Goal: Task Accomplishment & Management: Manage account settings

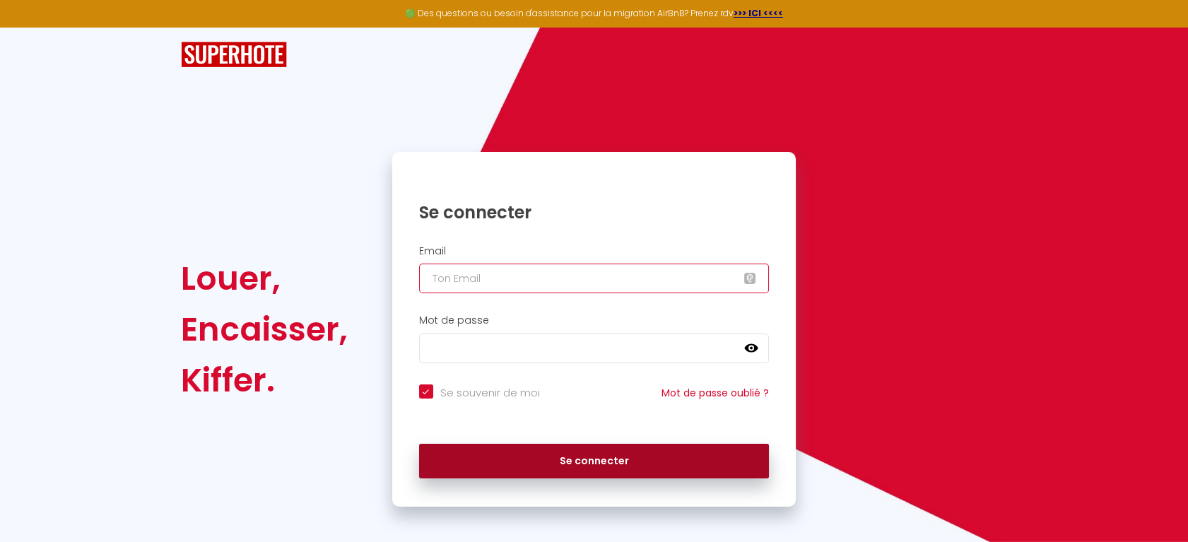
type input "[EMAIL_ADDRESS][DOMAIN_NAME]"
click at [581, 459] on button "Se connecter" at bounding box center [594, 461] width 350 height 35
checkbox input "true"
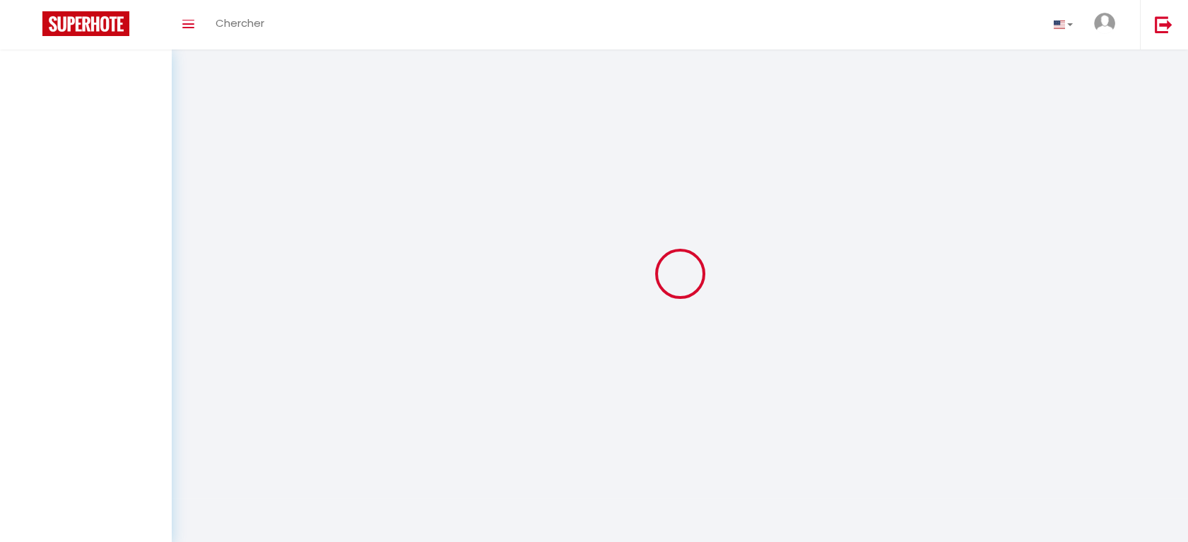
select select
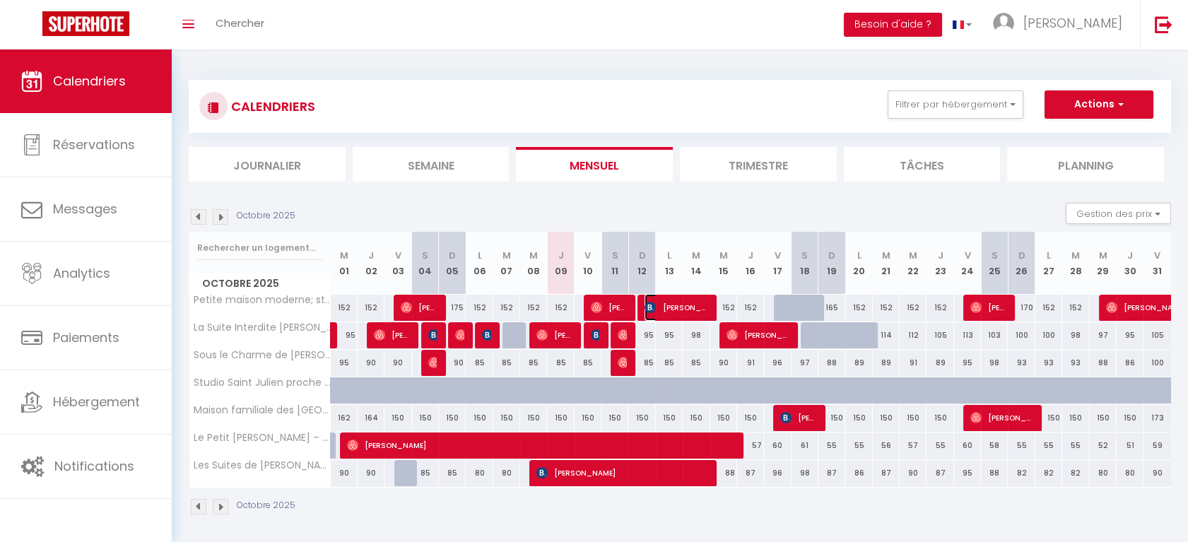
click at [676, 306] on span "[PERSON_NAME]" at bounding box center [675, 307] width 63 height 27
select select "OK"
select select "0"
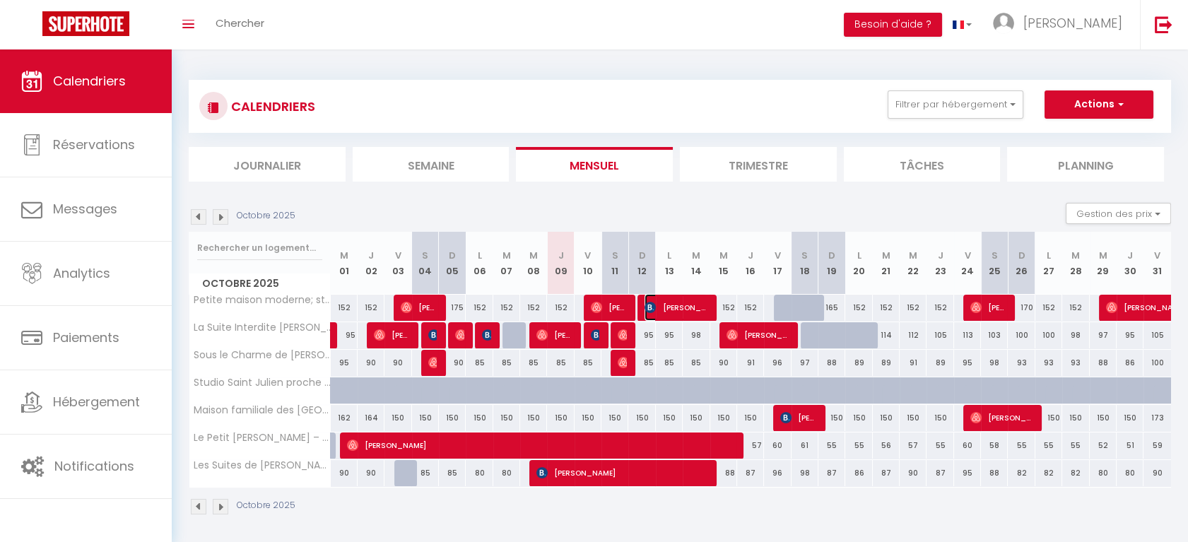
select select "1"
select select
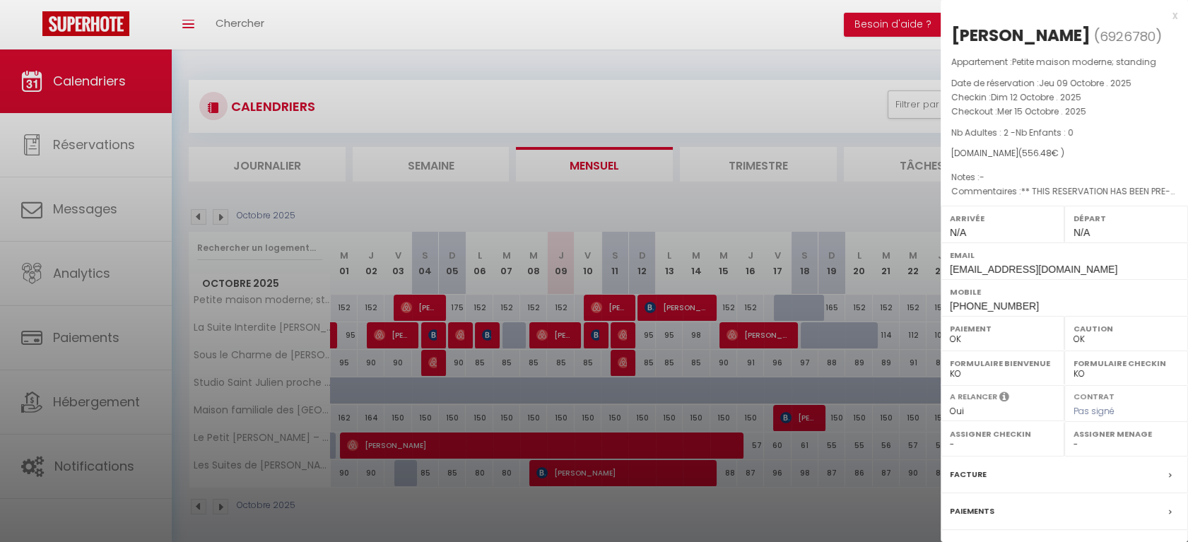
click at [1163, 18] on div "x" at bounding box center [1058, 15] width 237 height 17
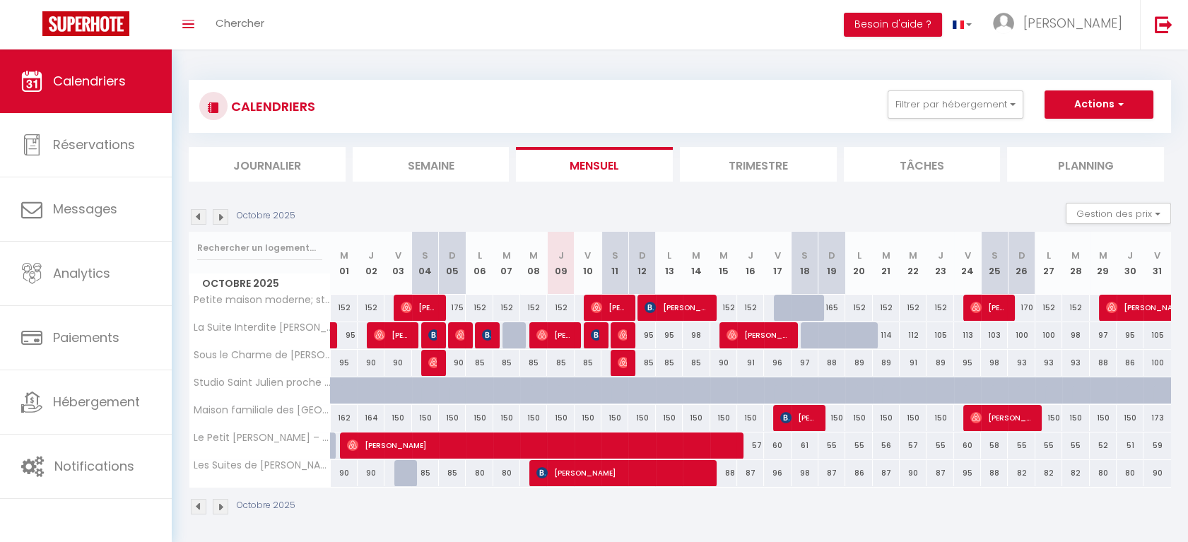
click at [842, 295] on div "165" at bounding box center [831, 308] width 27 height 26
type input "165"
type input "Dim 19 Octobre 2025"
type input "Lun 20 Octobre 2025"
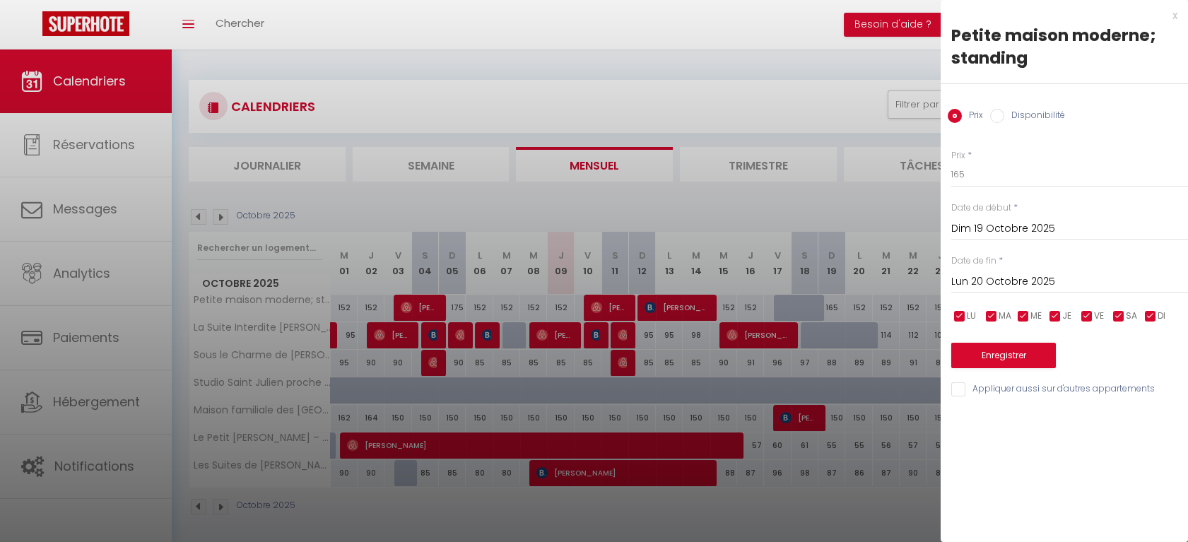
click at [1172, 19] on div "x" at bounding box center [1058, 15] width 237 height 17
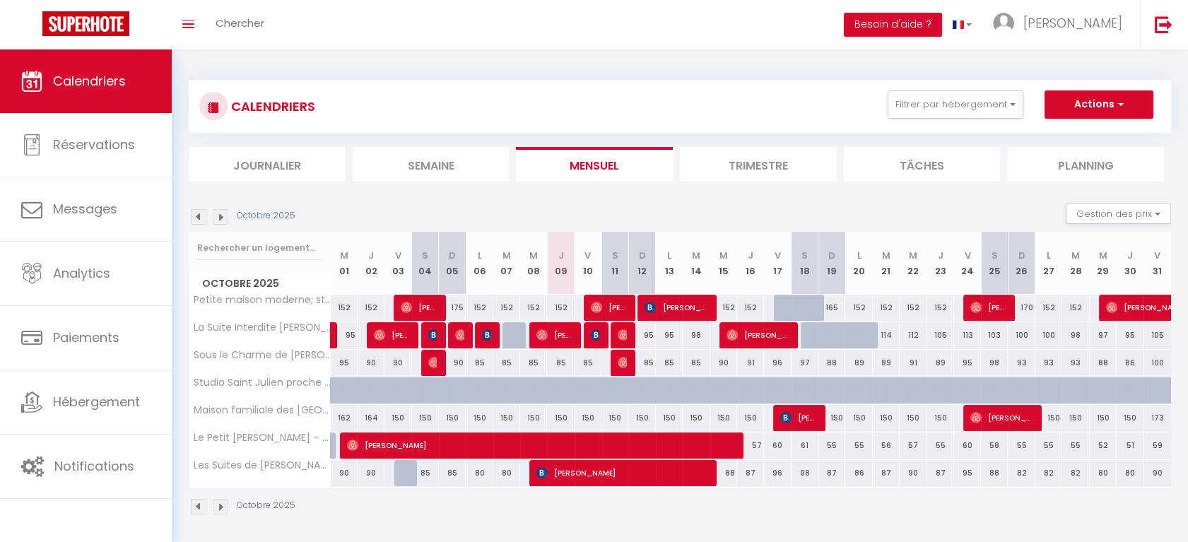
click at [202, 212] on img at bounding box center [199, 217] width 16 height 16
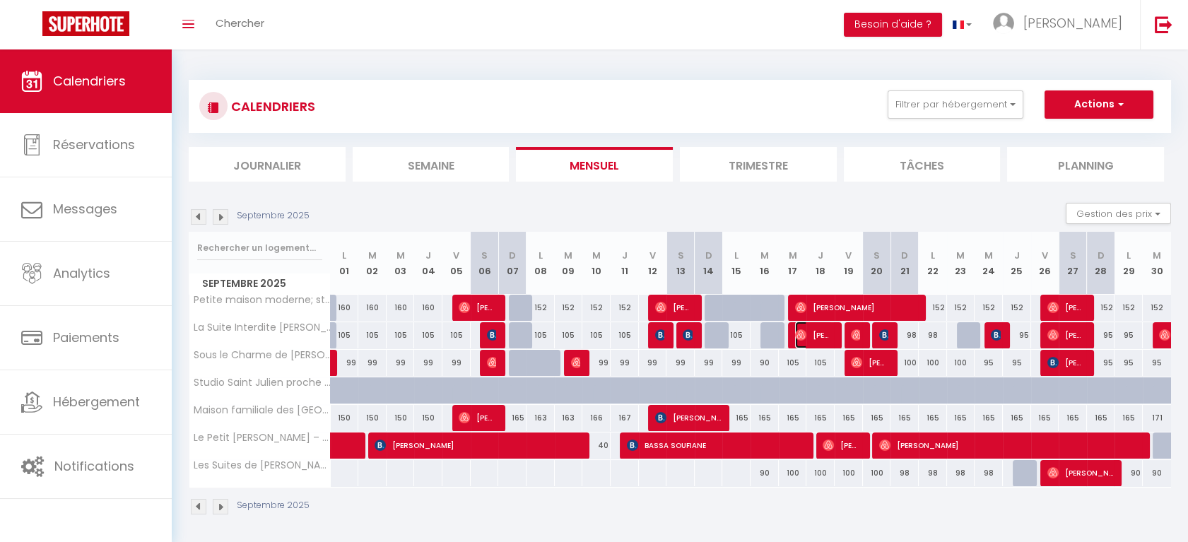
click at [814, 336] on span "[PERSON_NAME]" at bounding box center [813, 334] width 37 height 27
select select "33041"
select select "14372"
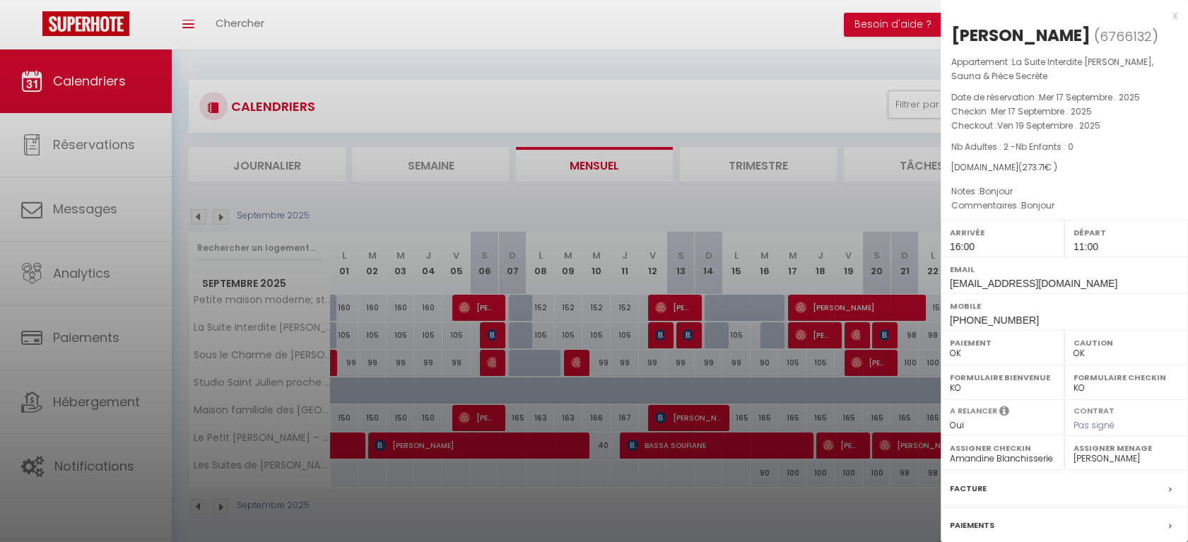
click at [814, 336] on div at bounding box center [594, 271] width 1188 height 542
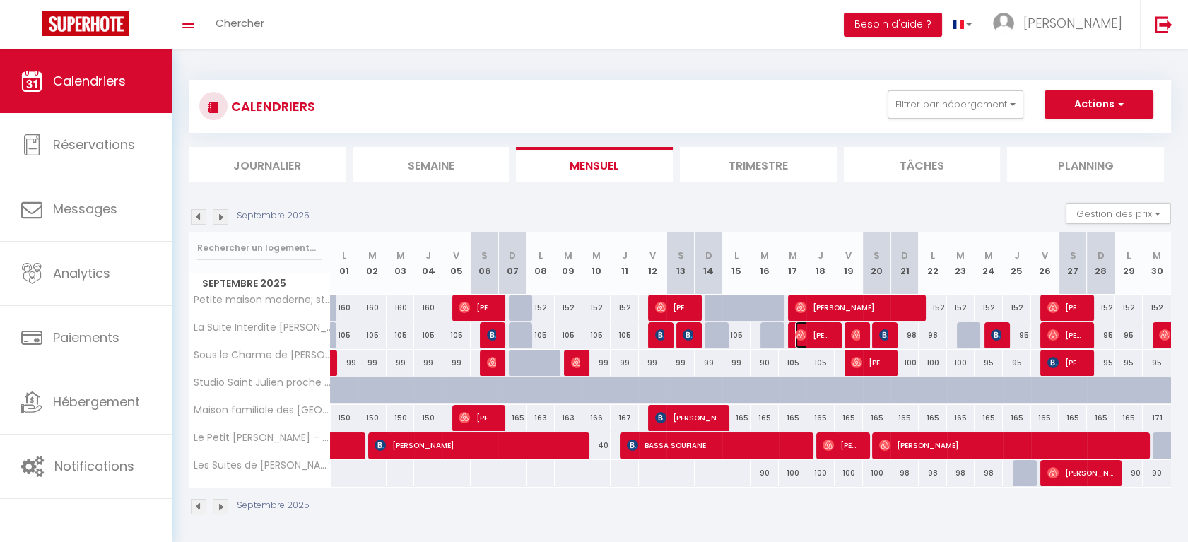
click at [825, 335] on span "[PERSON_NAME]" at bounding box center [813, 334] width 37 height 27
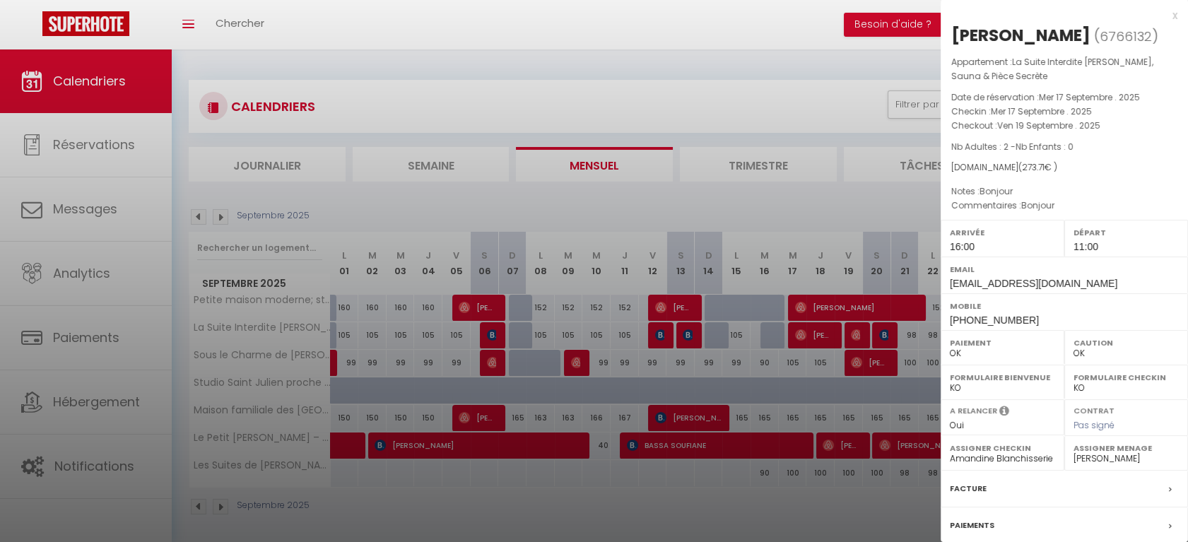
click at [1149, 482] on div "Facture" at bounding box center [1063, 489] width 247 height 37
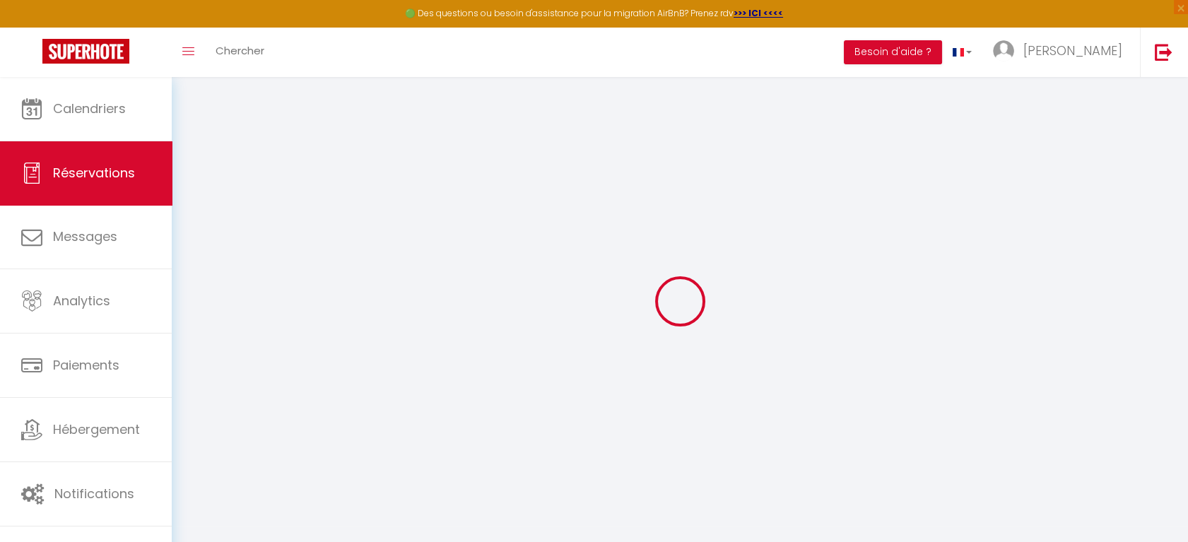
type input "Samir"
type input "Sediqi"
type input "[EMAIL_ADDRESS][DOMAIN_NAME]"
type input "[PHONE_NUMBER]"
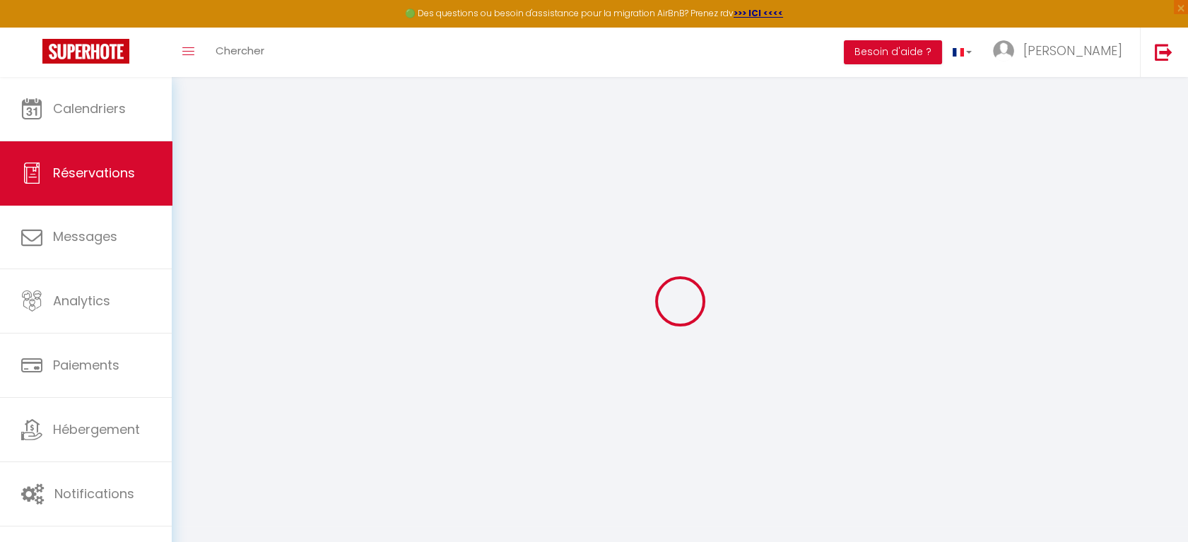
type input "[PHONE_NUMBER]"
select select
type input "36.45"
select select "50586"
select select "1"
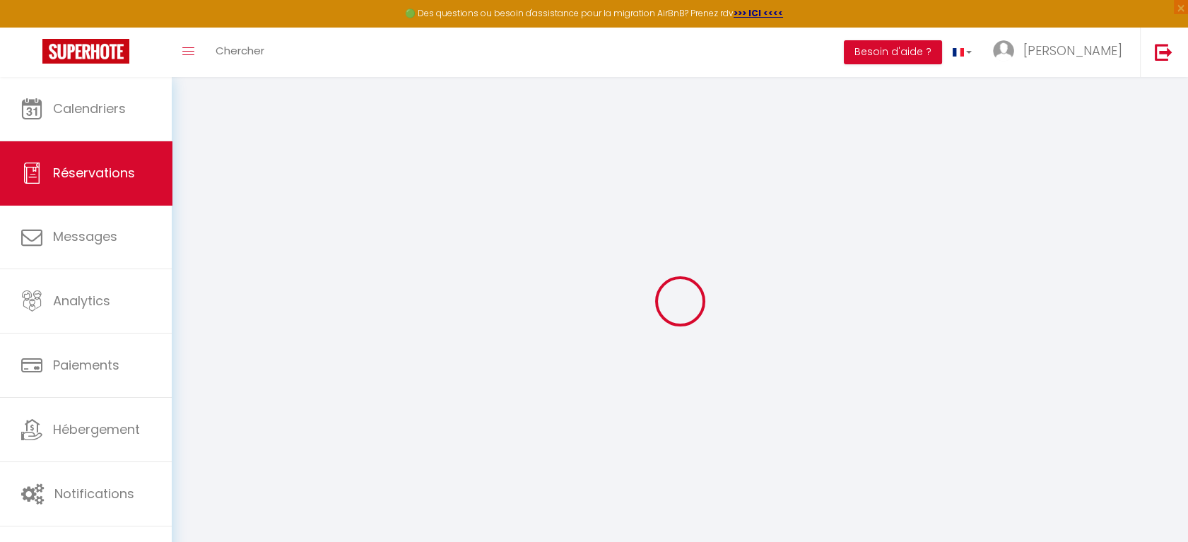
select select
type input "2"
select select "12"
select select
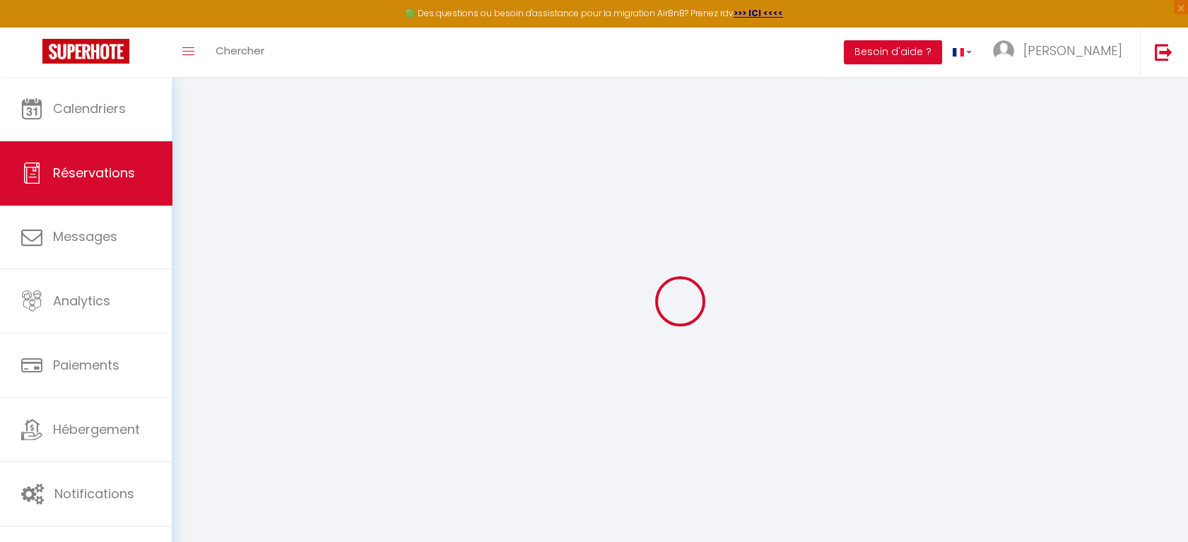
type input "220"
checkbox input "false"
type input "22"
select select "1"
type input "0"
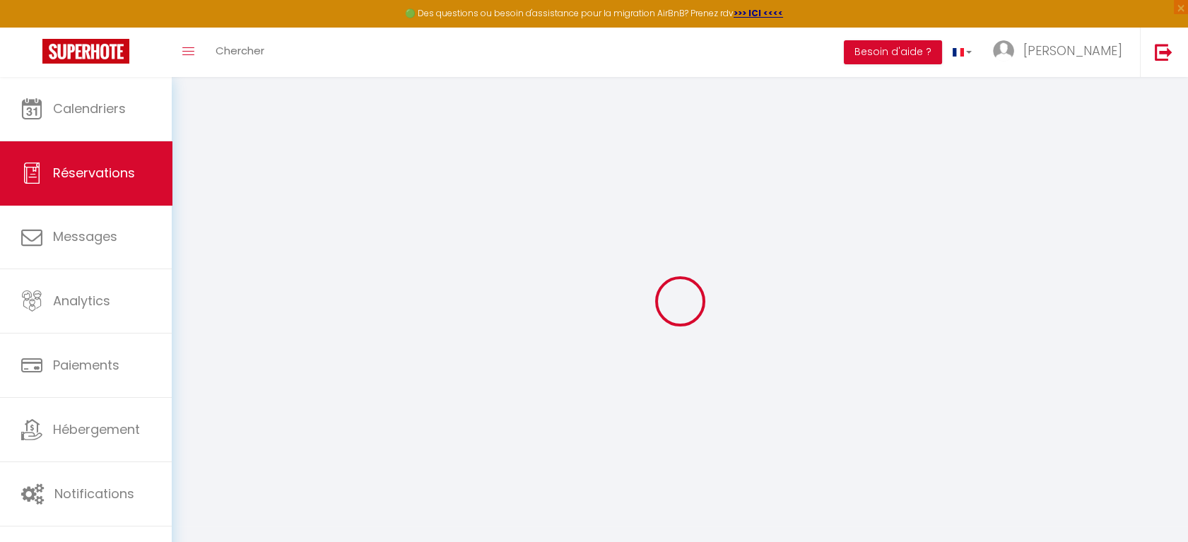
type input "0"
select select
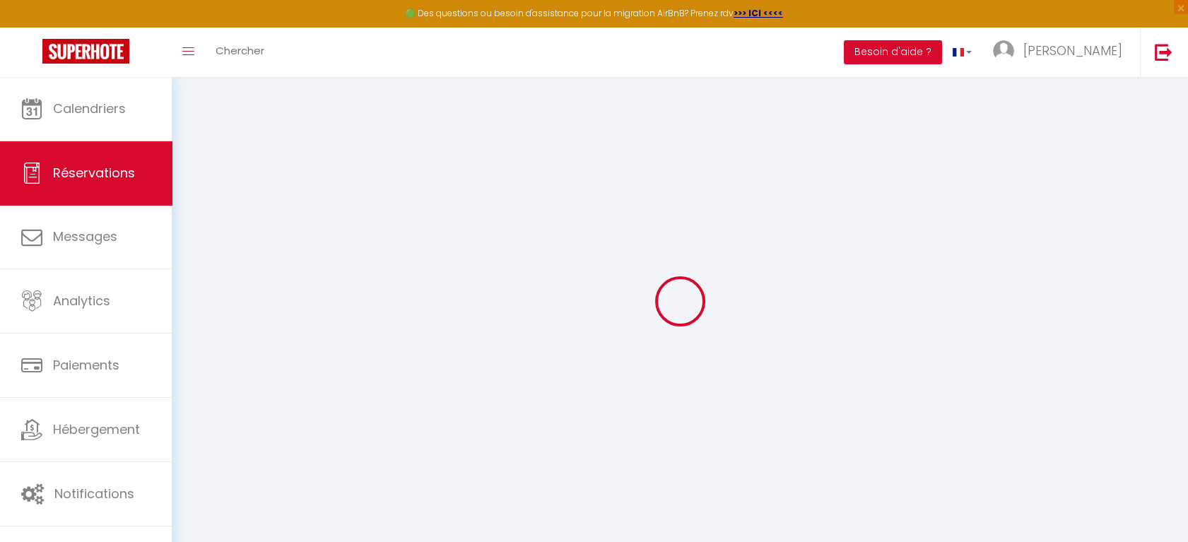
select select "15"
checkbox input "false"
select select
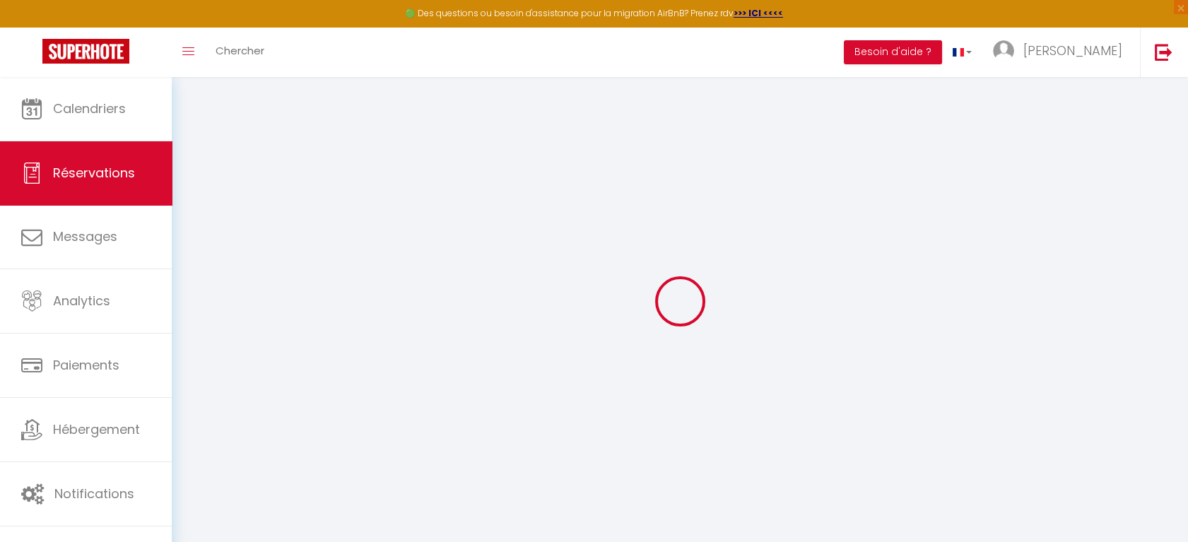
checkbox input "false"
select select
checkbox input "false"
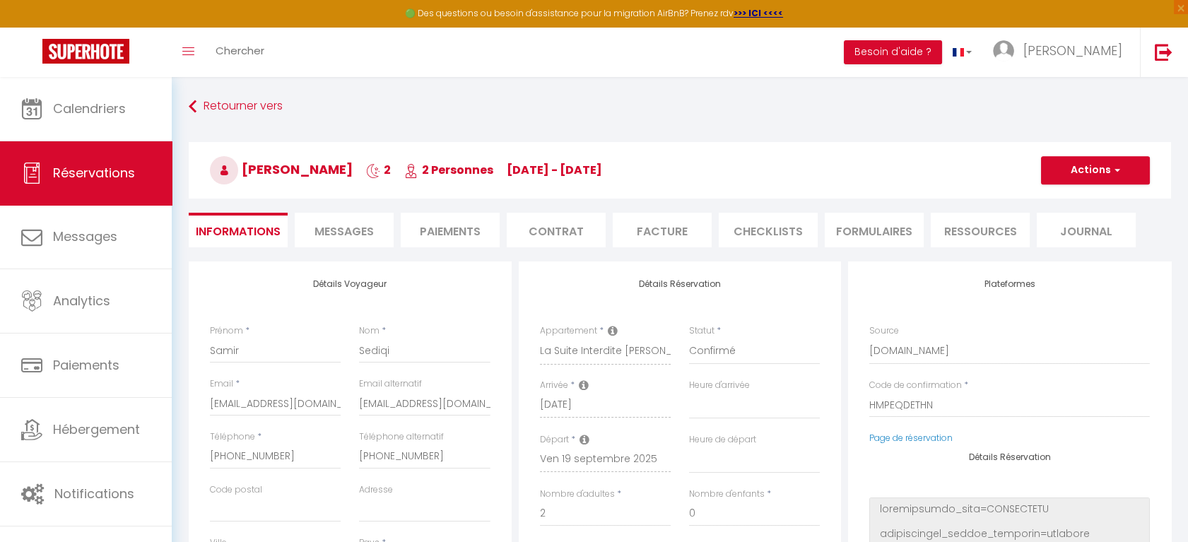
select select
checkbox input "false"
type textarea "Bonjour"
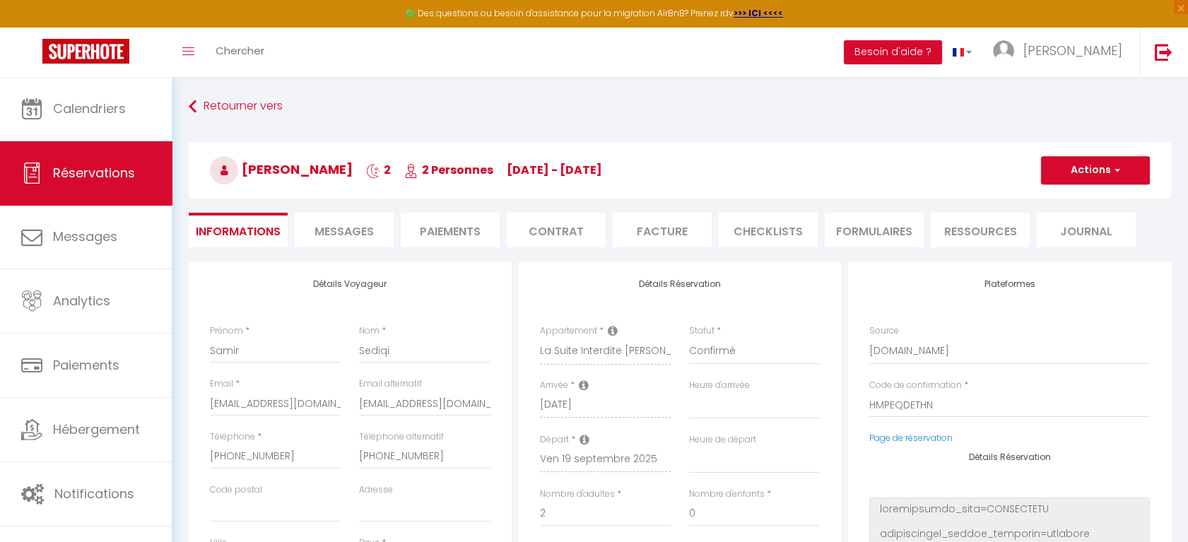
type textarea "Bonjour"
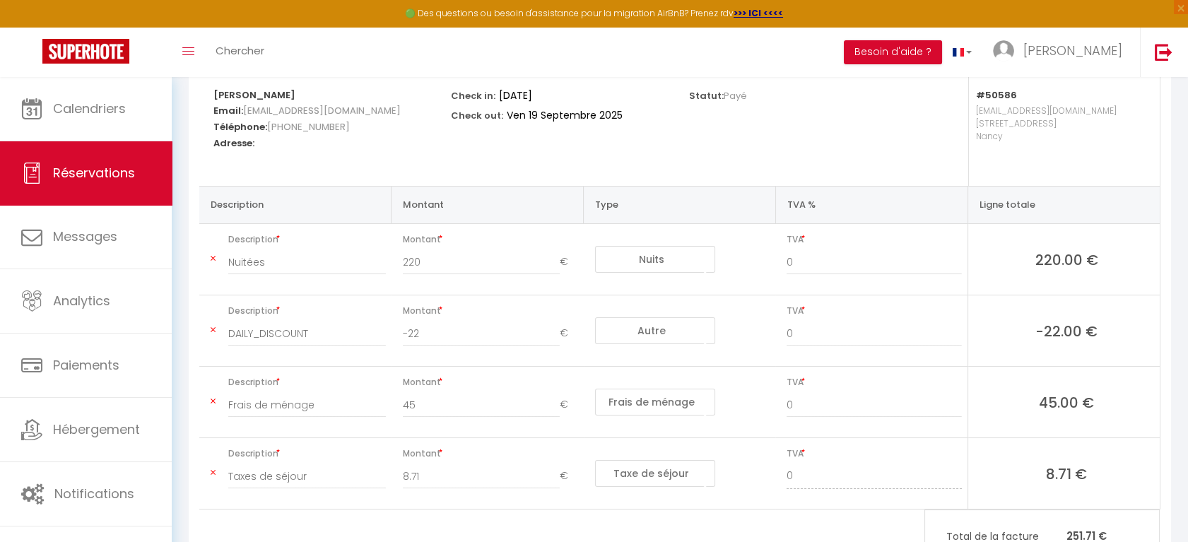
scroll to position [188, 0]
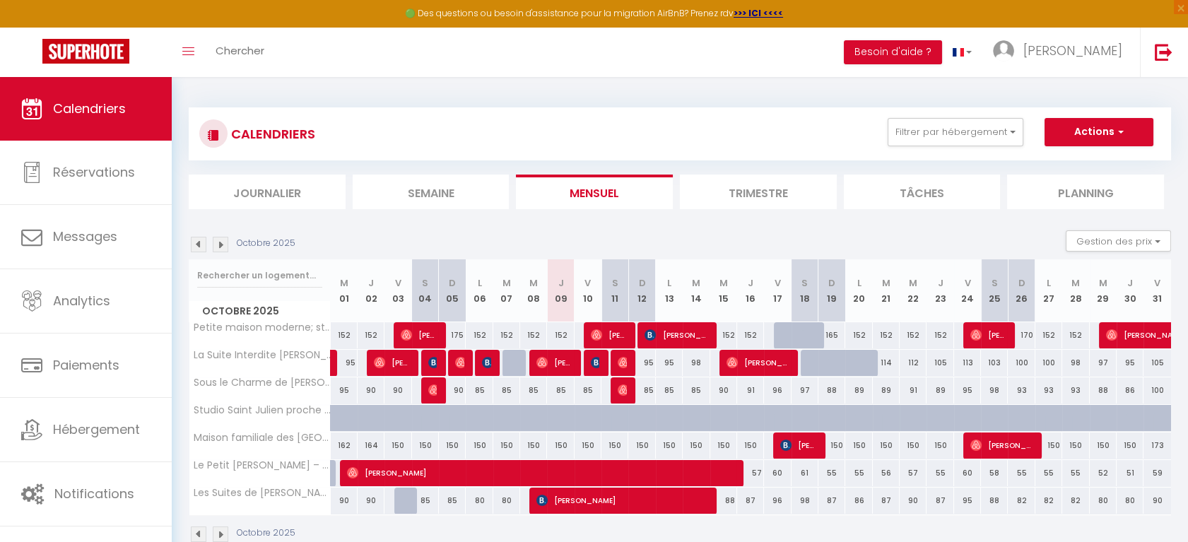
click at [197, 237] on img at bounding box center [199, 245] width 16 height 16
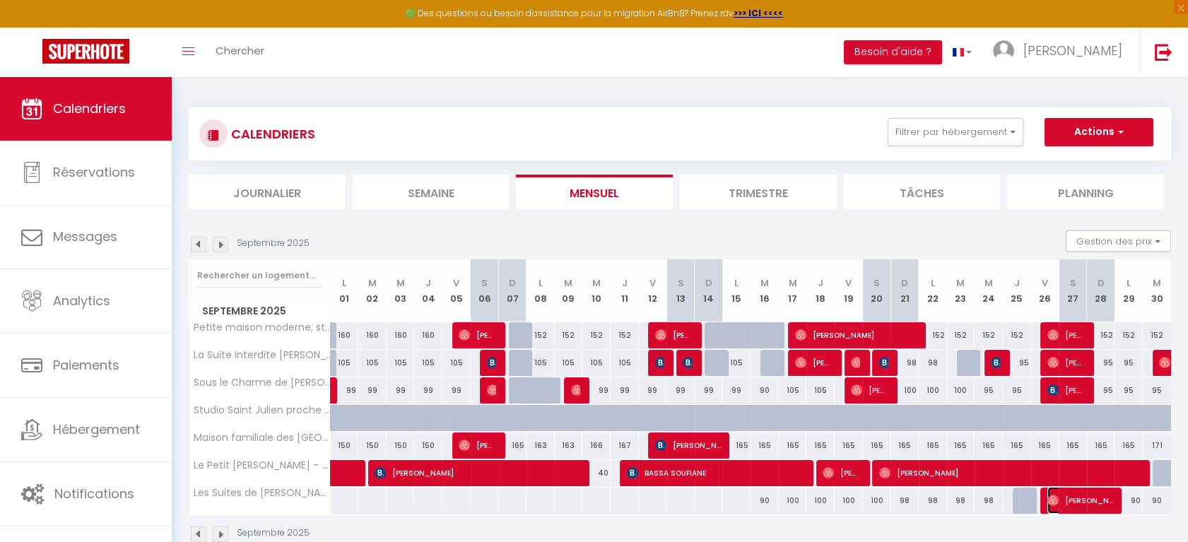
click at [1085, 496] on span "[PERSON_NAME]" at bounding box center [1080, 500] width 66 height 27
select select "OK"
select select "1"
select select "0"
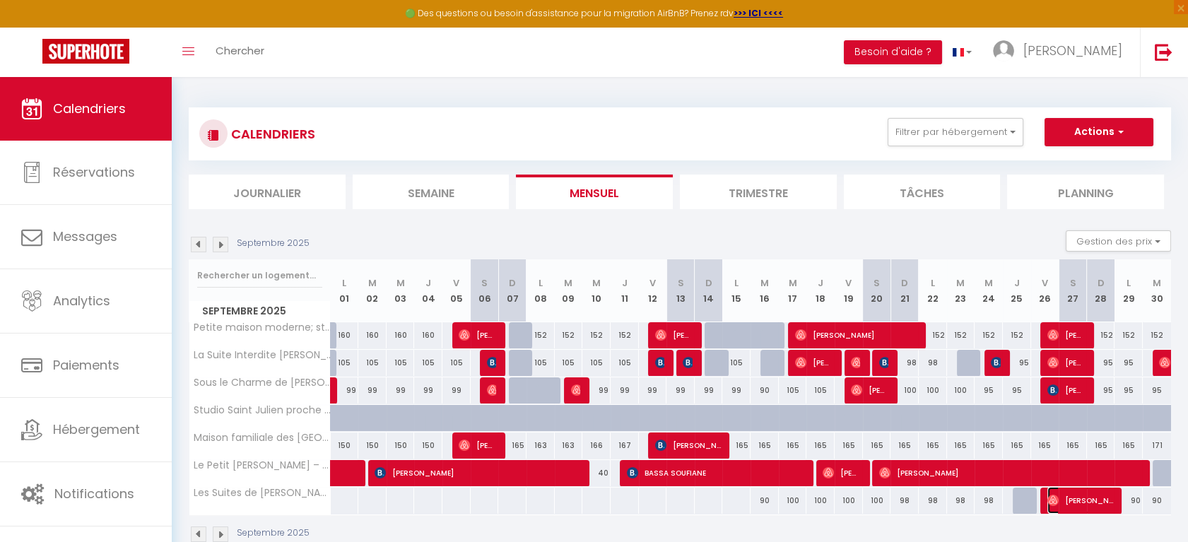
select select "1"
select select
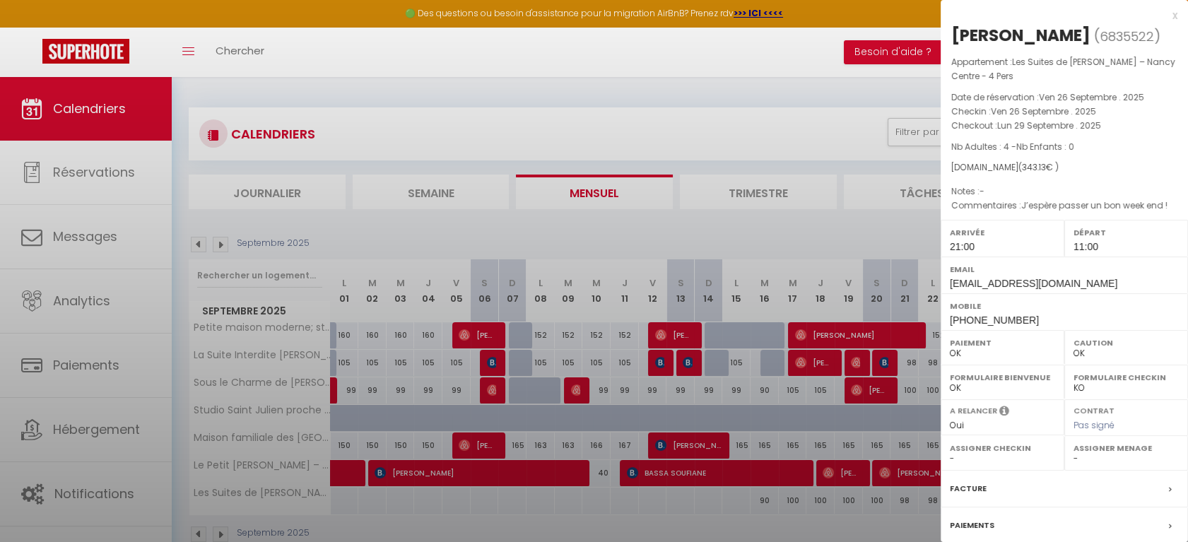
select select "33041"
select select "14372"
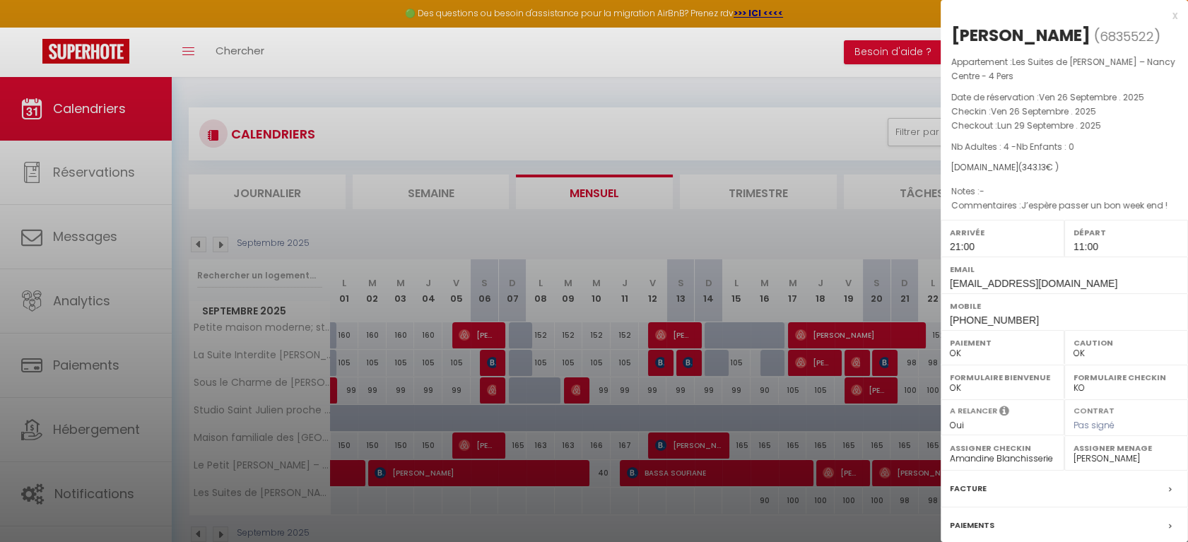
click at [995, 489] on div "Facture" at bounding box center [1063, 489] width 247 height 37
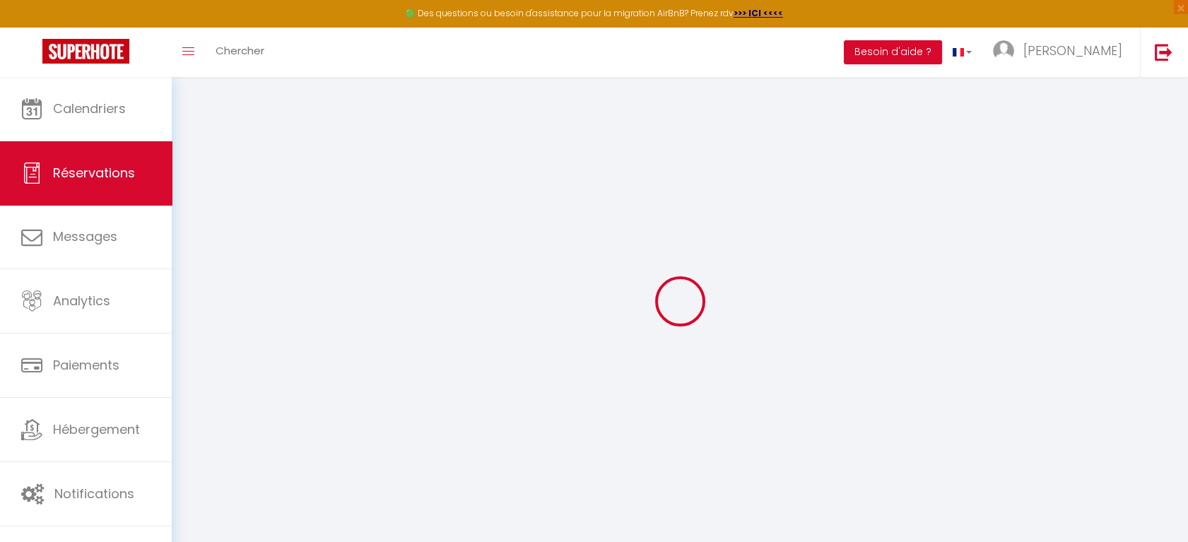
select select
checkbox input "false"
type textarea "J’espère passer un bon week end !"
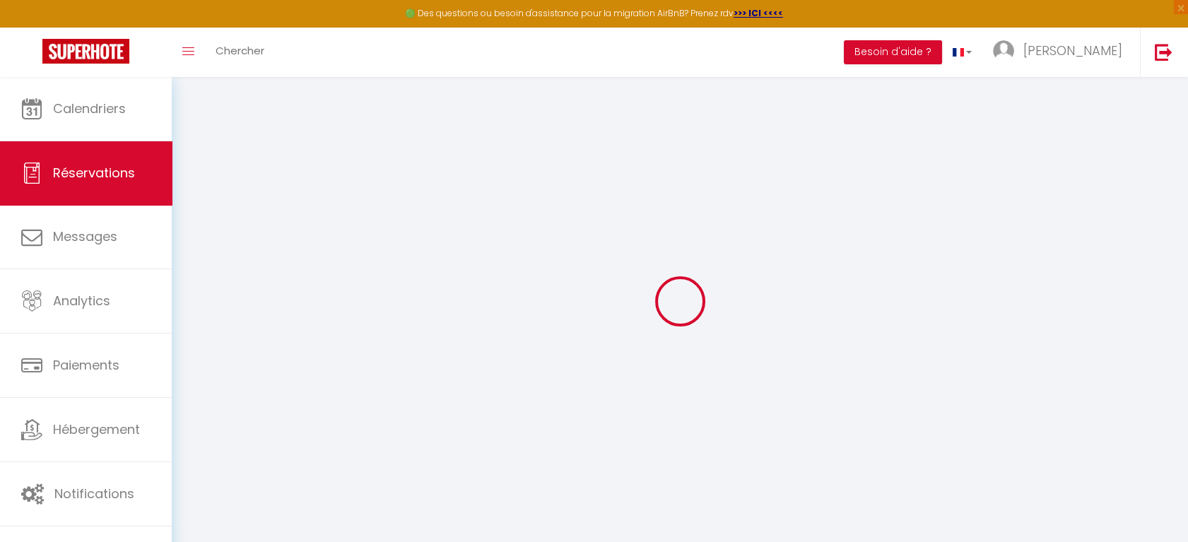
select select
checkbox input "false"
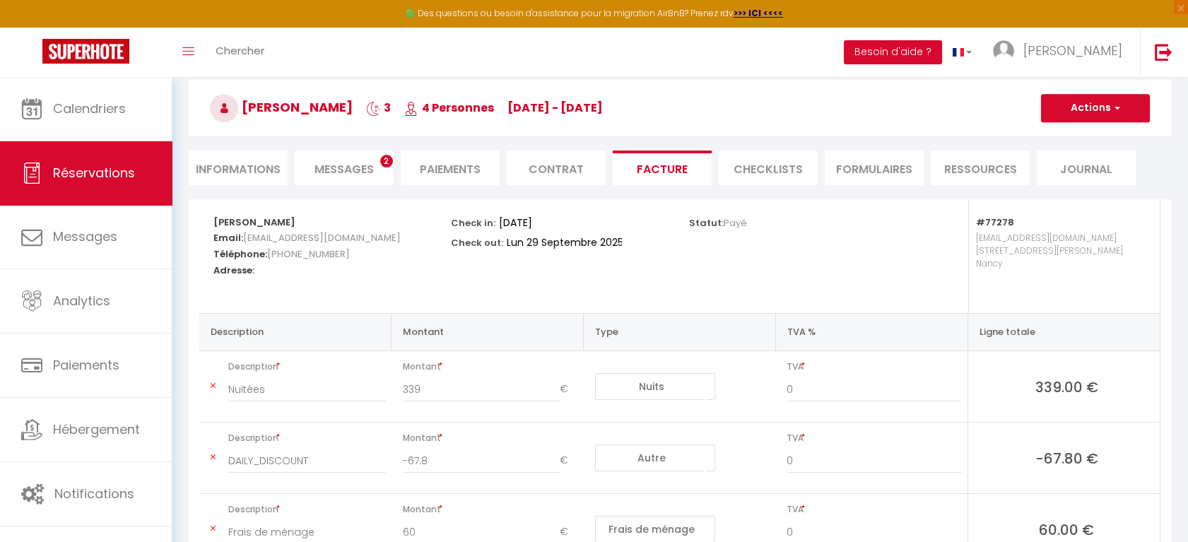
scroll to position [94, 0]
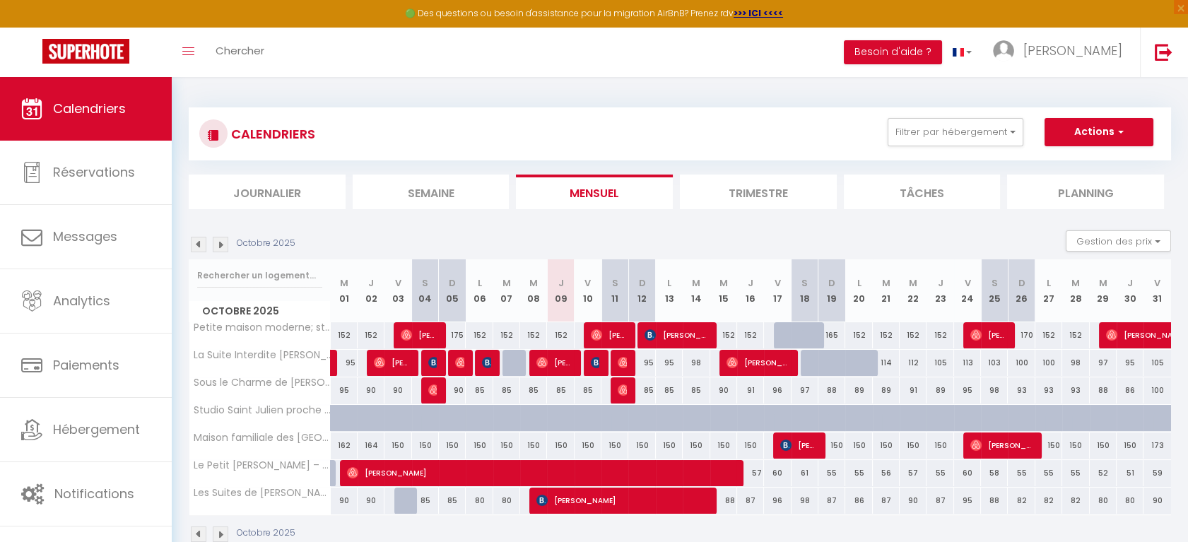
click at [196, 237] on img at bounding box center [199, 245] width 16 height 16
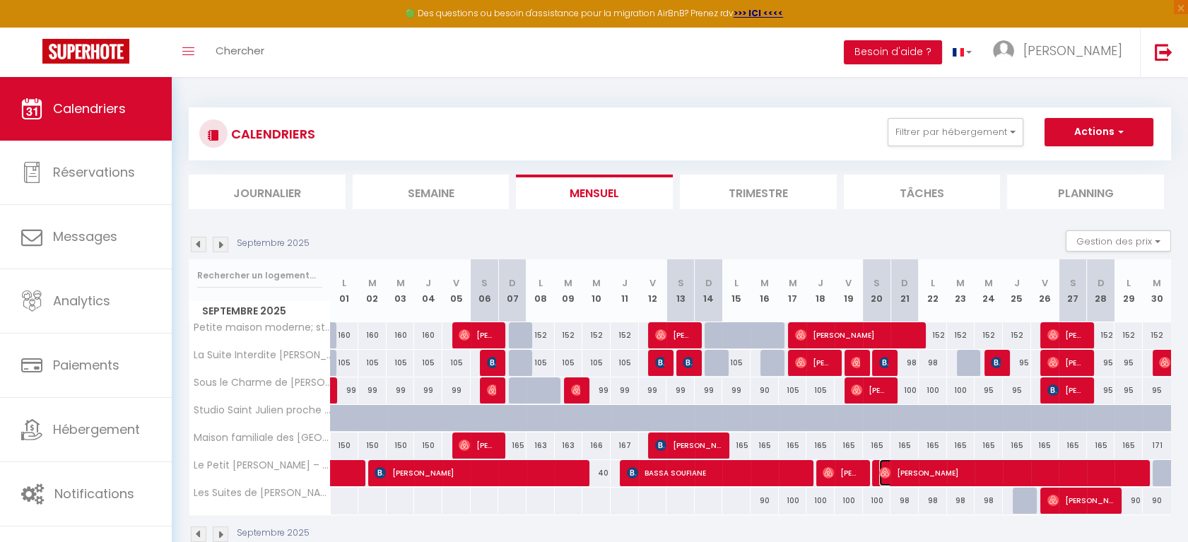
click at [1032, 468] on span "[PERSON_NAME]" at bounding box center [1011, 472] width 264 height 27
select select "OK"
select select "1"
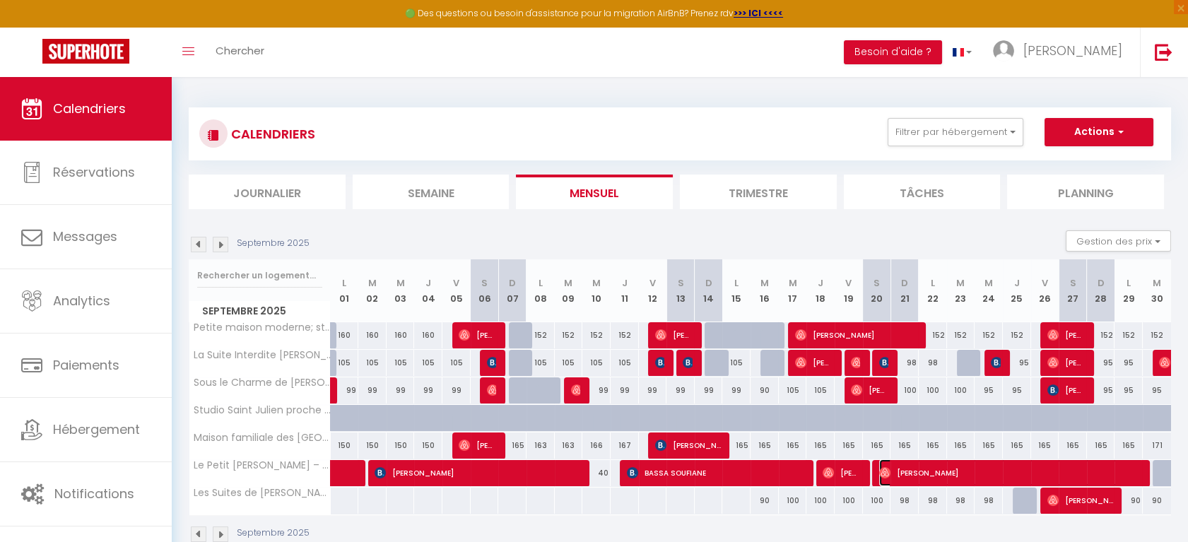
select select "1"
select select
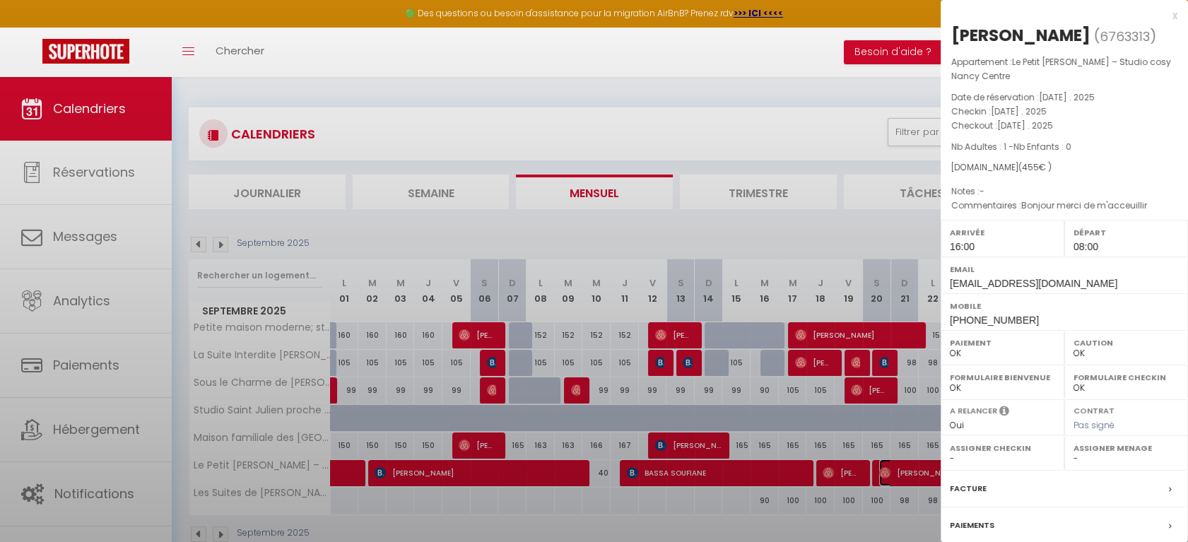
select select "33041"
select select "14372"
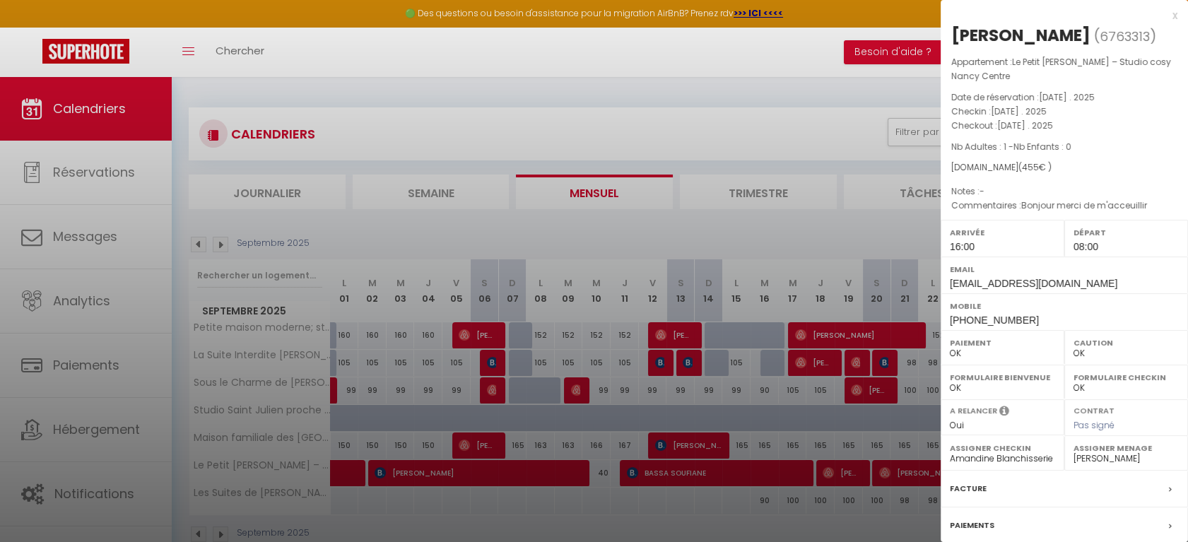
click at [1010, 507] on div "Facture" at bounding box center [1063, 489] width 247 height 37
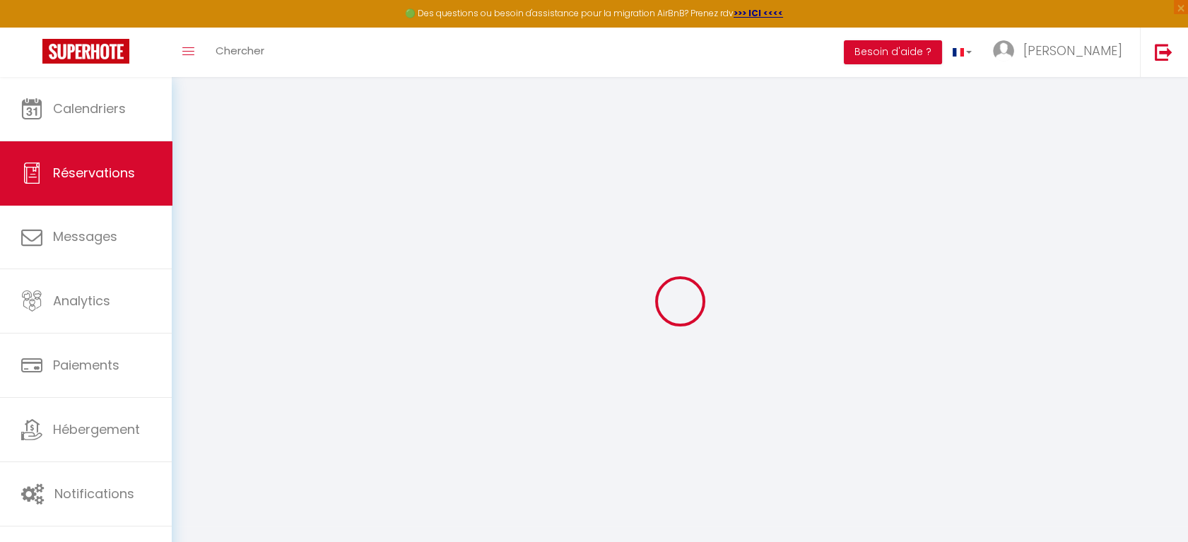
select select
checkbox input "false"
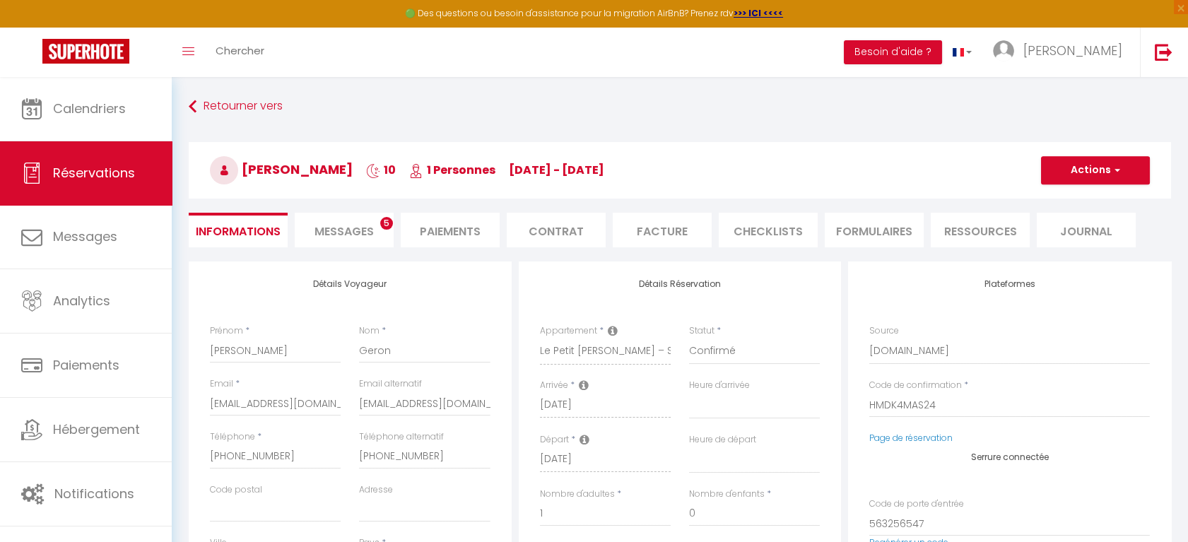
select select
checkbox input "false"
type textarea "Bonjour merci de m'acceuillir"
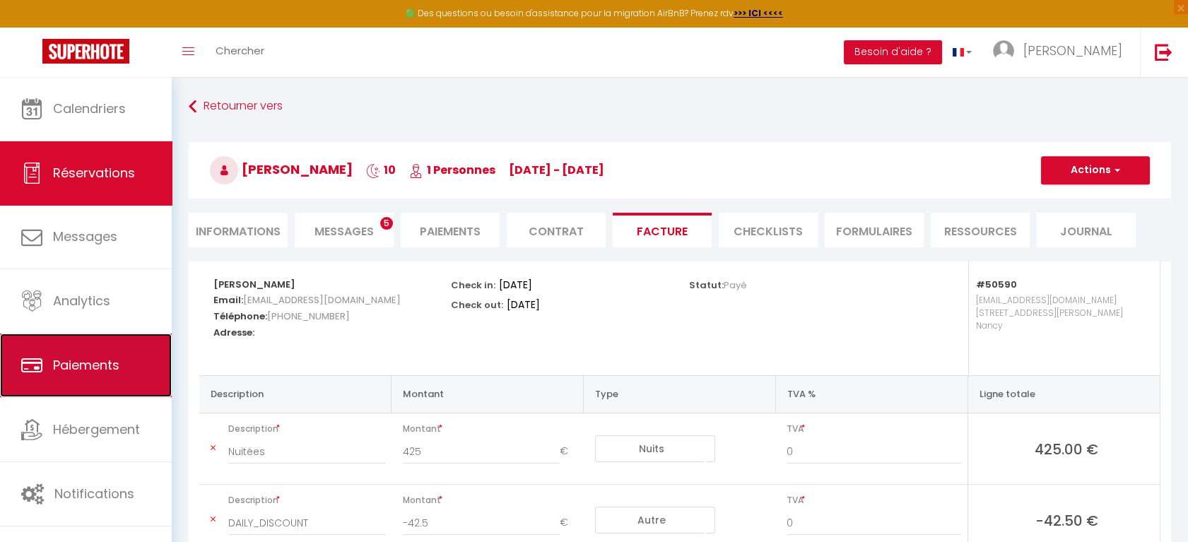
click at [85, 360] on span "Paiements" at bounding box center [86, 365] width 66 height 18
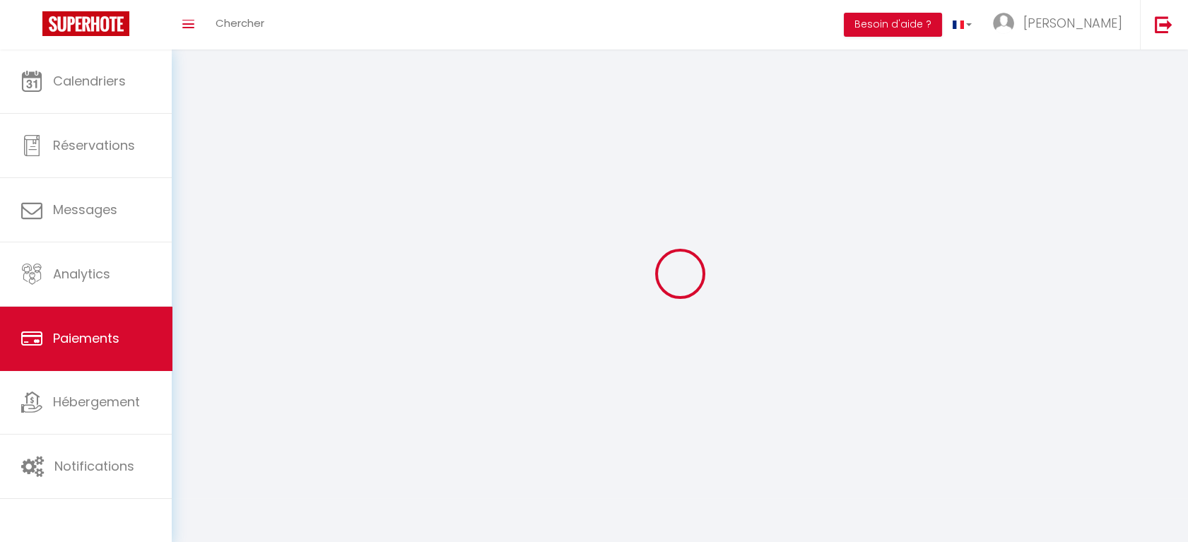
select select "2"
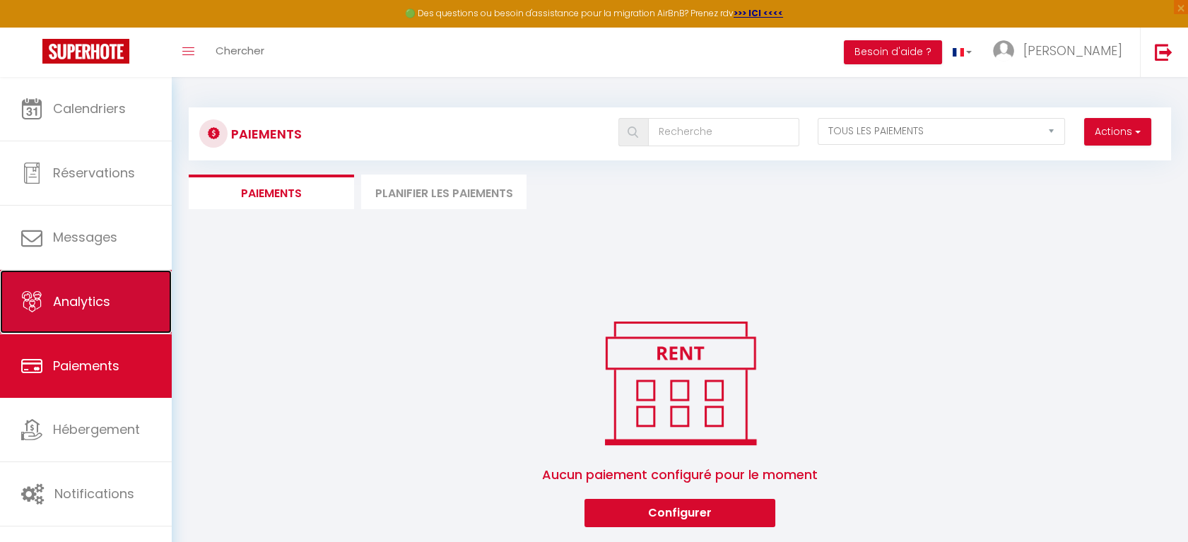
click at [79, 290] on link "Analytics" at bounding box center [86, 302] width 172 height 64
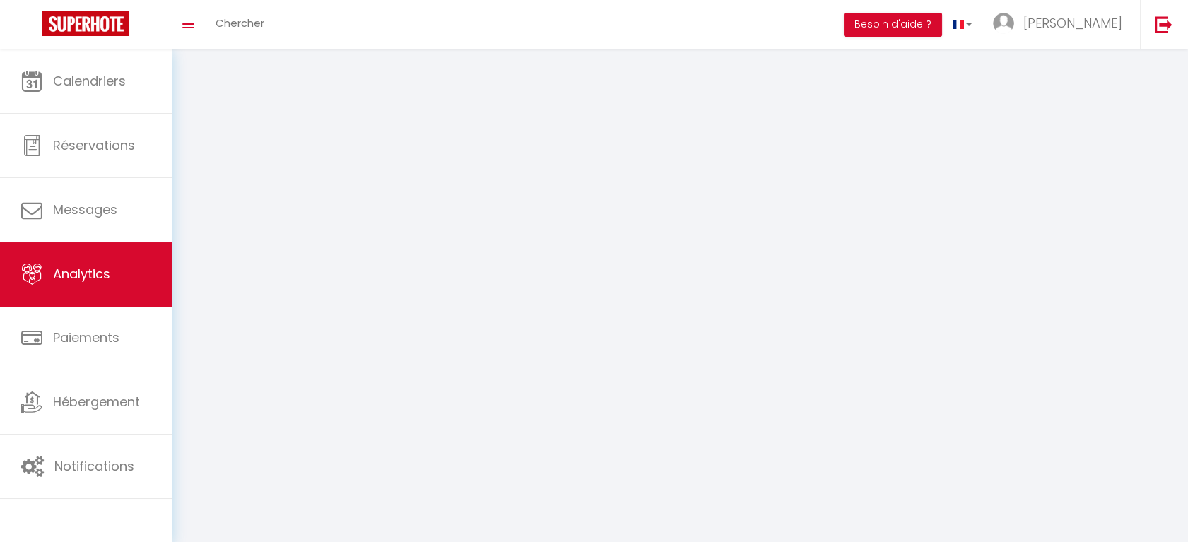
select select "2025"
select select "10"
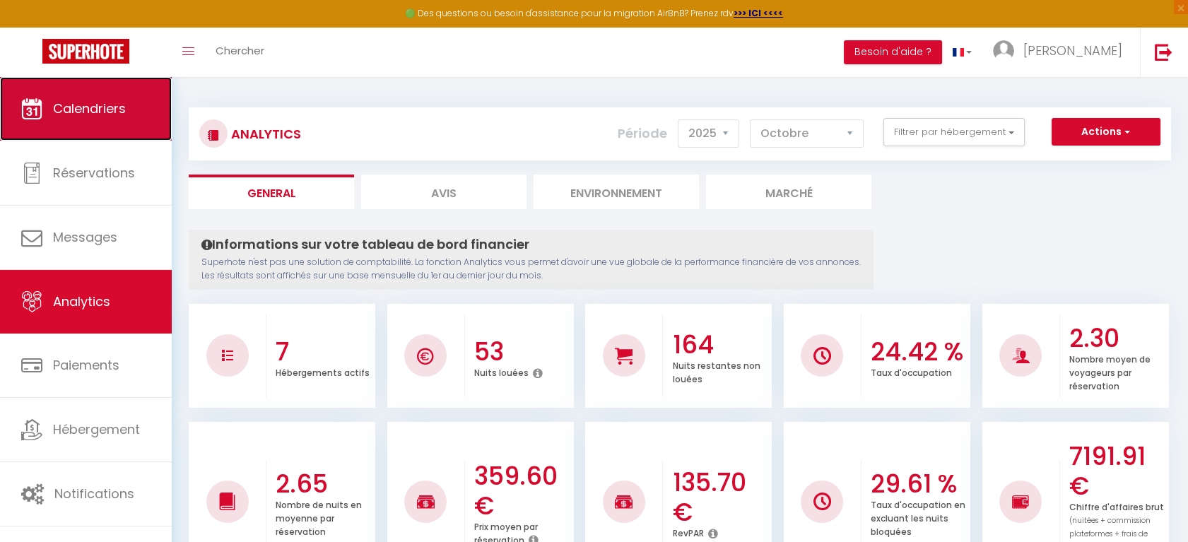
click at [113, 110] on span "Calendriers" at bounding box center [89, 109] width 73 height 18
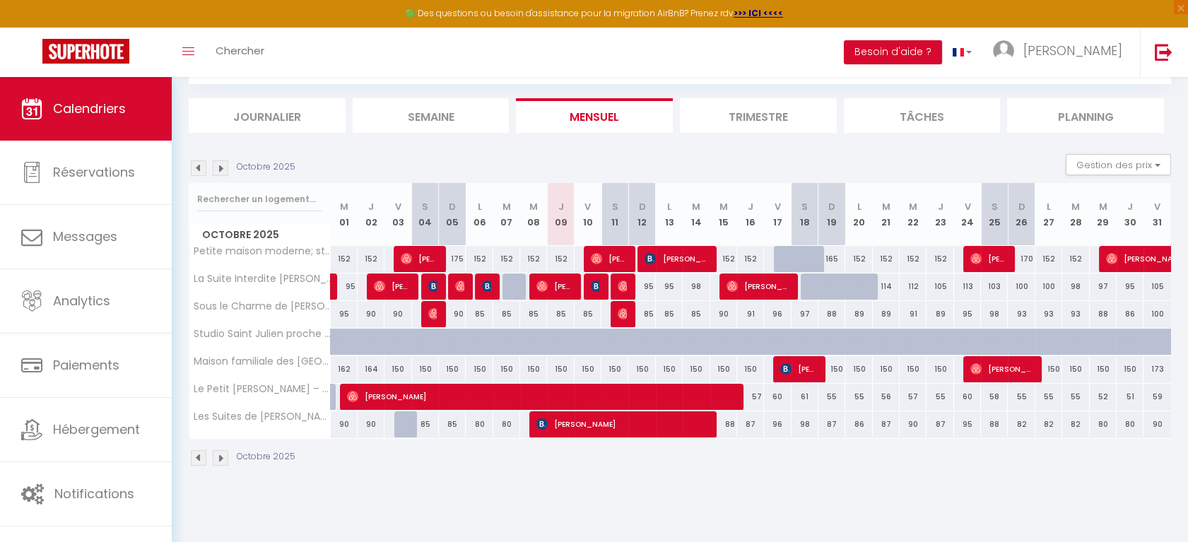
scroll to position [77, 0]
click at [196, 169] on img at bounding box center [199, 168] width 16 height 16
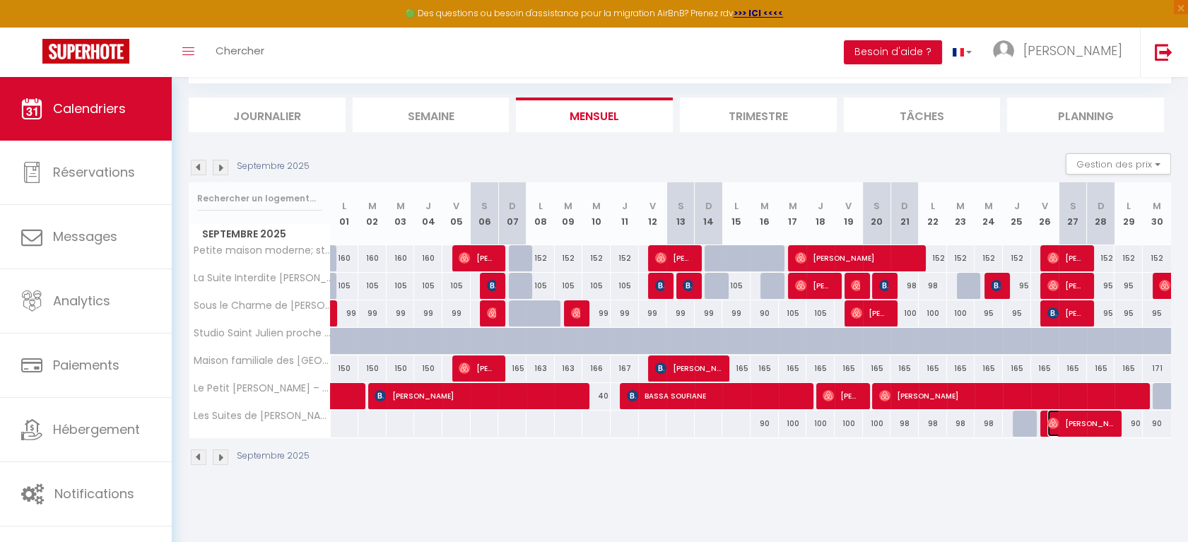
click at [1092, 423] on span "[PERSON_NAME]" at bounding box center [1080, 423] width 66 height 27
select select "OK"
select select "1"
select select "0"
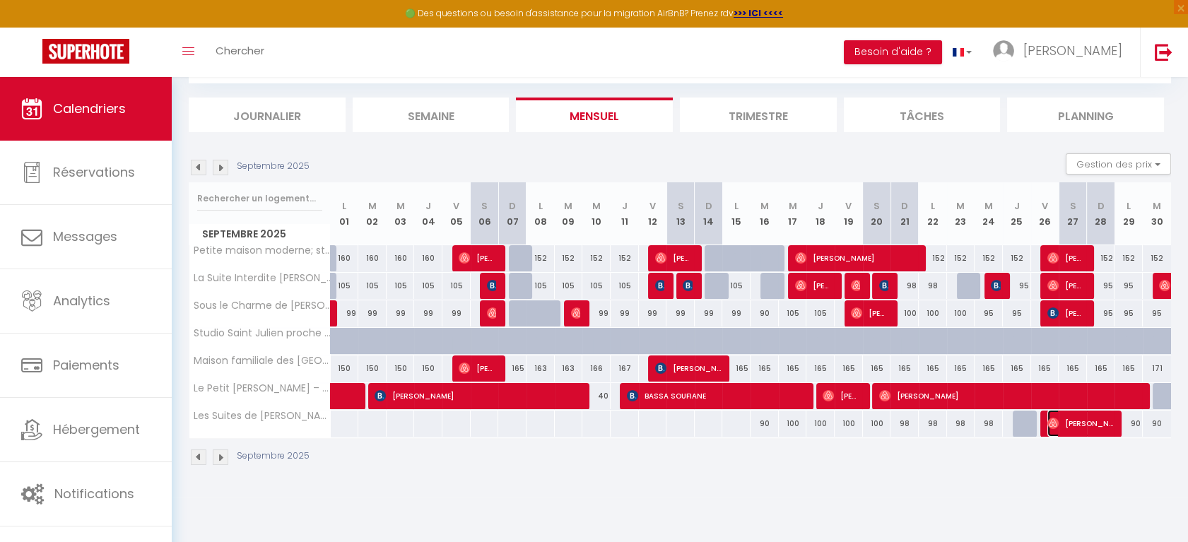
select select "1"
select select
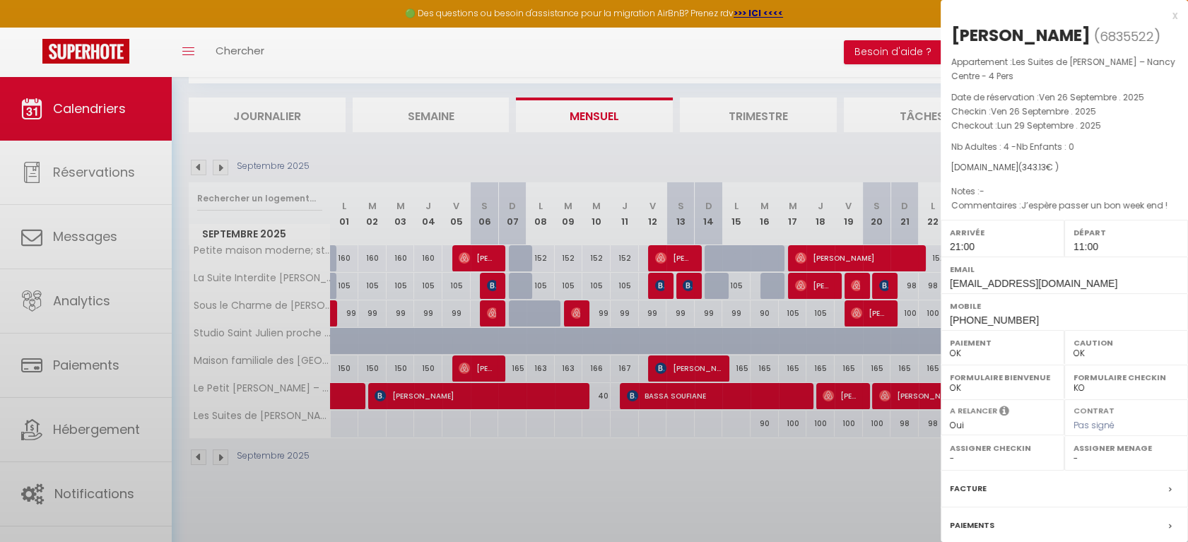
select select "33041"
select select "14372"
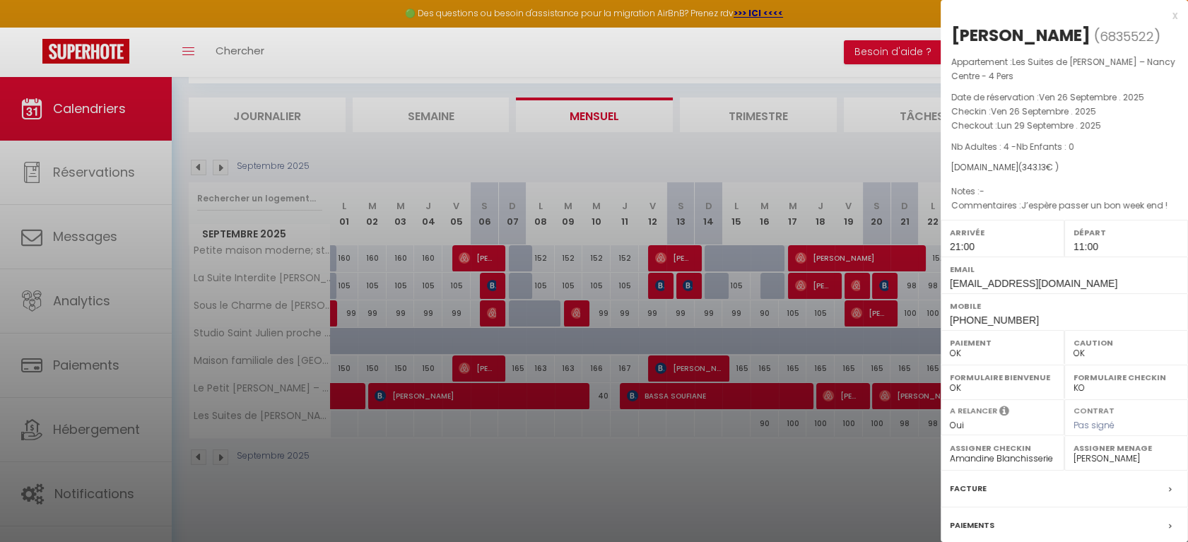
scroll to position [129, 0]
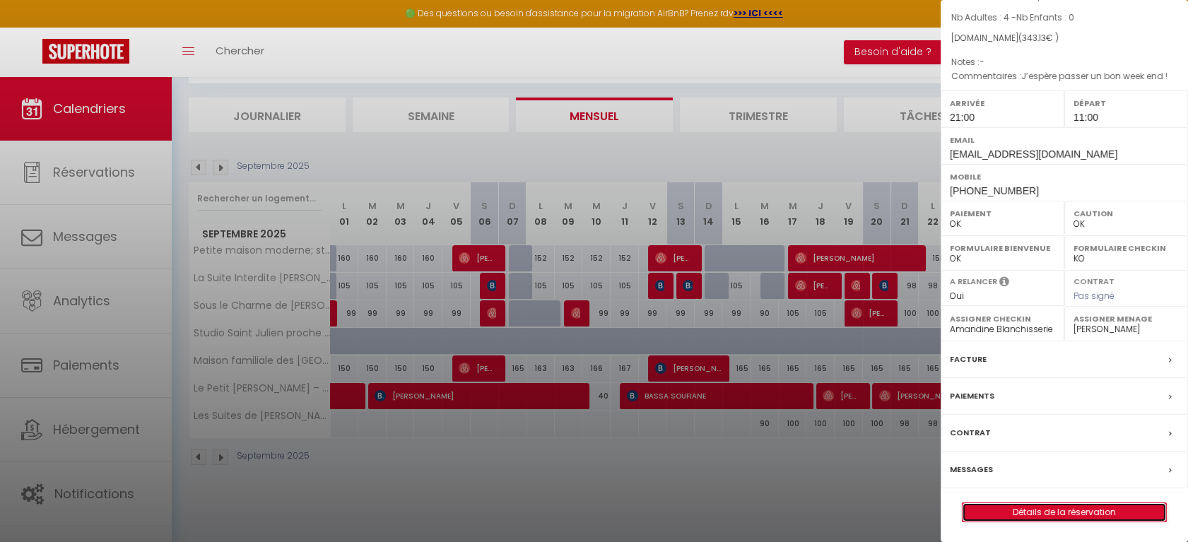
click at [1042, 508] on link "Détails de la réservation" at bounding box center [1063, 512] width 203 height 18
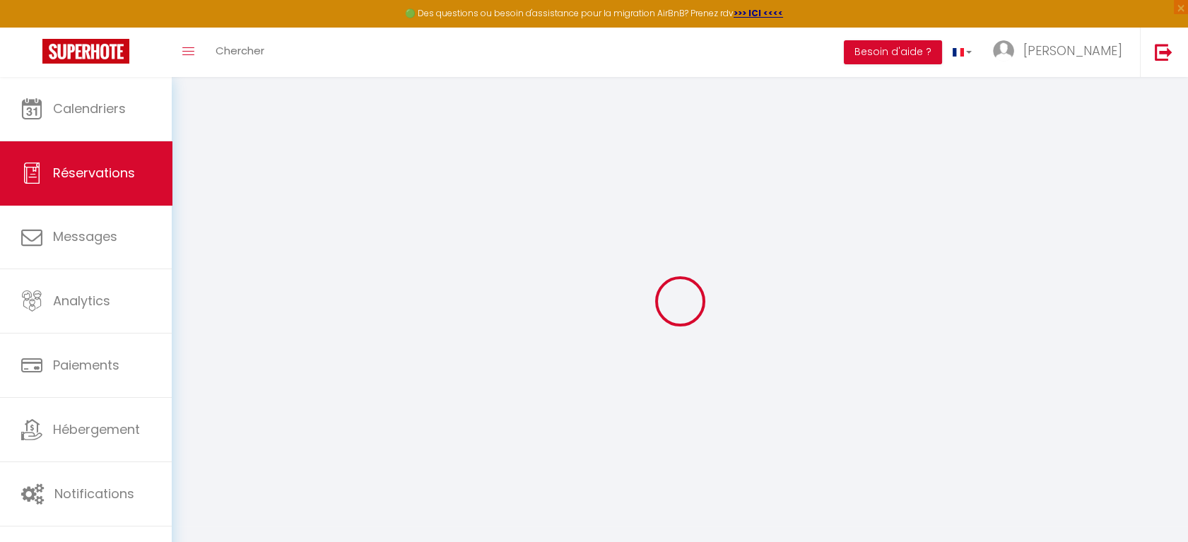
type input "Amadou"
type input "Dia"
type input "[EMAIL_ADDRESS][DOMAIN_NAME]"
type input "[PHONE_NUMBER]"
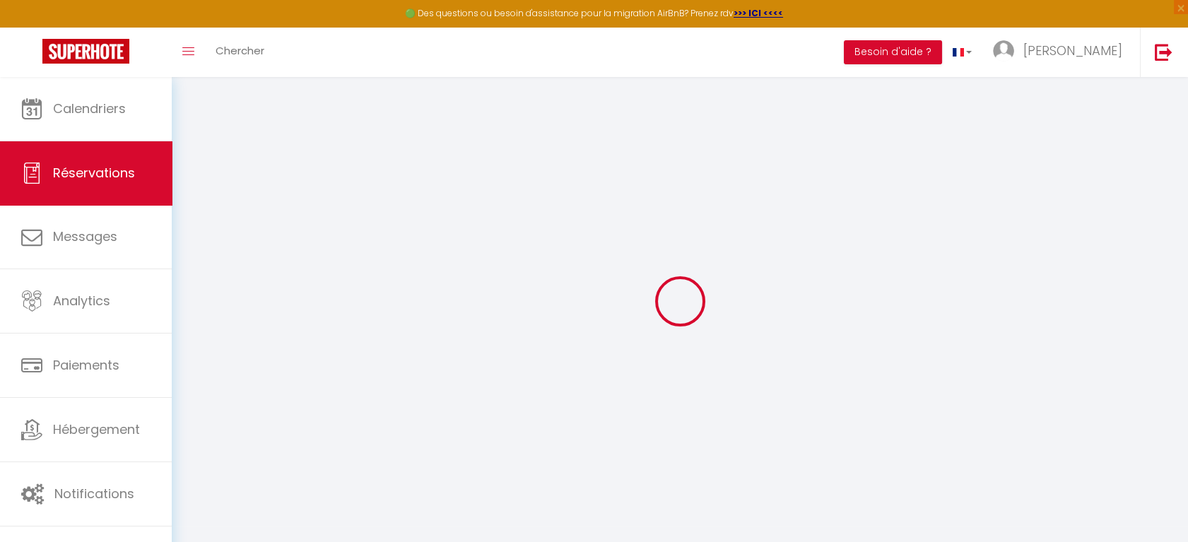
type input "0695978052"
select select
type input "49.68"
select select "77278"
select select "1"
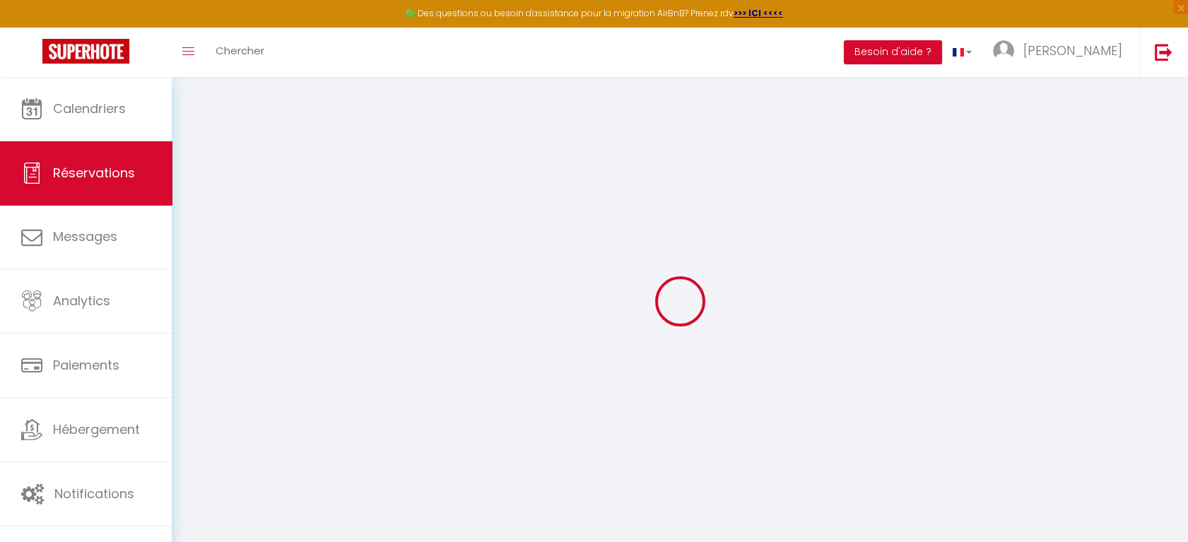
select select
type input "4"
select select "12"
select select
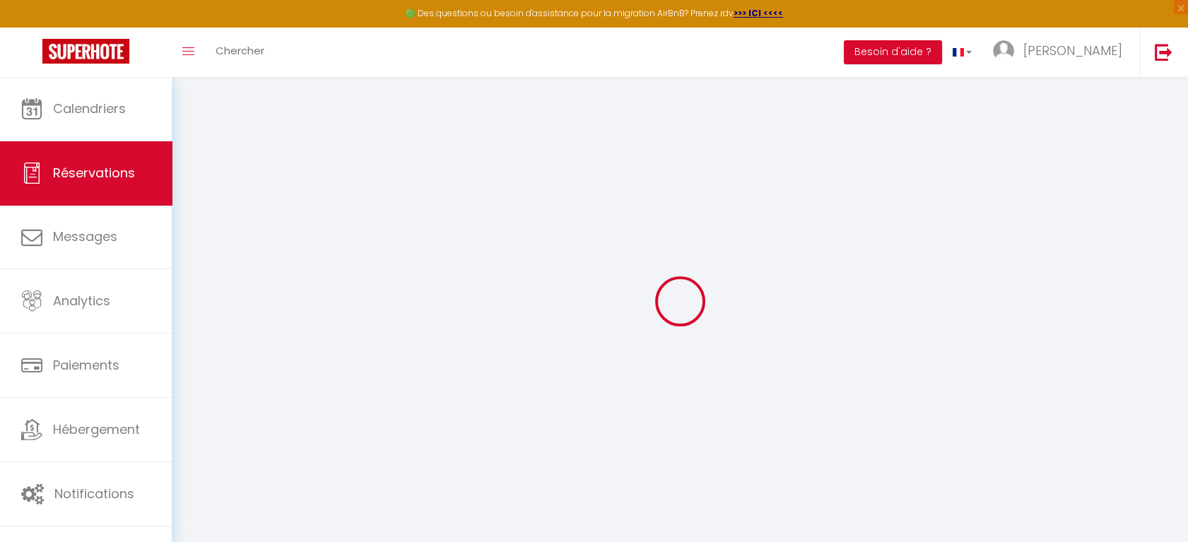
type input "271.2"
checkbox input "false"
type input "0"
select select "1"
type input "0"
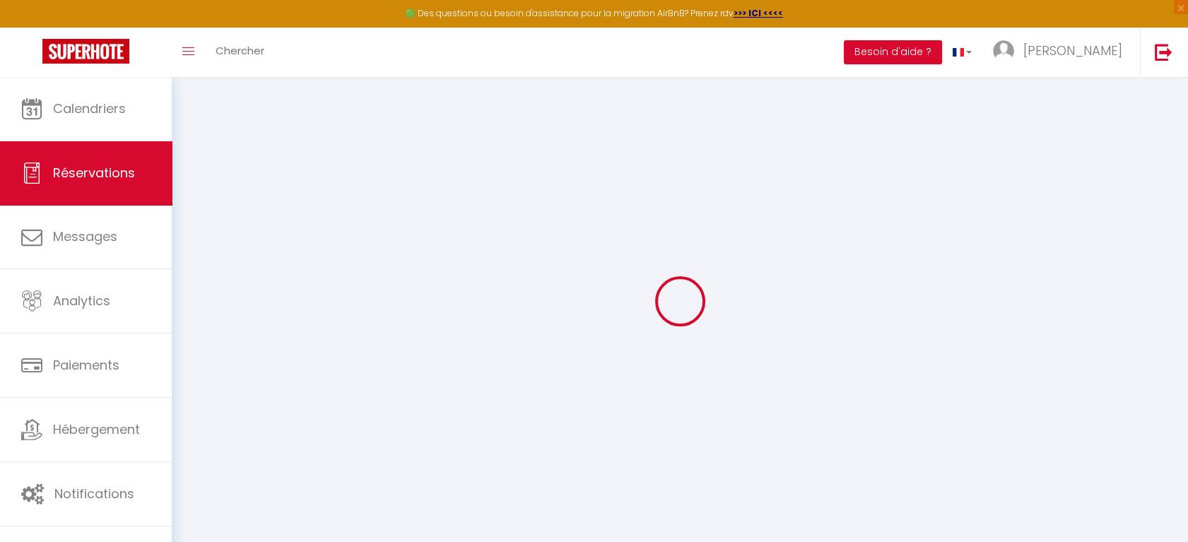
type input "0"
select select
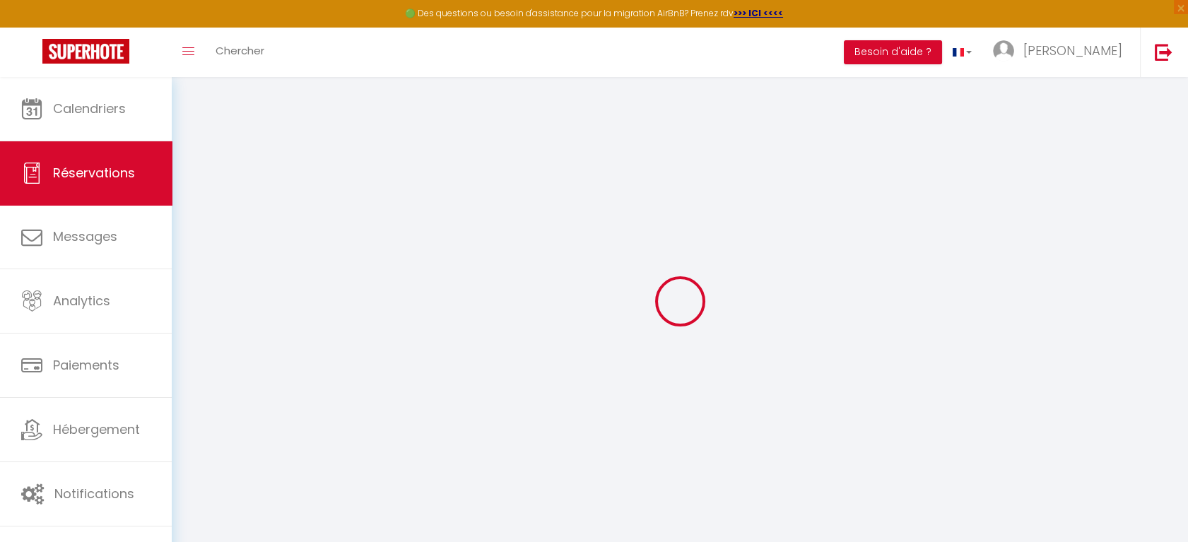
select select "15"
checkbox input "false"
select select
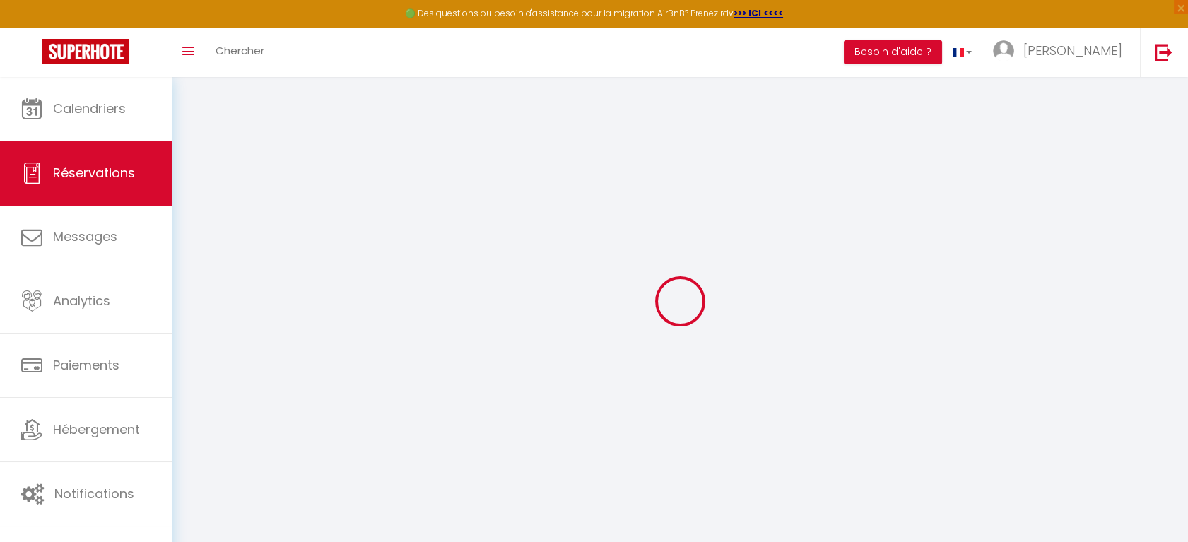
checkbox input "false"
select select
checkbox input "false"
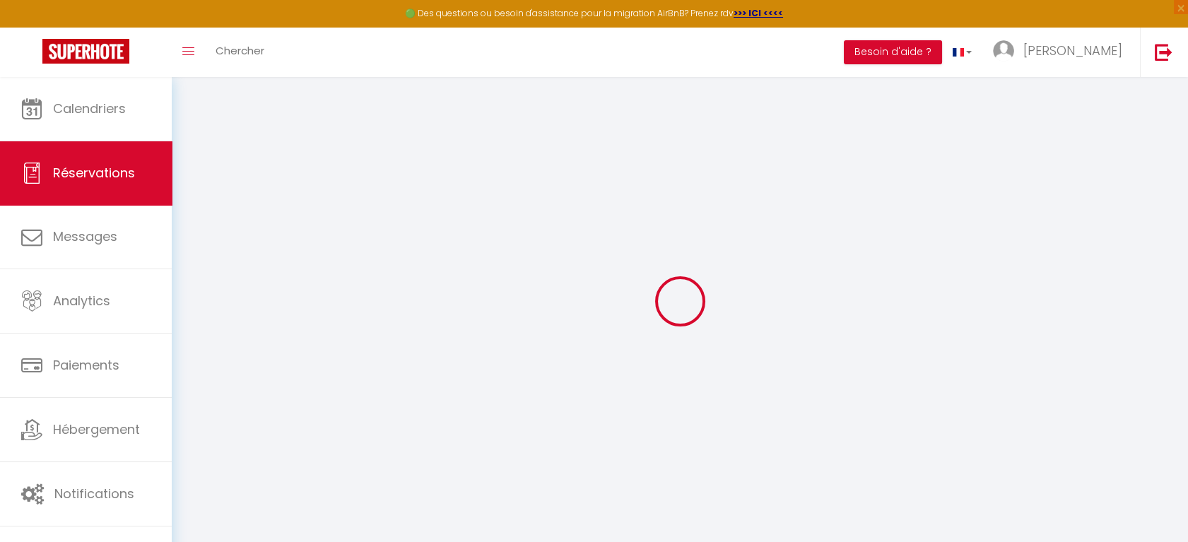
select select
checkbox input "false"
type textarea "J’espère passer un bon week end !"
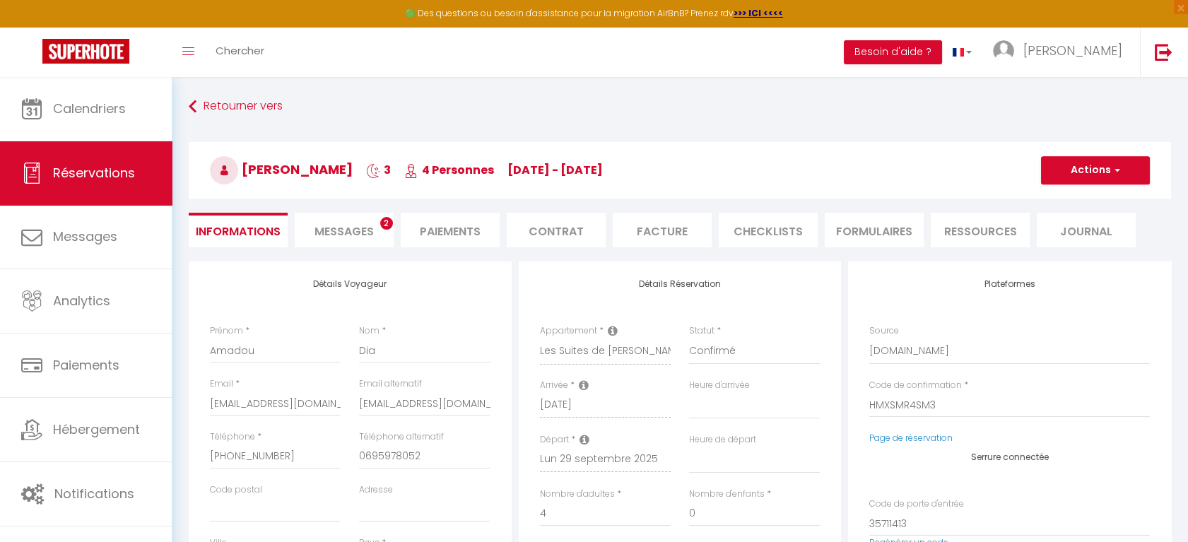
select select
type input "60"
type input "11.93"
select select
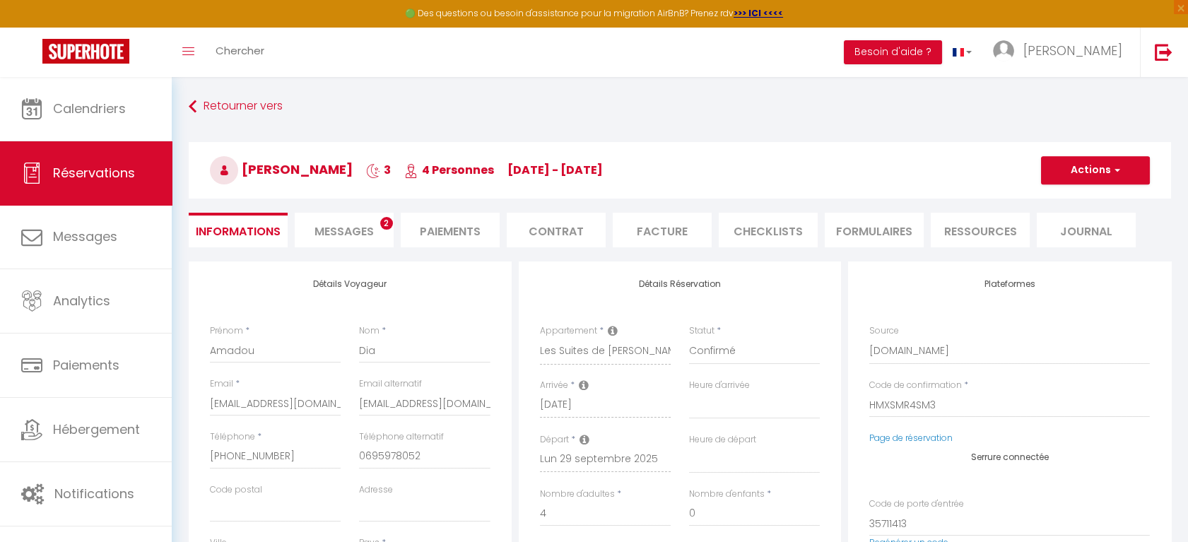
checkbox input "false"
select select
checkbox input "false"
select select "21:00"
select select "11:00"
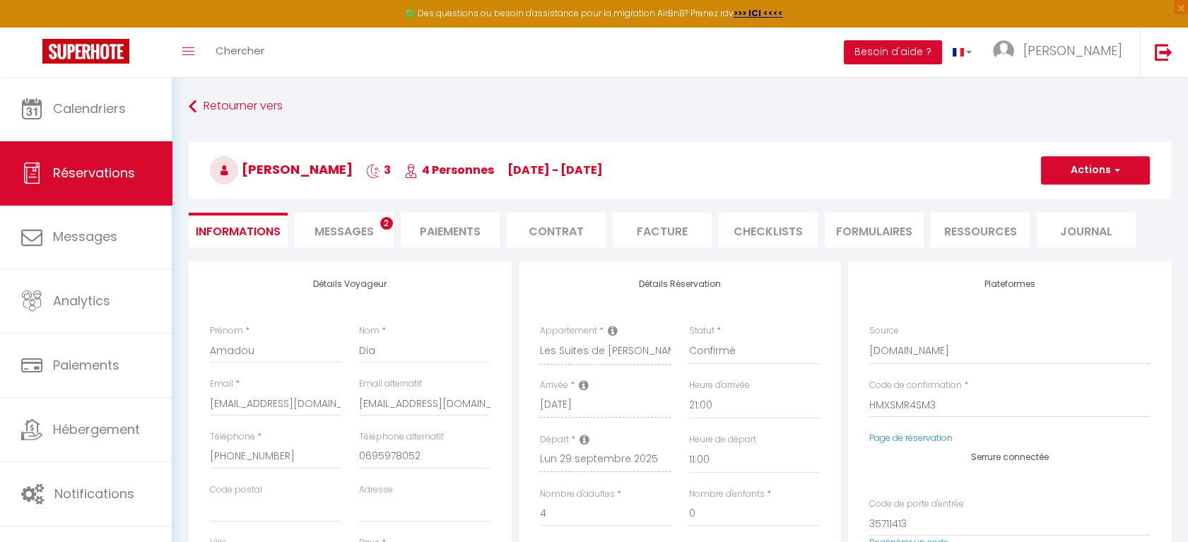
click at [357, 239] on li "Messages 2" at bounding box center [344, 230] width 99 height 35
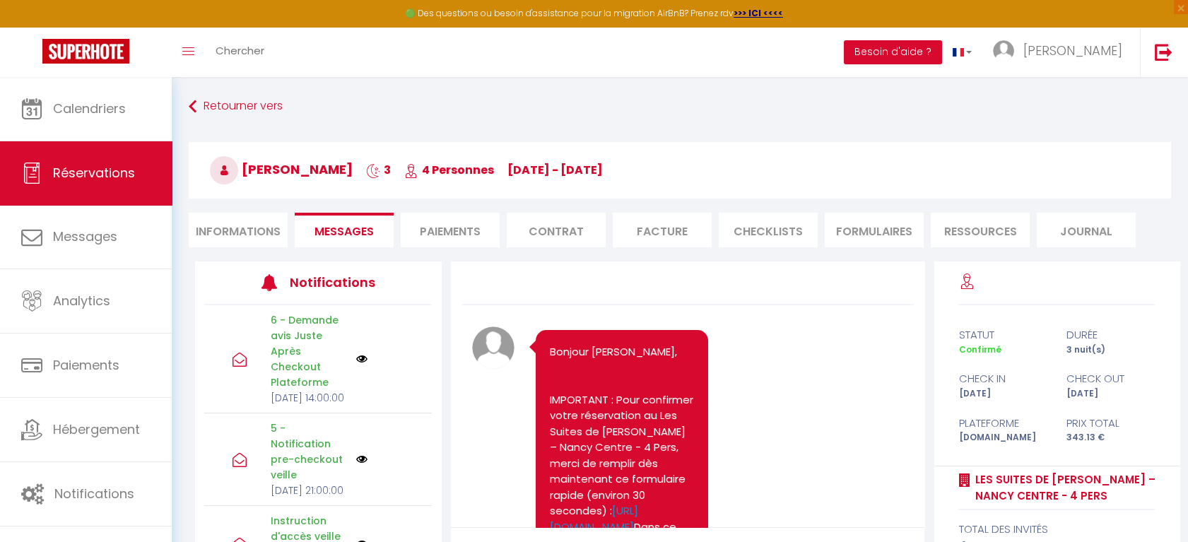
click at [249, 223] on li "Informations" at bounding box center [238, 230] width 99 height 35
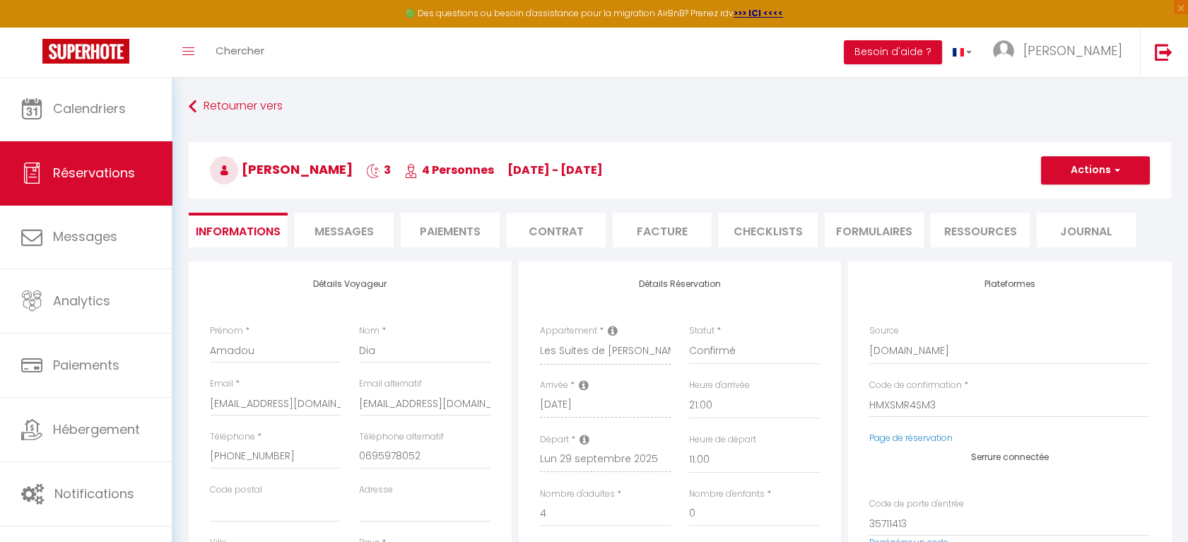
select select
checkbox input "false"
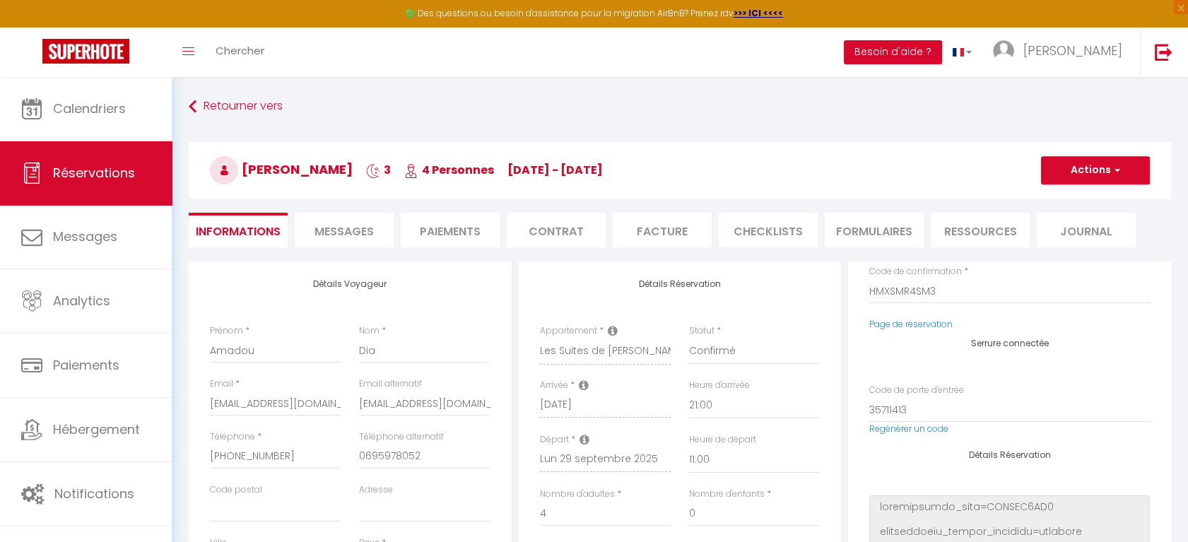
scroll to position [113, 0]
click at [673, 228] on li "Facture" at bounding box center [662, 230] width 99 height 35
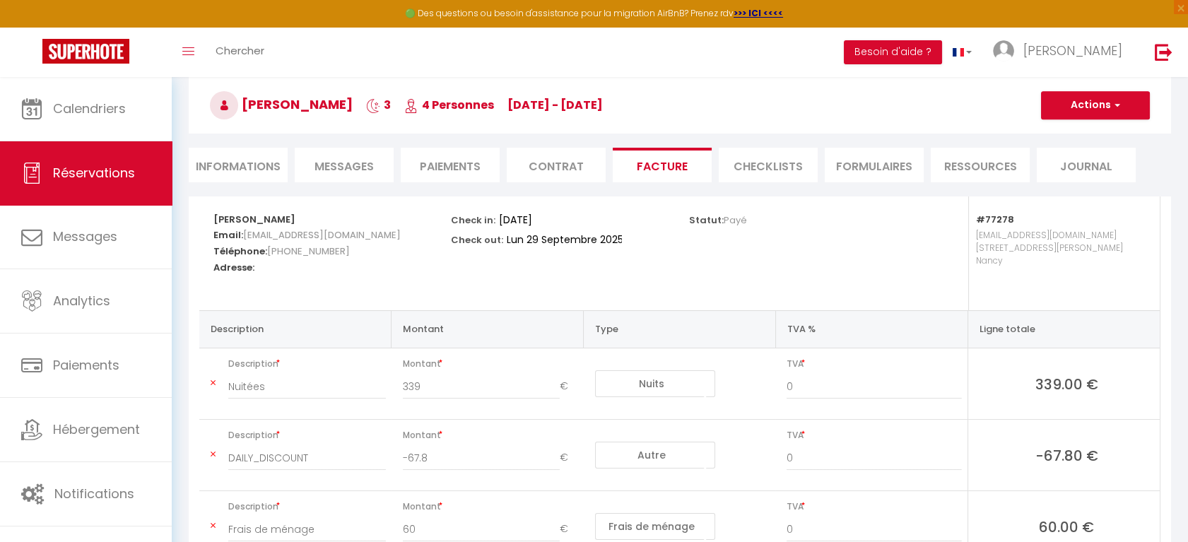
scroll to position [59, 0]
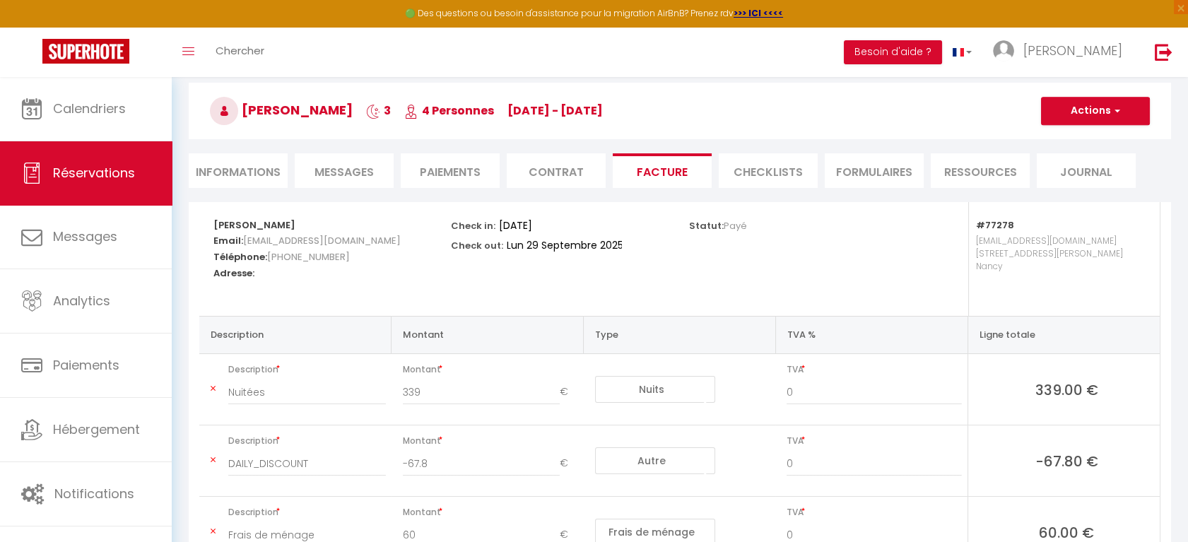
select select
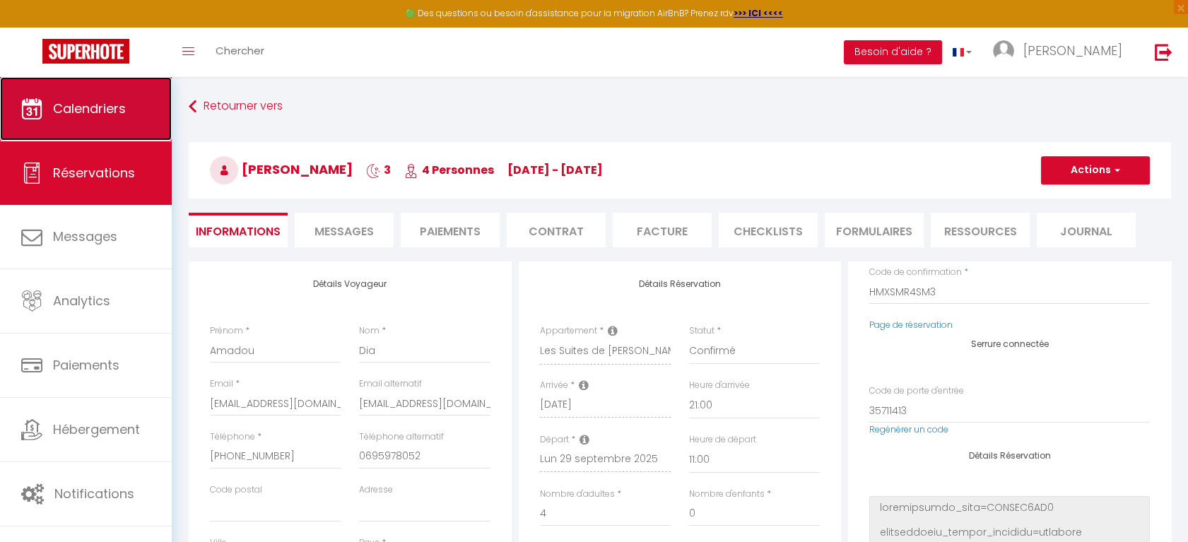
click at [107, 116] on span "Calendriers" at bounding box center [89, 109] width 73 height 18
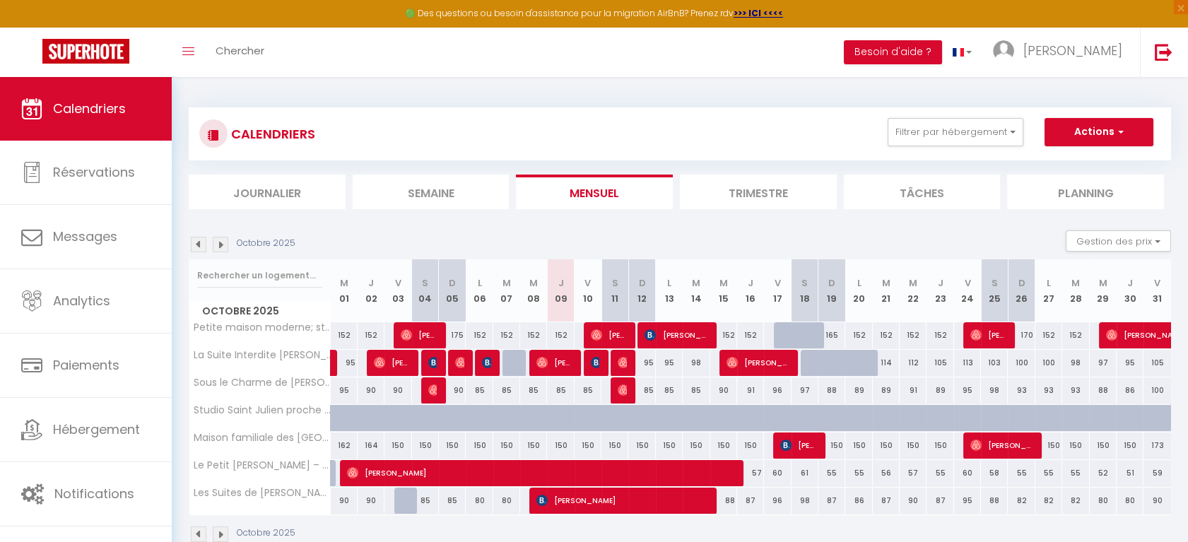
click at [201, 247] on img at bounding box center [199, 245] width 16 height 16
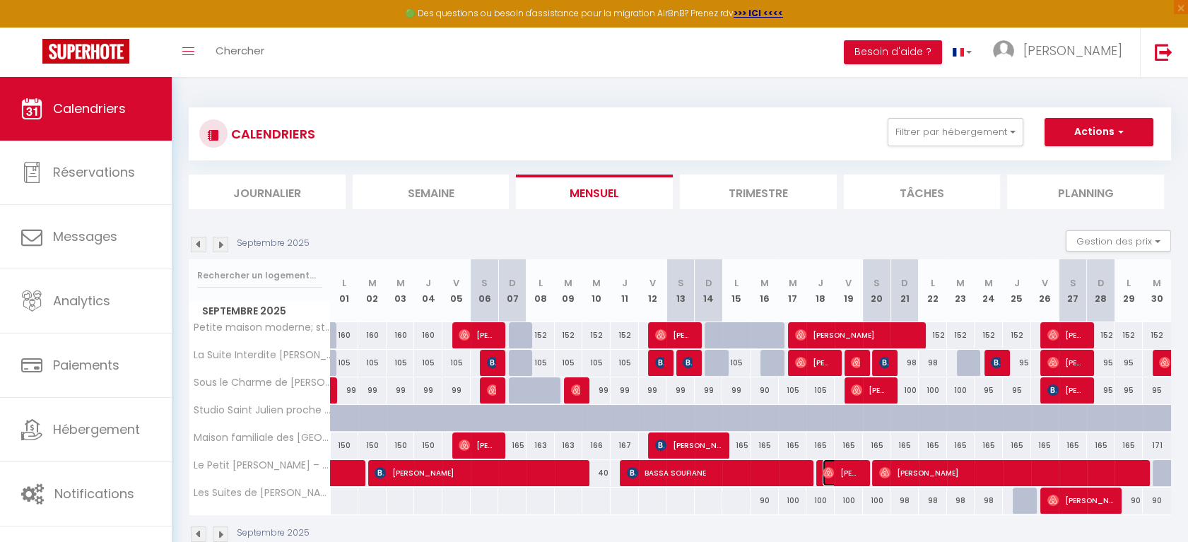
click at [844, 472] on span "[PERSON_NAME]" at bounding box center [840, 472] width 37 height 27
select select "OK"
select select "1"
select select "0"
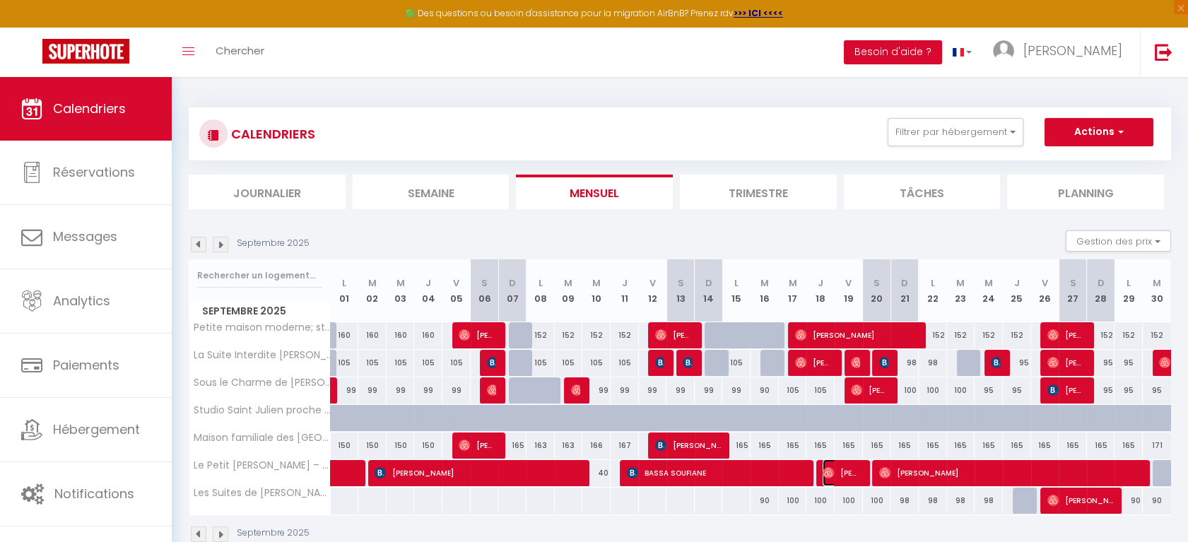
select select "1"
select select
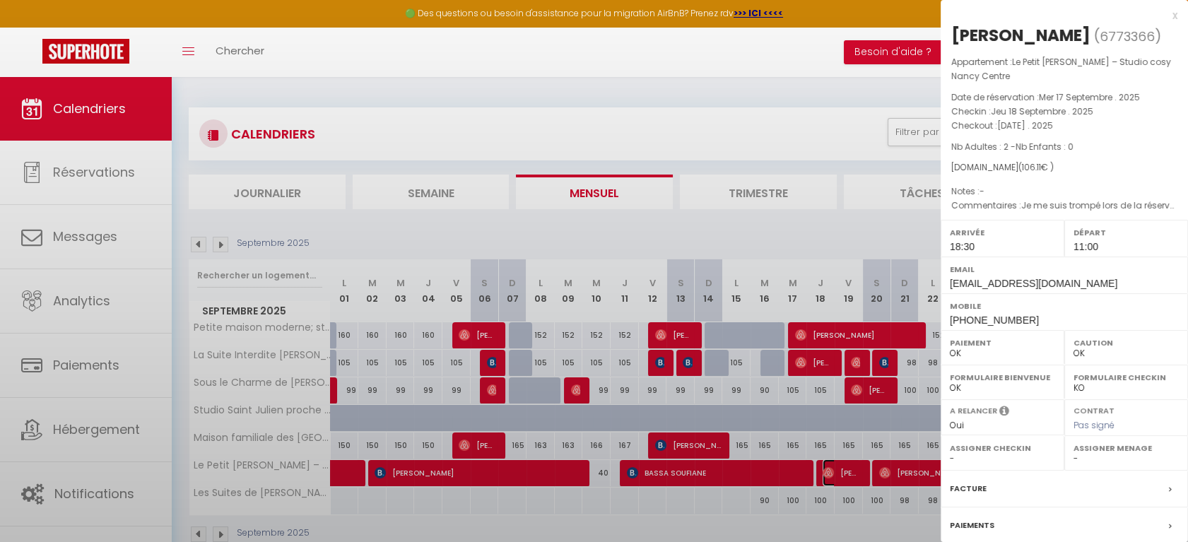
select select "33041"
select select "14372"
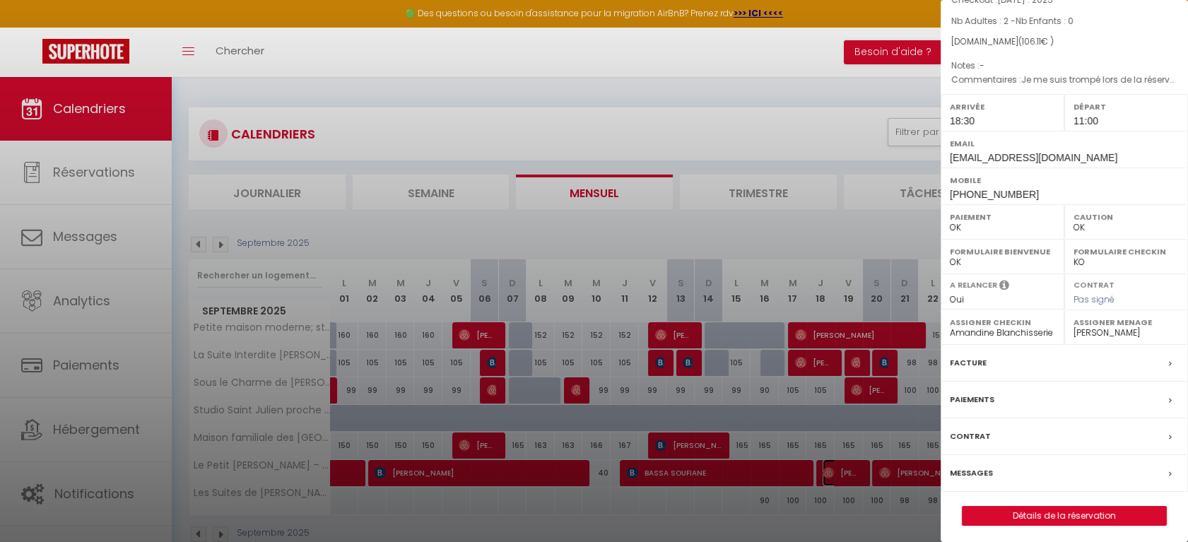
scroll to position [129, 0]
click at [1123, 363] on div "Facture" at bounding box center [1063, 360] width 247 height 37
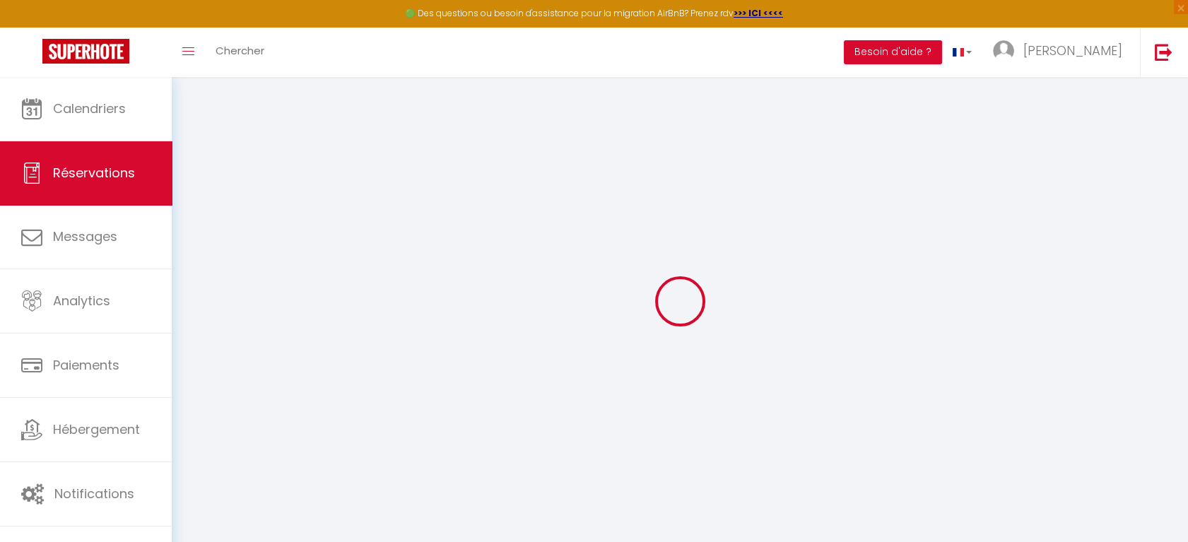
select select
checkbox input "false"
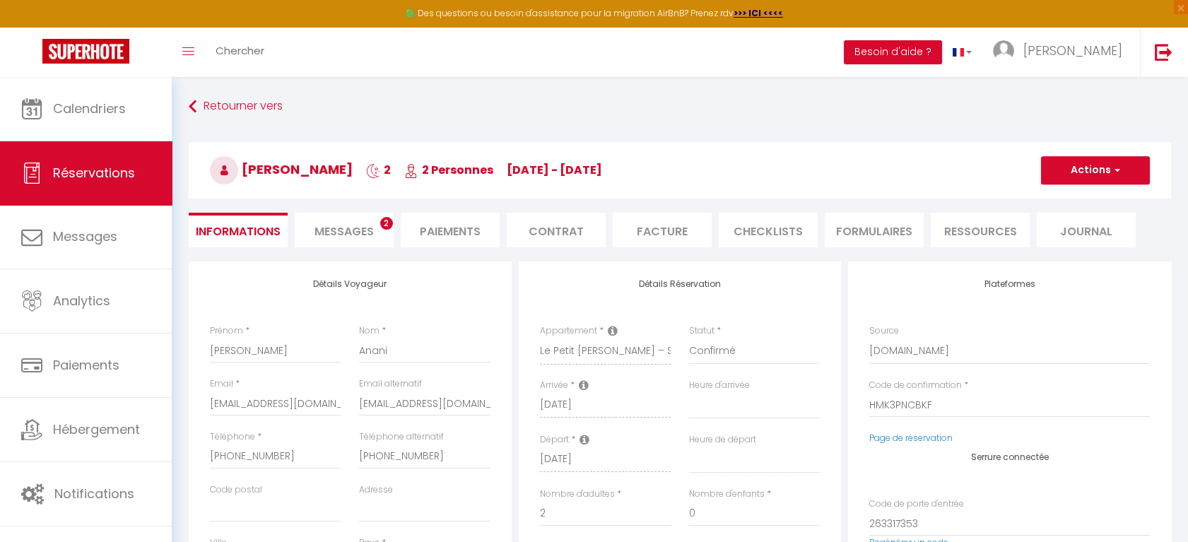
select select
checkbox input "false"
type textarea "Je me suis trompé lors de la réservation, s’il est possible de prendre place da…"
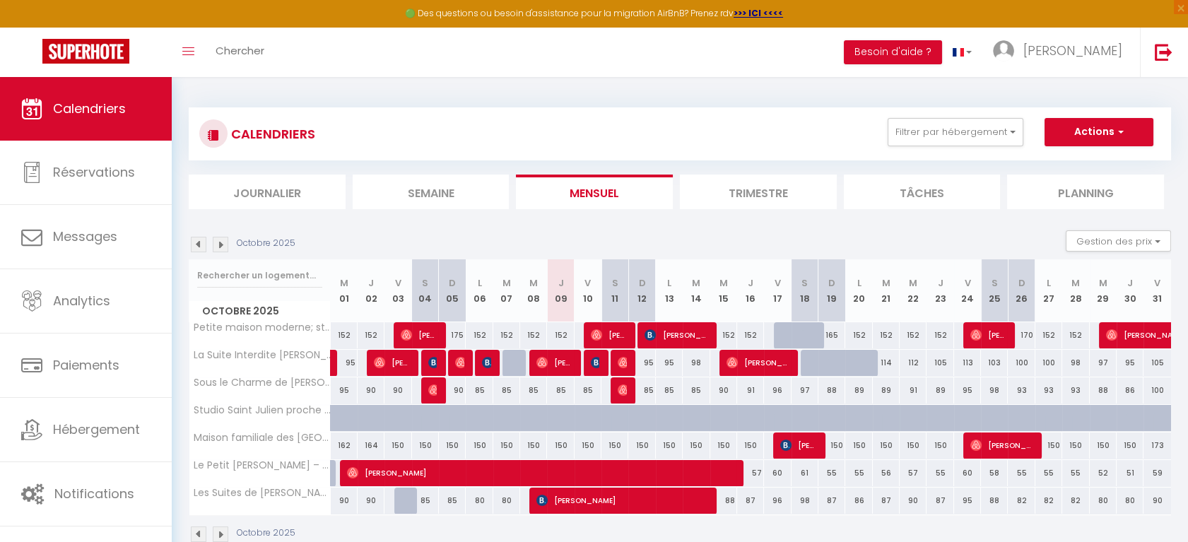
click at [196, 243] on img at bounding box center [199, 245] width 16 height 16
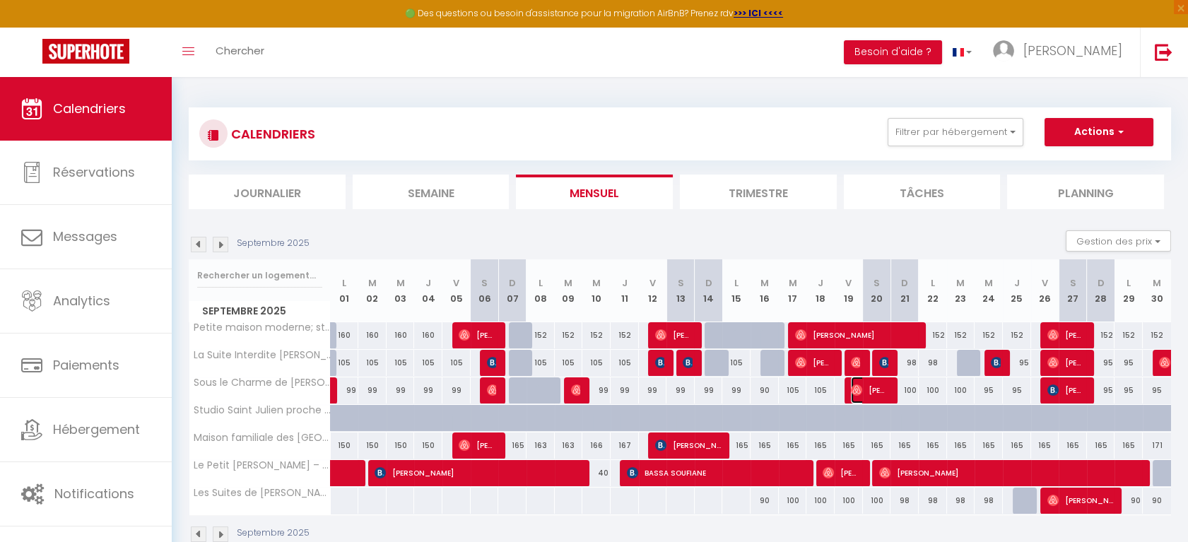
click at [875, 393] on span "[PERSON_NAME]" at bounding box center [869, 390] width 37 height 27
select select "OK"
select select "0"
select select "1"
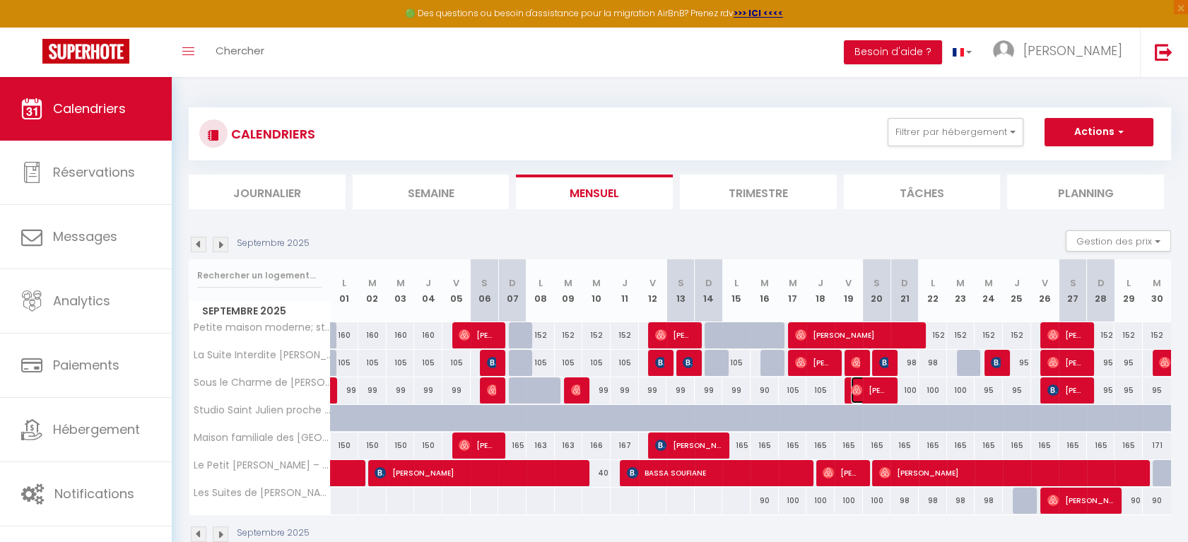
select select "1"
select select
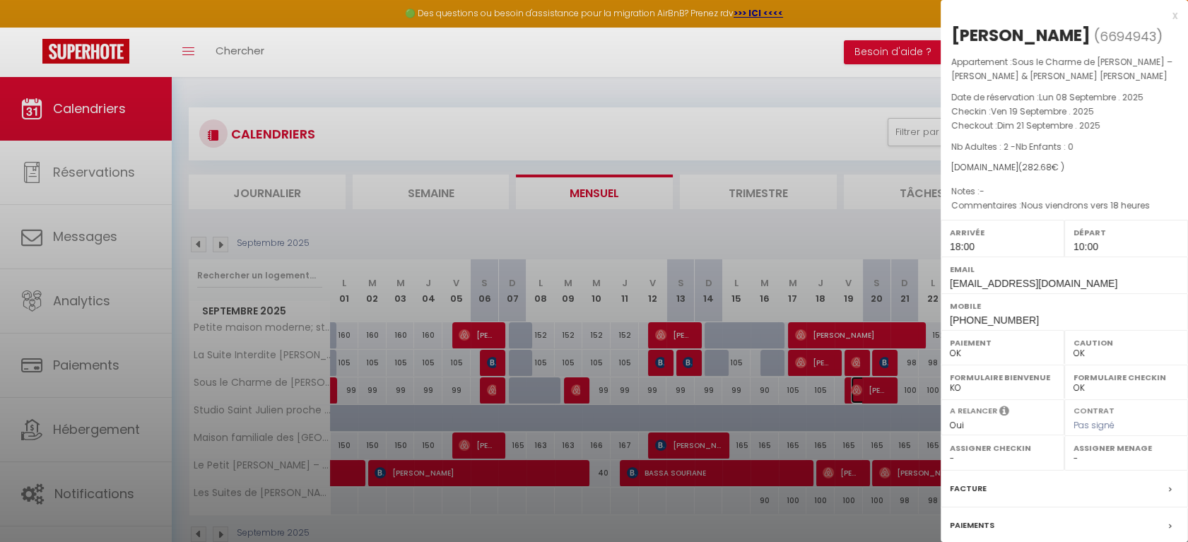
select select "33041"
select select "14372"
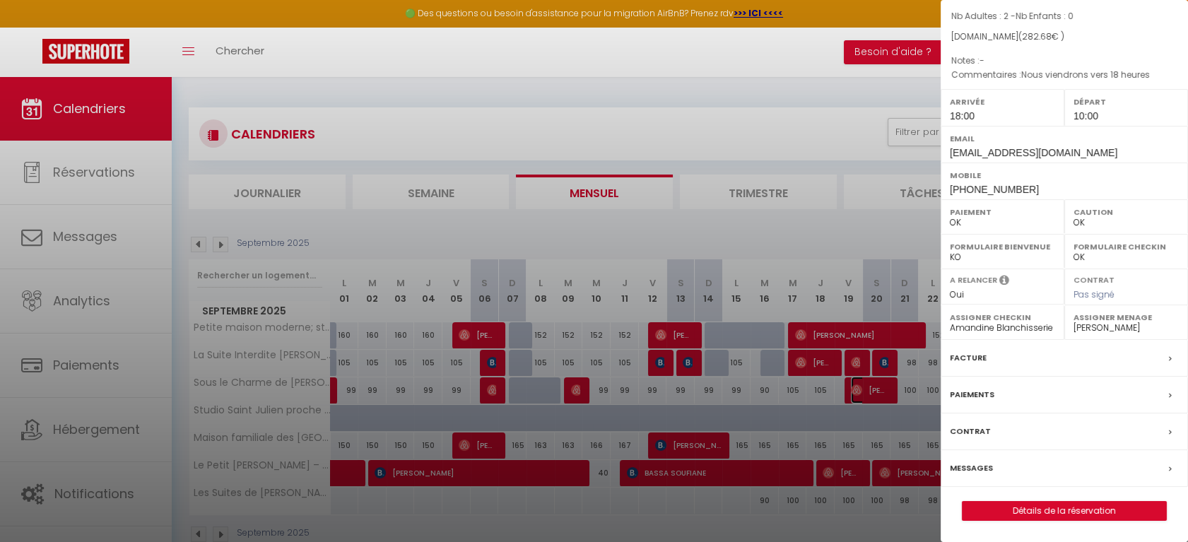
scroll to position [152, 0]
click at [990, 357] on div "Facture" at bounding box center [1063, 358] width 247 height 37
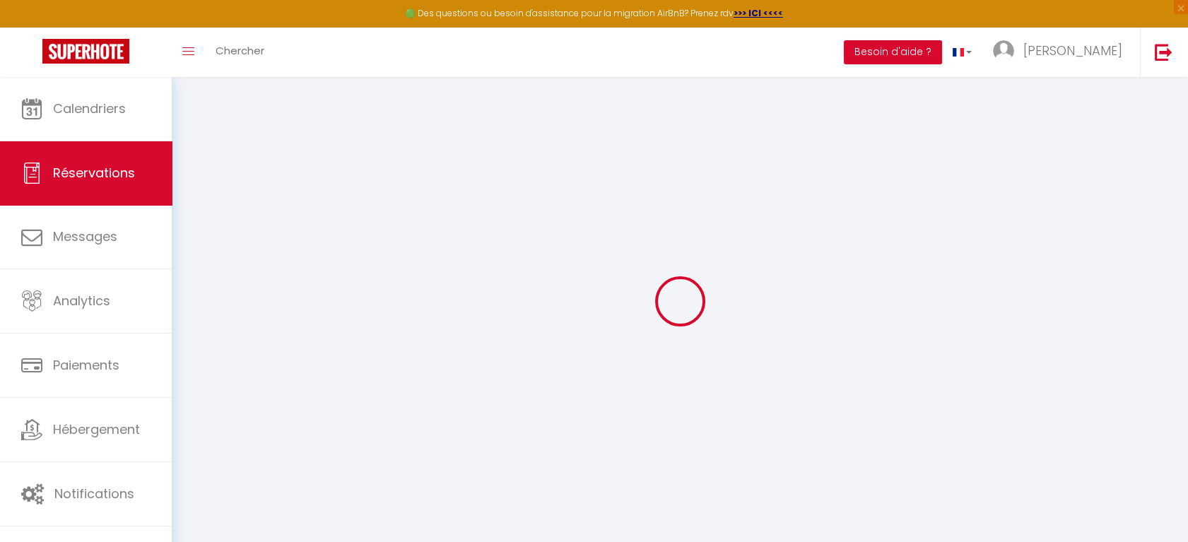
select select "cleaning"
select select "taxes"
select select
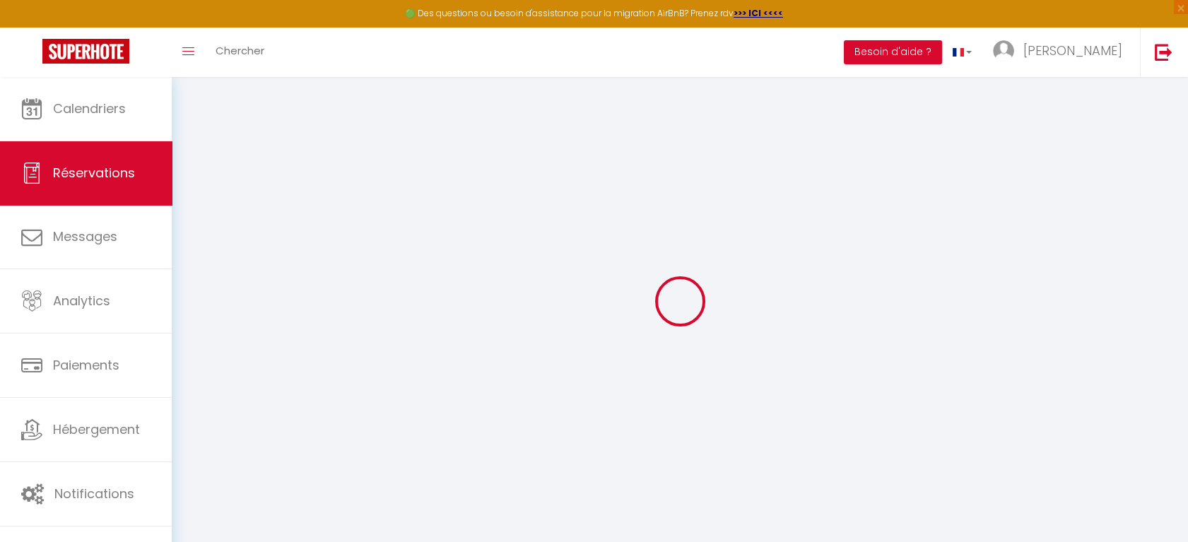
checkbox input "false"
type textarea "Nous viendrons vers 18 heures"
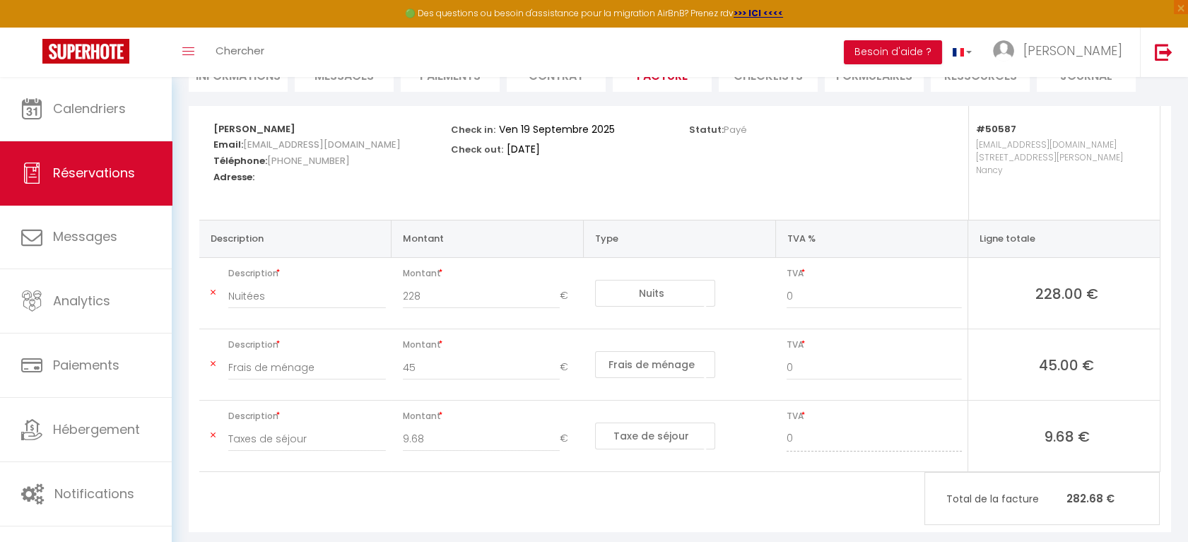
scroll to position [152, 0]
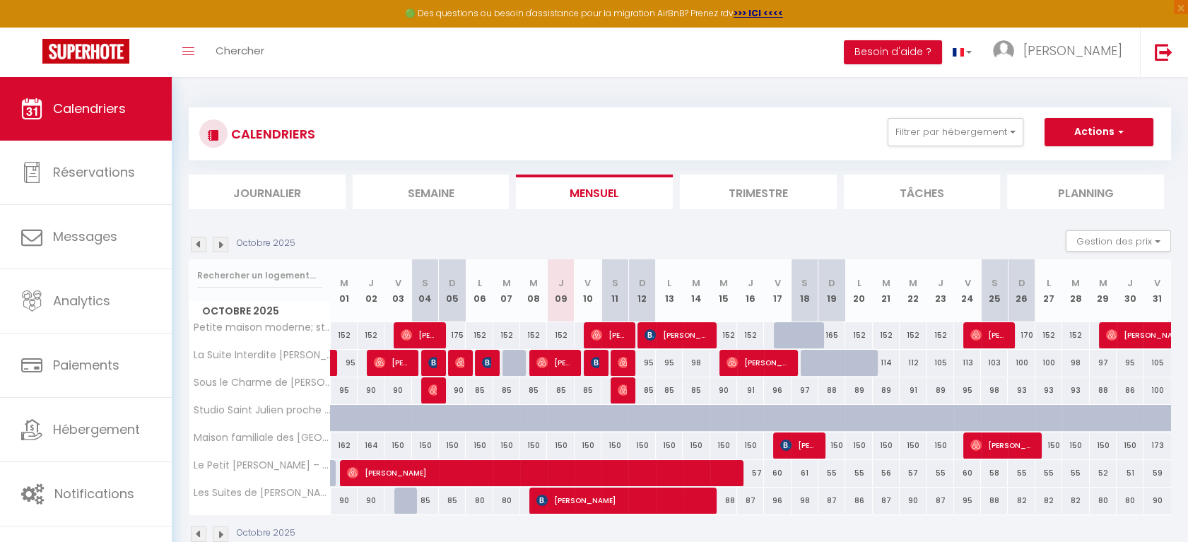
click at [196, 242] on img at bounding box center [199, 245] width 16 height 16
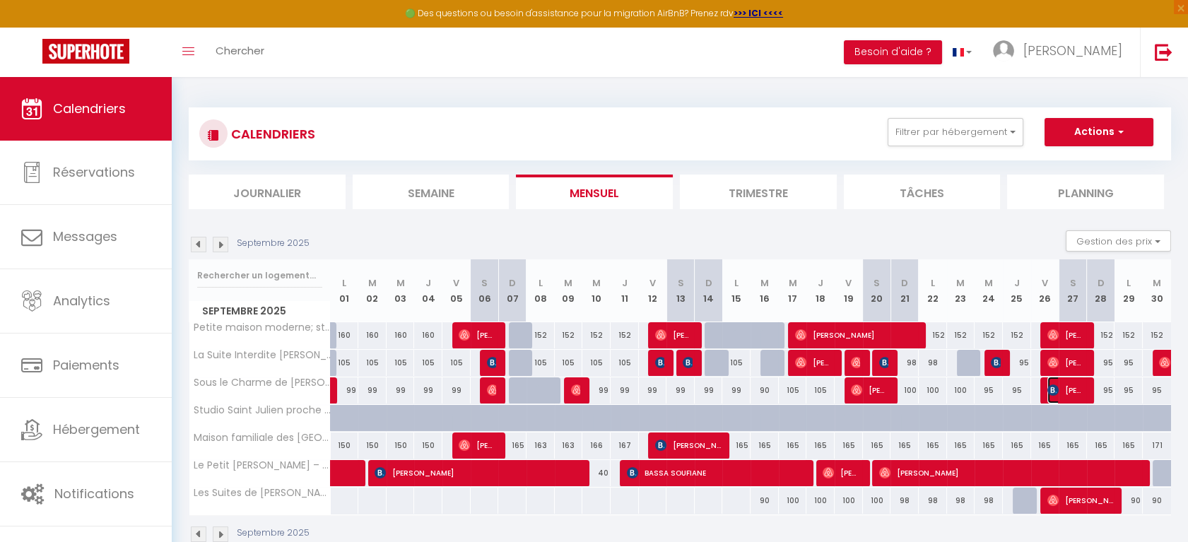
click at [1069, 389] on span "[PERSON_NAME]" at bounding box center [1065, 390] width 37 height 27
select select "OK"
select select "KO"
select select "1"
select select "0"
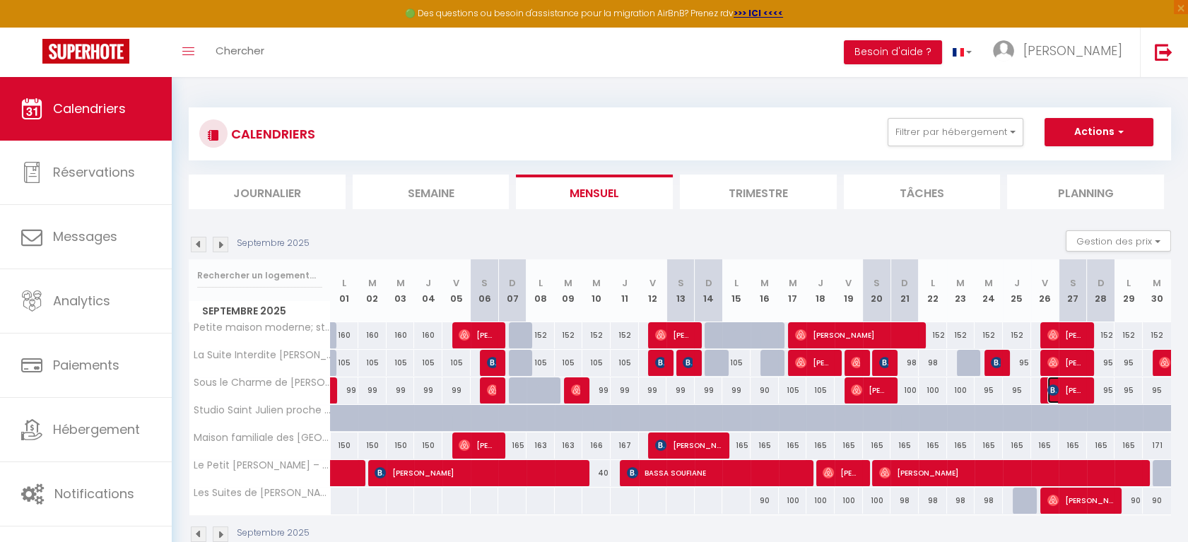
select select "1"
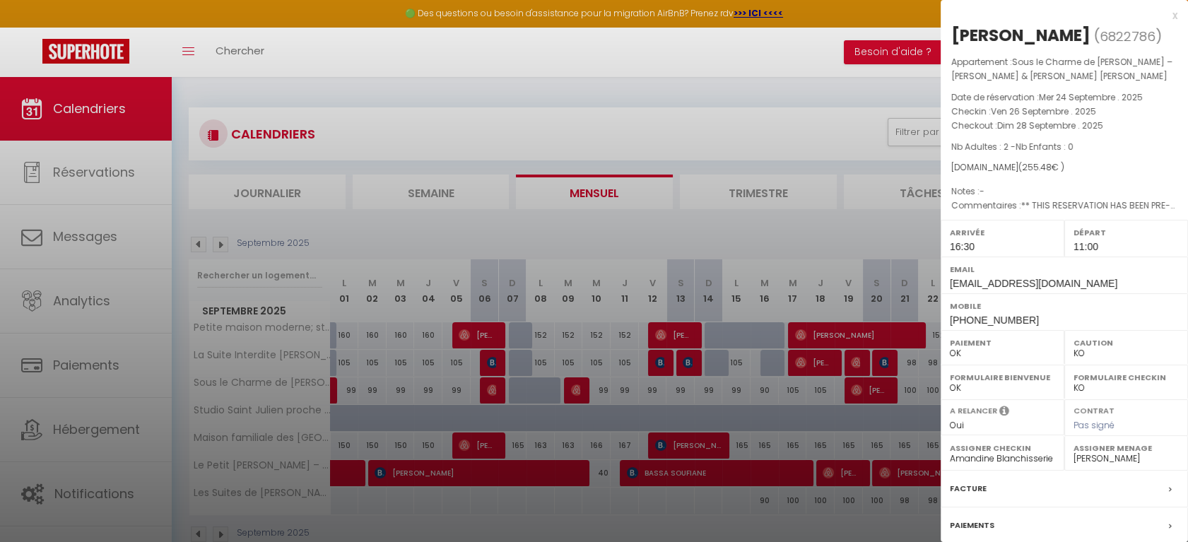
click at [1041, 507] on div "Facture" at bounding box center [1063, 489] width 247 height 37
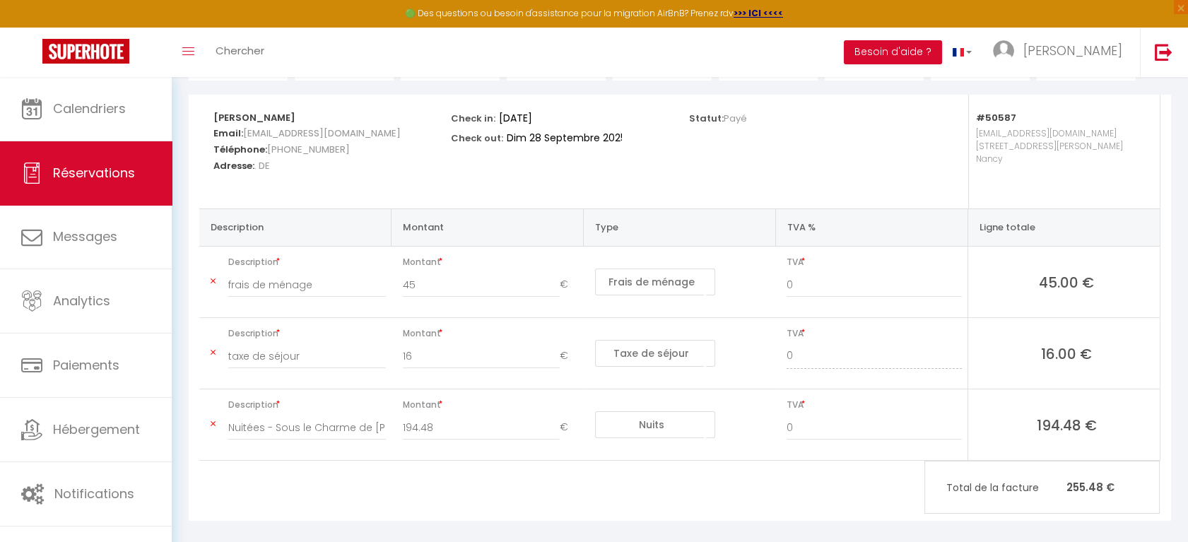
scroll to position [180, 0]
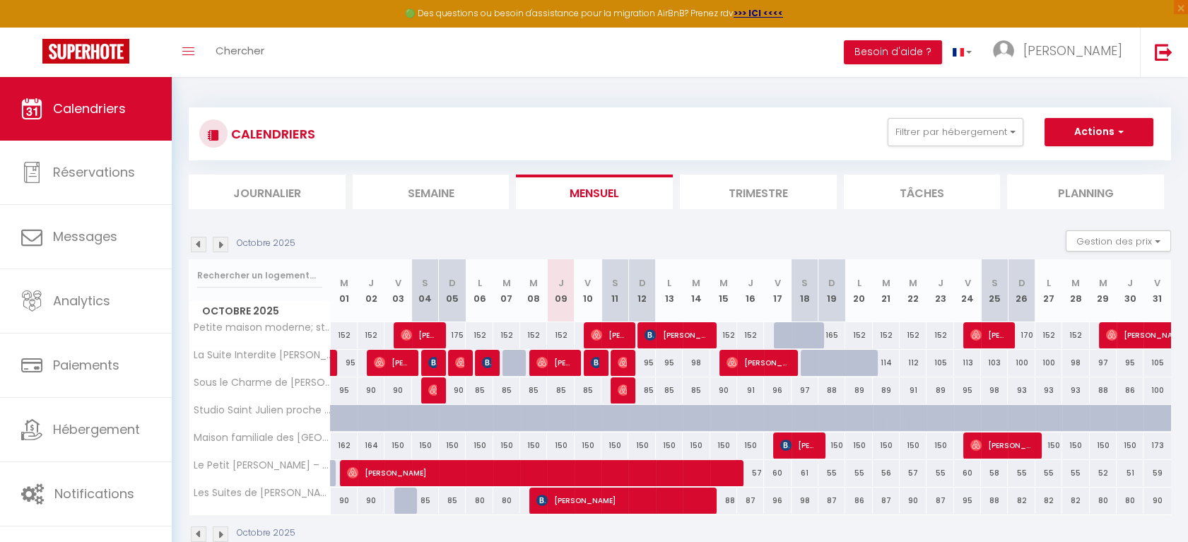
click at [199, 240] on img at bounding box center [199, 245] width 16 height 16
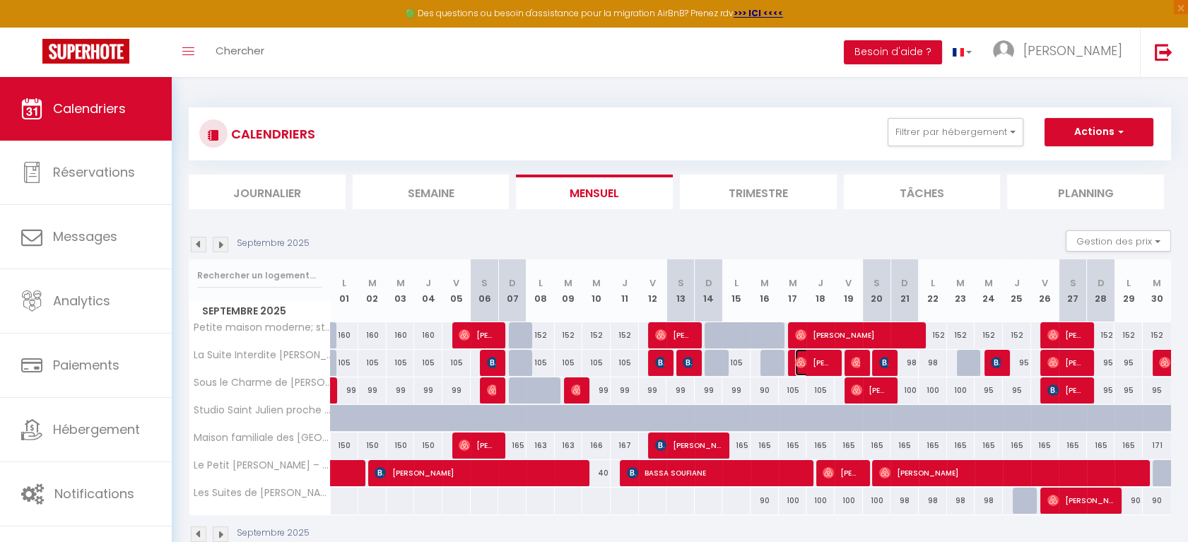
click at [817, 362] on span "[PERSON_NAME]" at bounding box center [813, 362] width 37 height 27
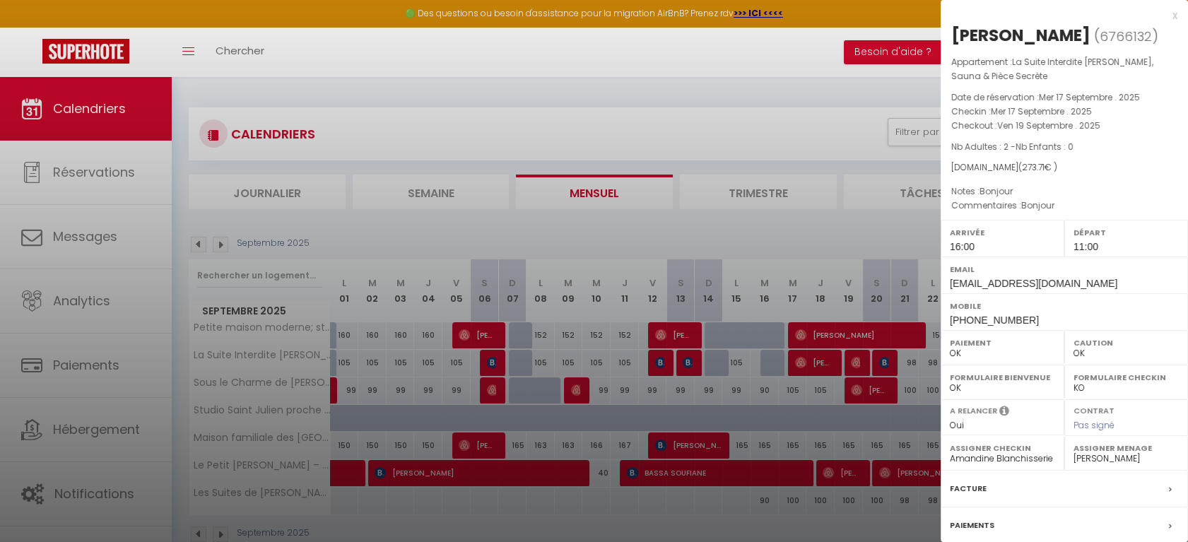
click at [988, 483] on div "Facture" at bounding box center [1063, 489] width 247 height 37
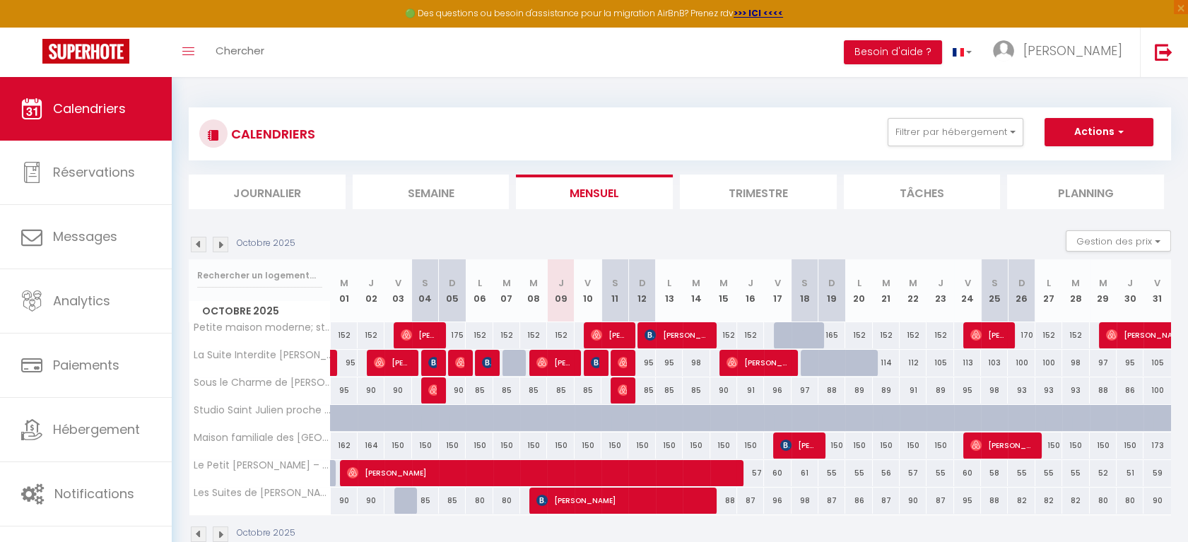
click at [197, 242] on img at bounding box center [199, 245] width 16 height 16
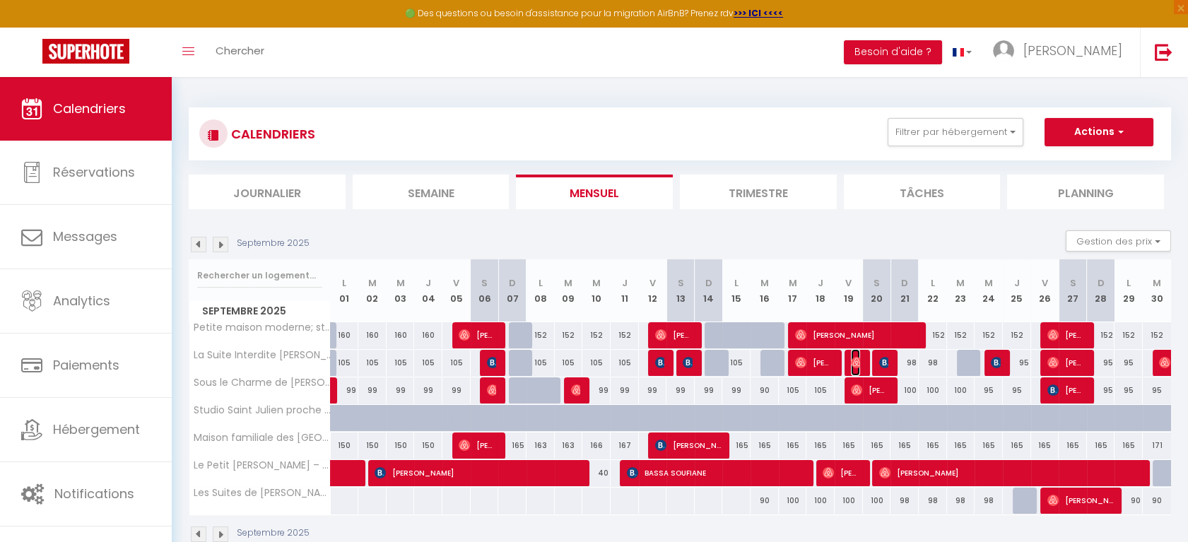
click at [856, 359] on img at bounding box center [856, 362] width 11 height 11
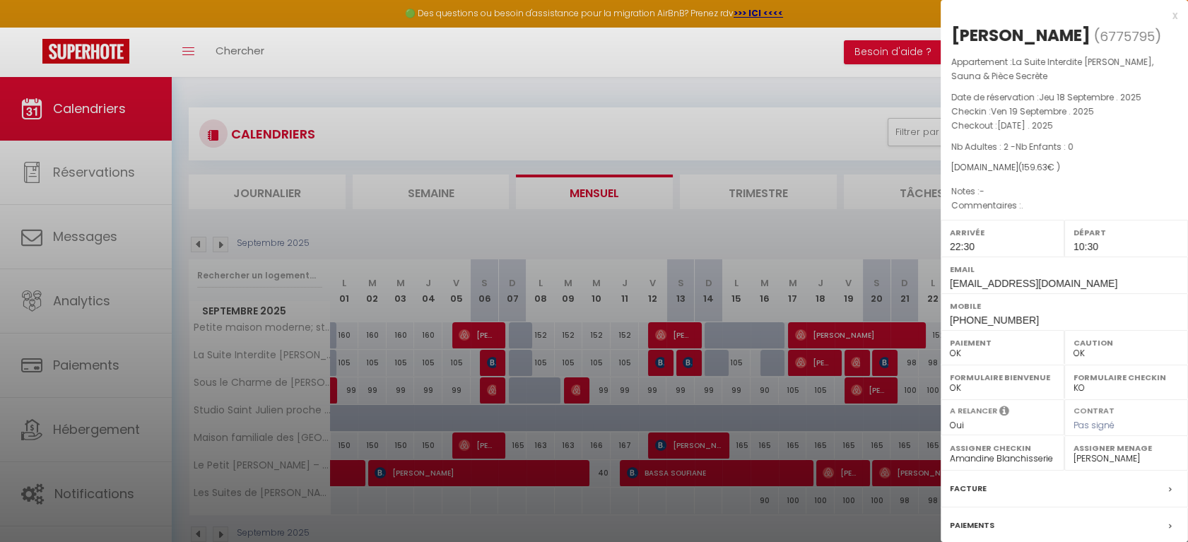
click at [1024, 485] on div "Facture" at bounding box center [1063, 489] width 247 height 37
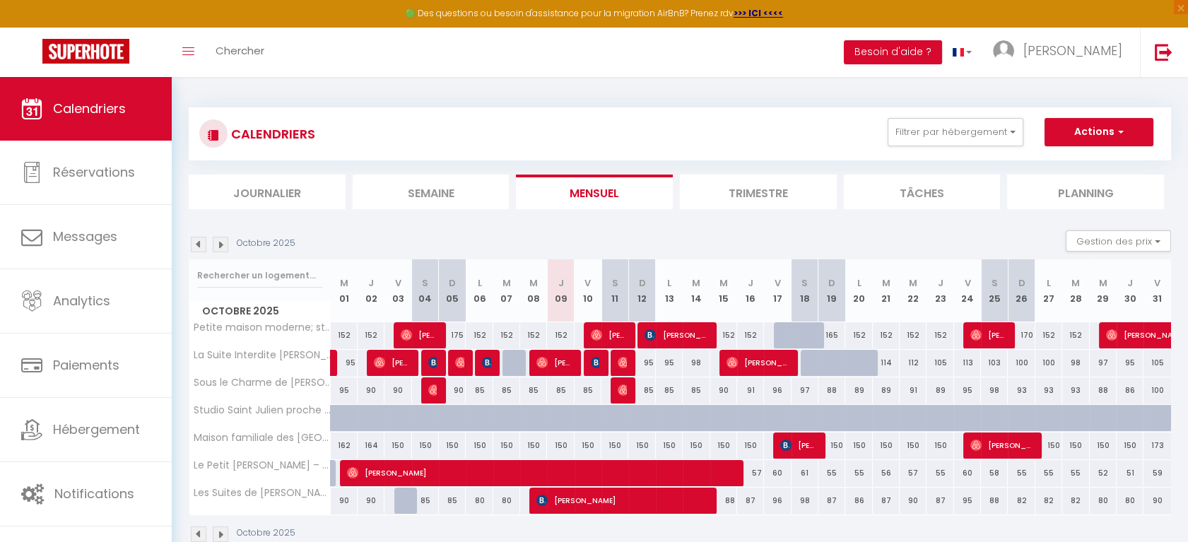
click at [199, 240] on img at bounding box center [199, 245] width 16 height 16
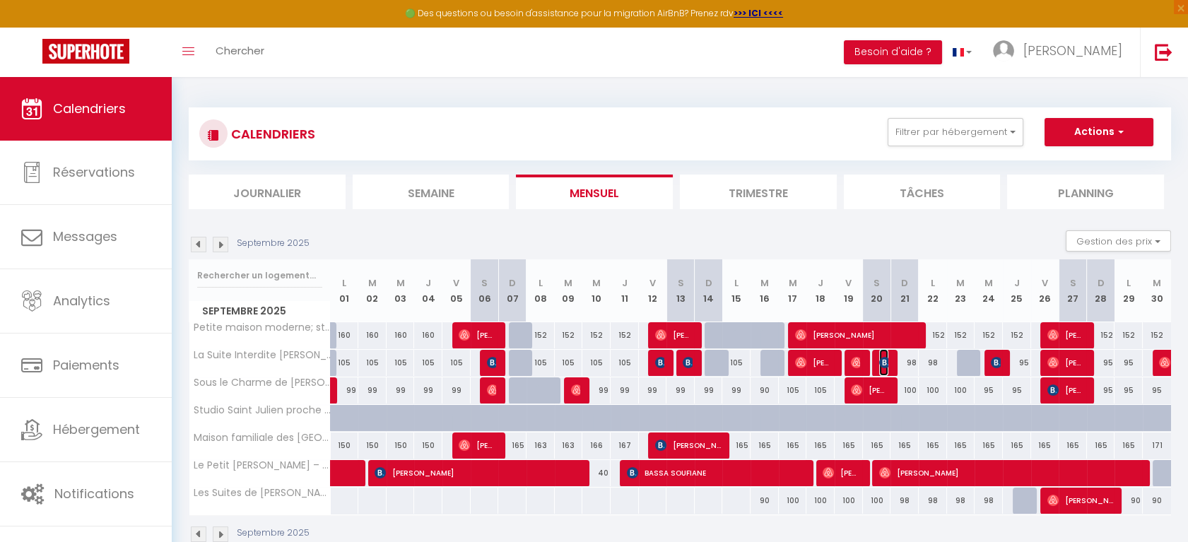
click at [882, 357] on img at bounding box center [884, 362] width 11 height 11
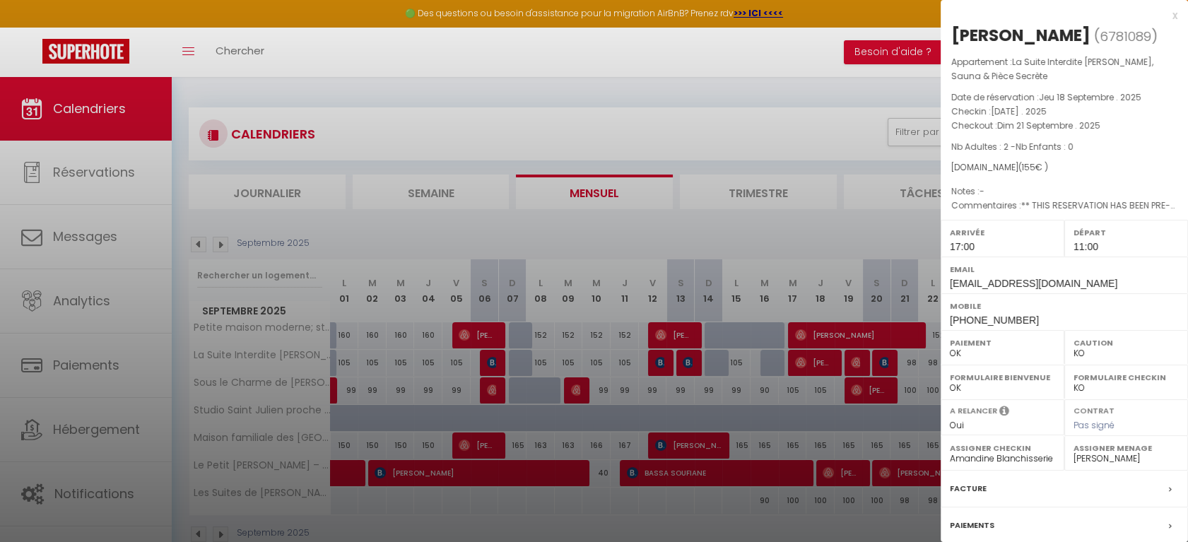
click at [1007, 492] on div "Facture" at bounding box center [1063, 489] width 247 height 37
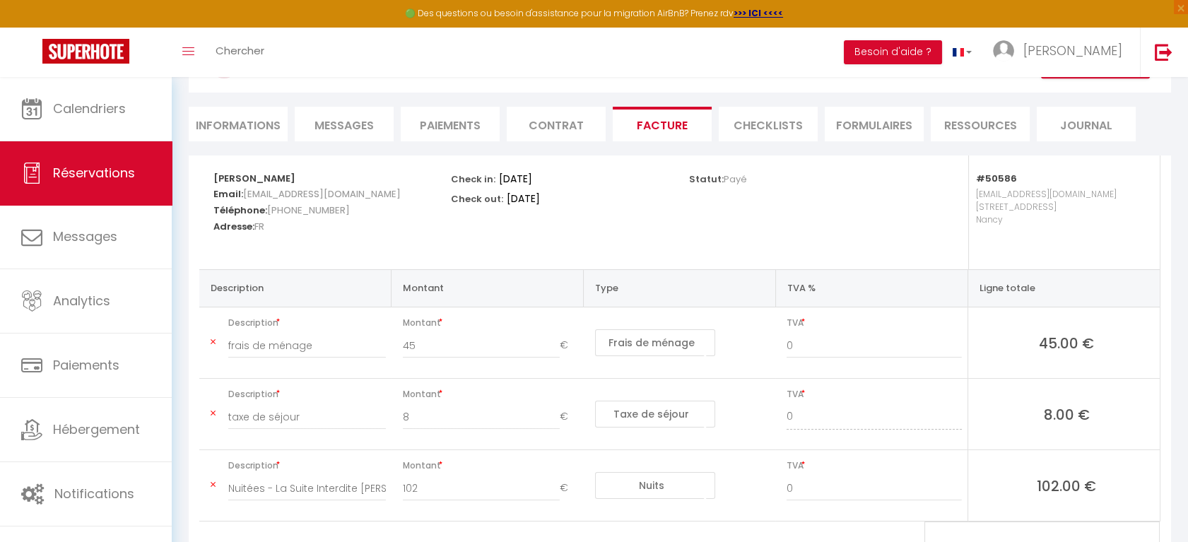
scroll to position [91, 0]
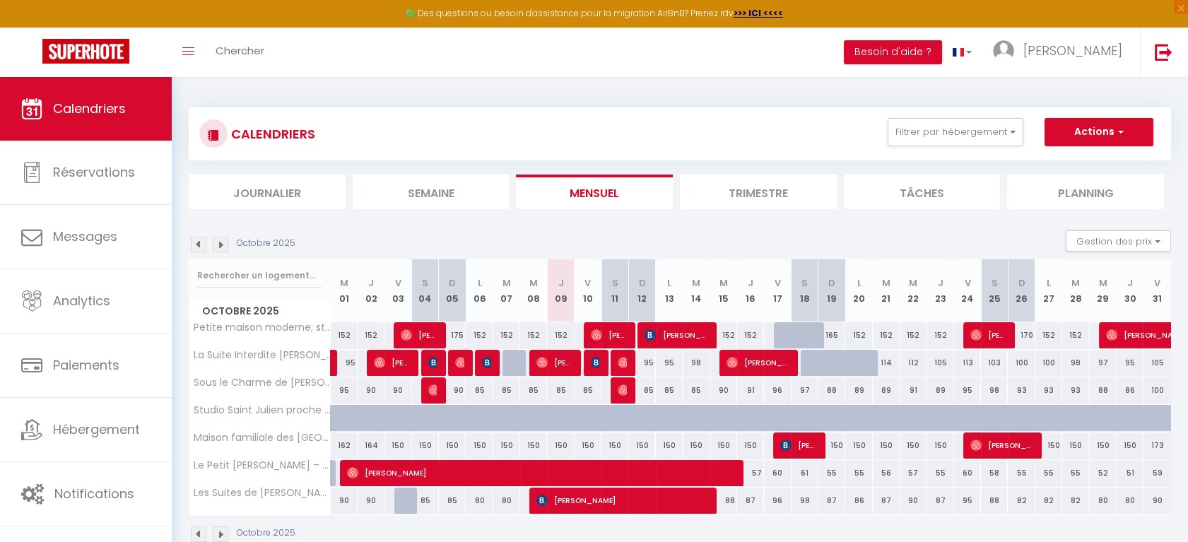
click at [199, 245] on img at bounding box center [199, 245] width 16 height 16
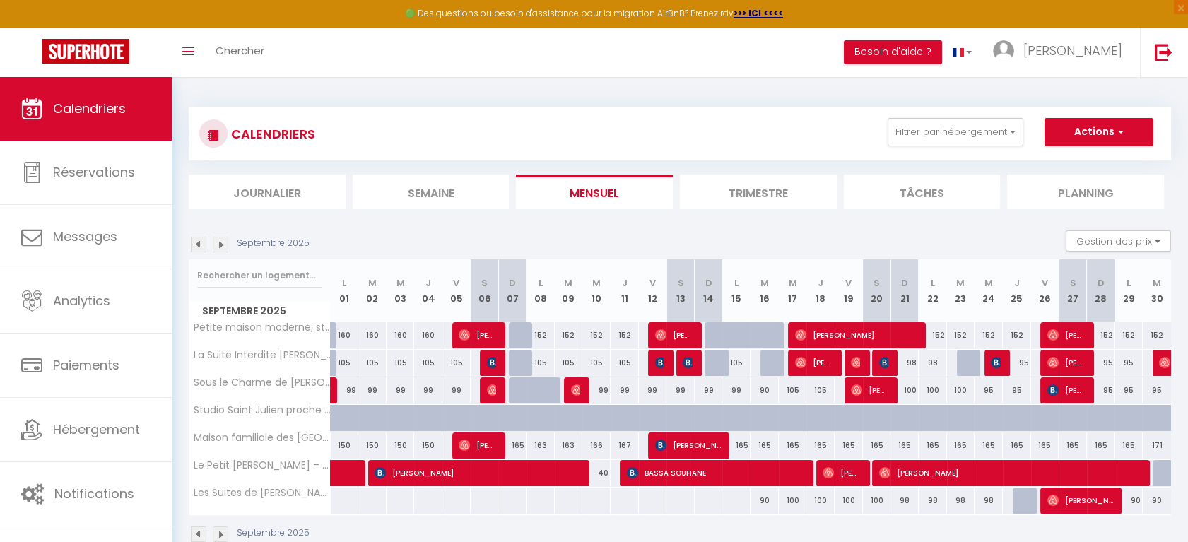
click at [1000, 366] on div at bounding box center [998, 363] width 28 height 27
click at [996, 366] on img at bounding box center [995, 362] width 11 height 11
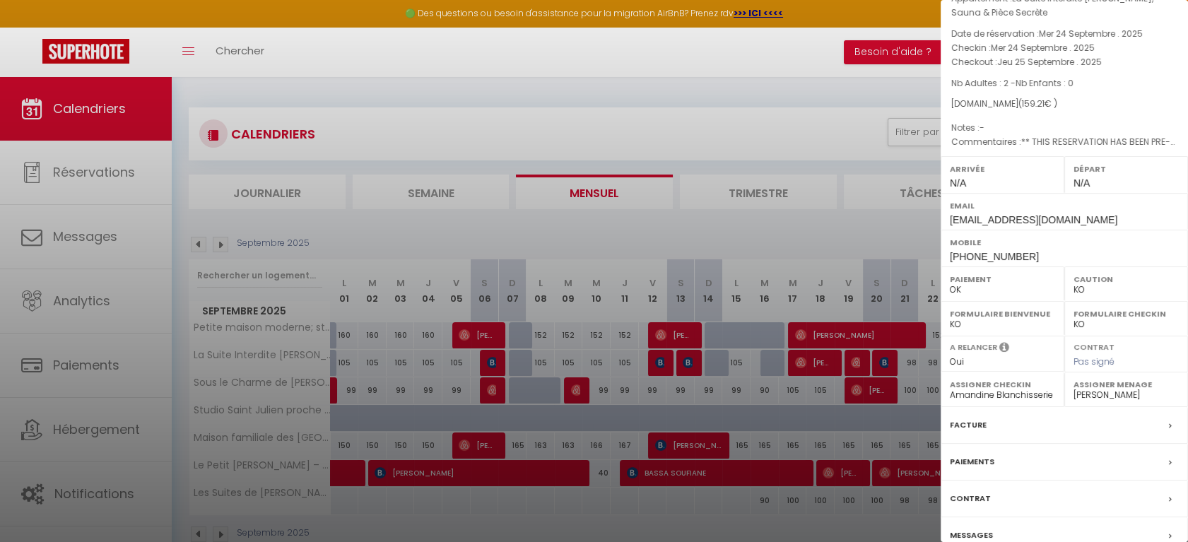
scroll to position [68, 0]
click at [967, 416] on label "Facture" at bounding box center [968, 420] width 37 height 15
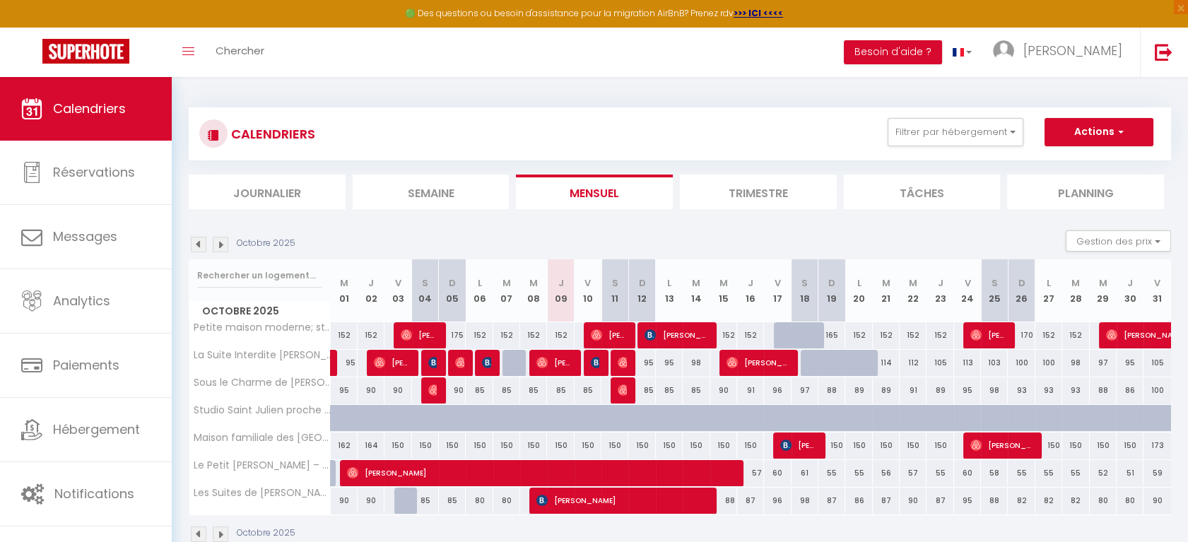
click at [198, 245] on img at bounding box center [199, 245] width 16 height 16
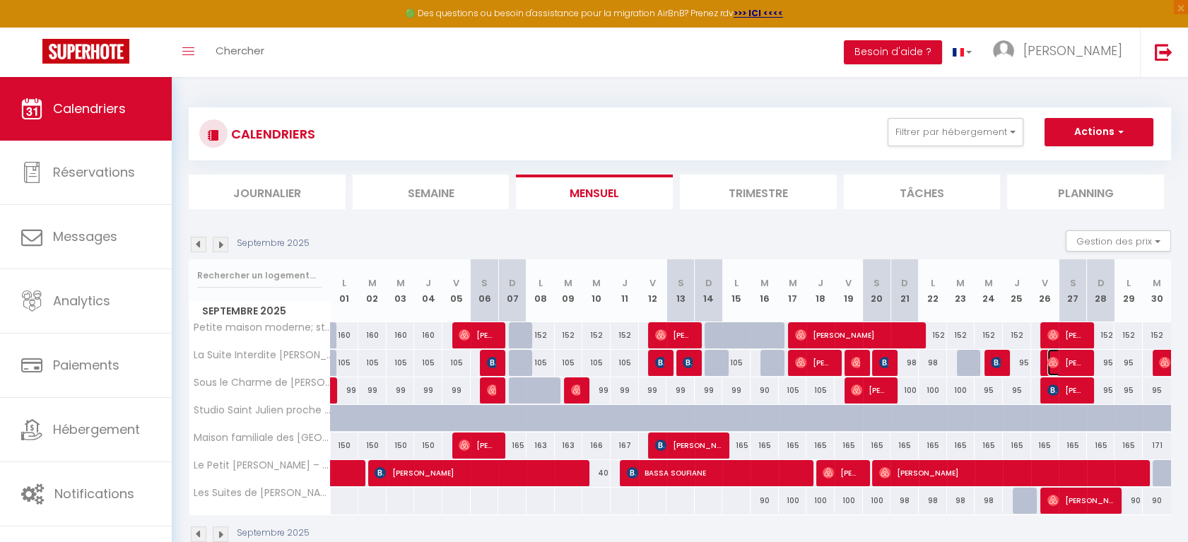
click at [1065, 360] on span "[PERSON_NAME]" at bounding box center [1065, 362] width 37 height 27
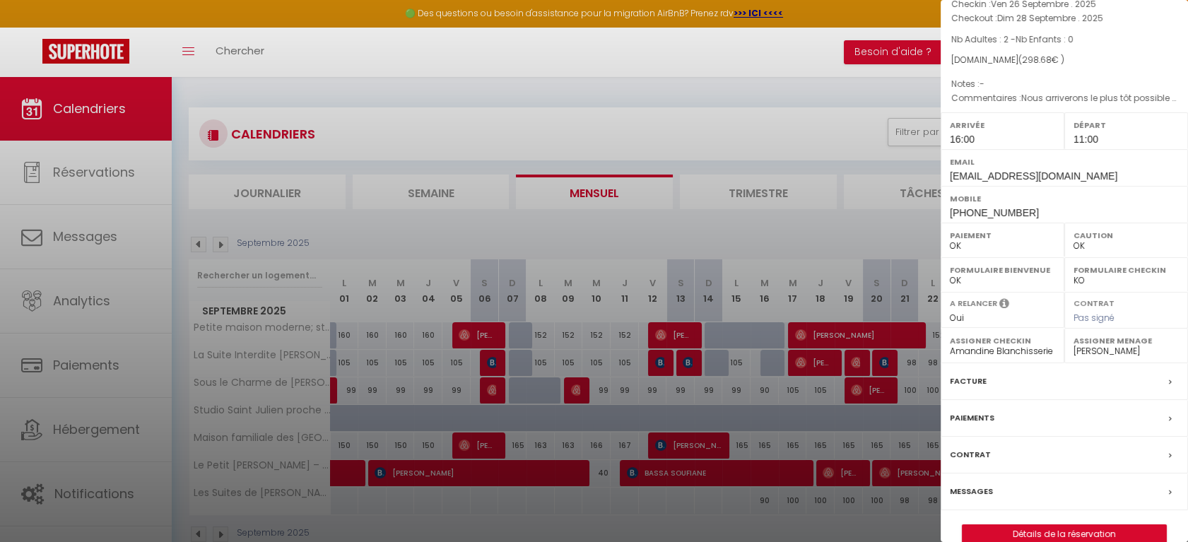
scroll to position [129, 0]
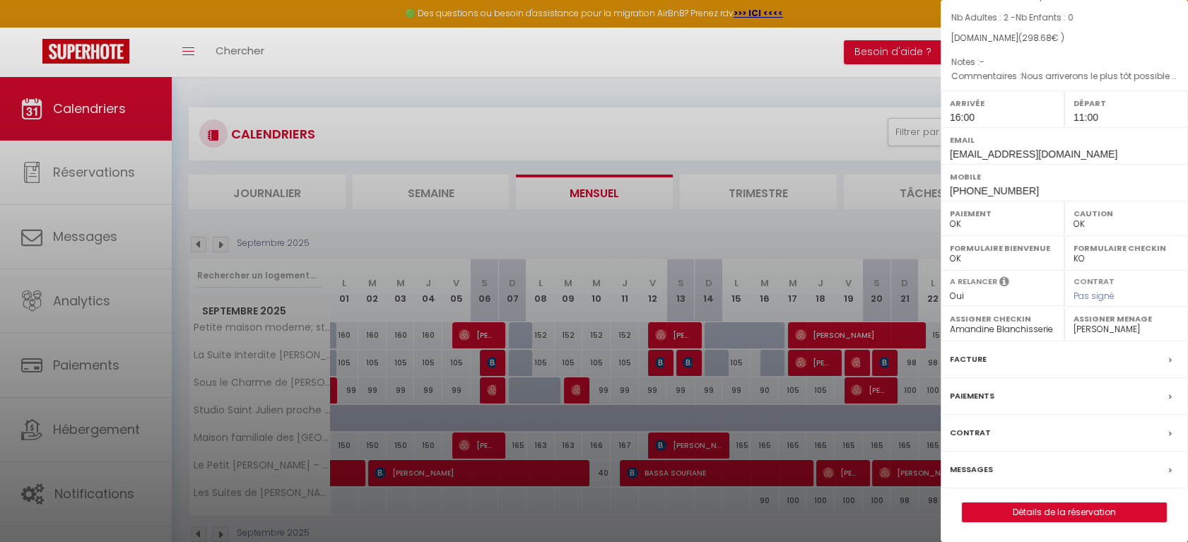
click at [976, 355] on label "Facture" at bounding box center [968, 359] width 37 height 15
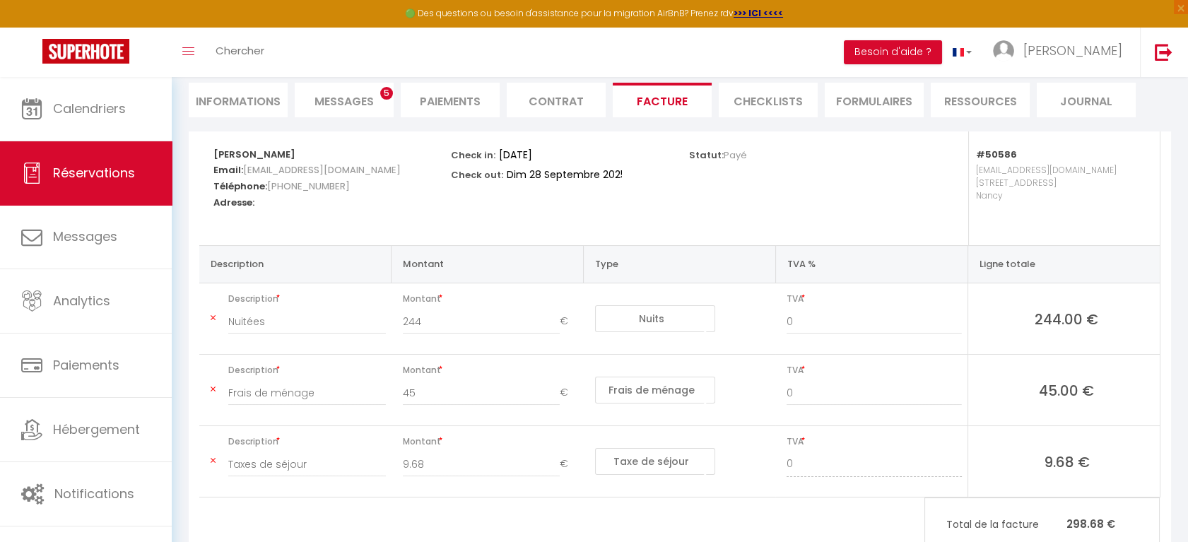
scroll to position [102, 0]
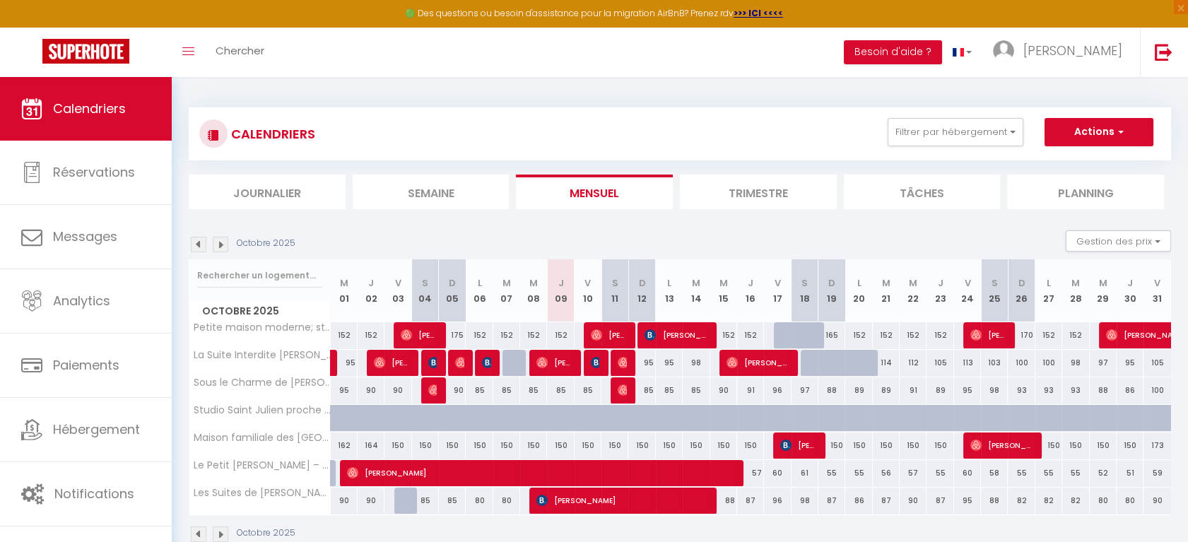
click at [199, 249] on img at bounding box center [199, 245] width 16 height 16
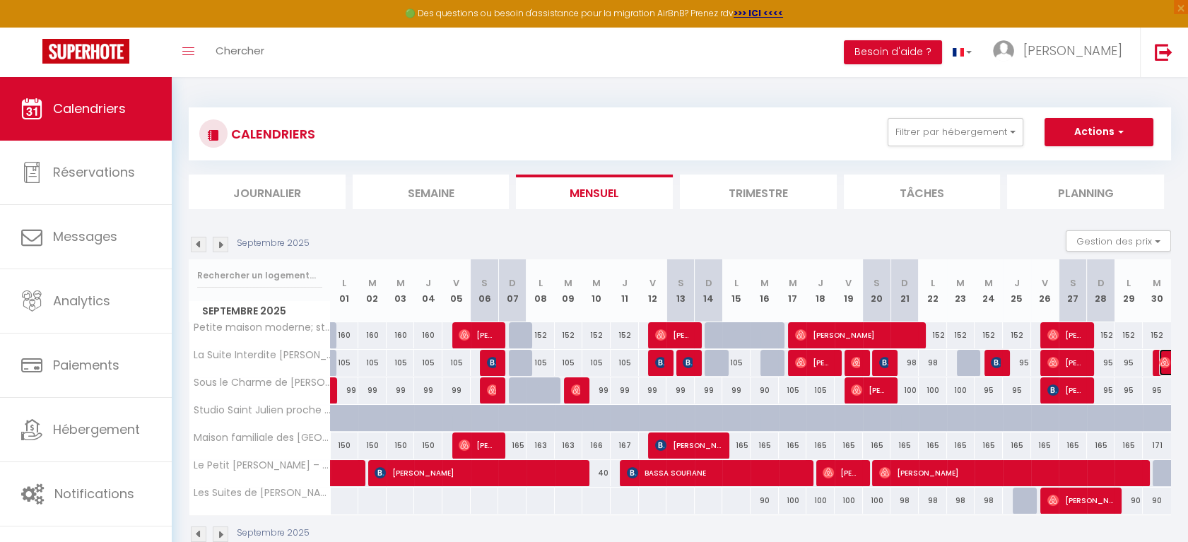
click at [1164, 363] on img at bounding box center [1164, 362] width 11 height 11
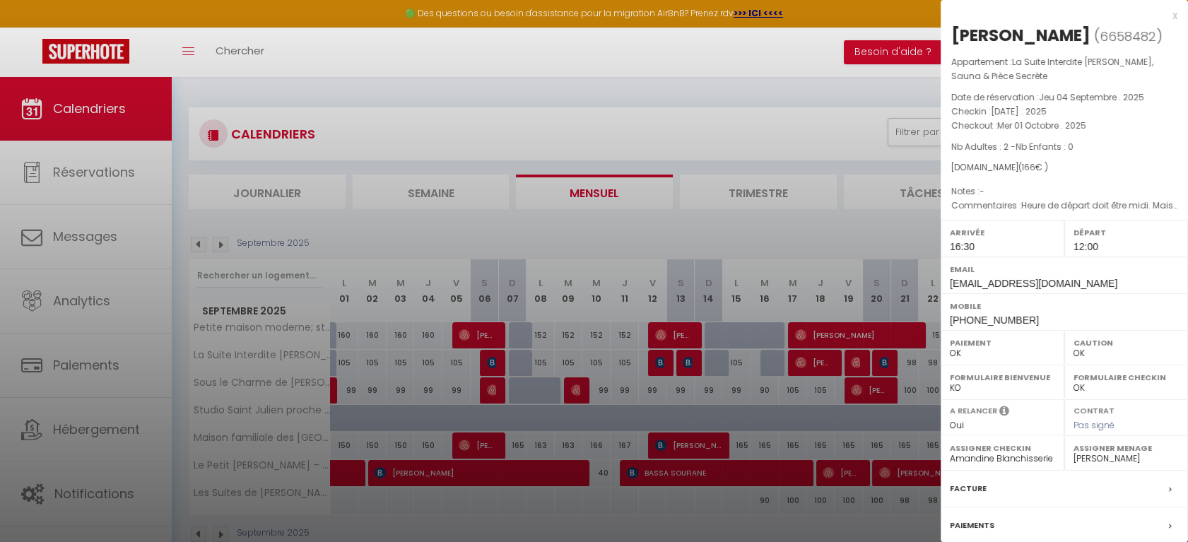
click at [79, 430] on div at bounding box center [594, 271] width 1188 height 542
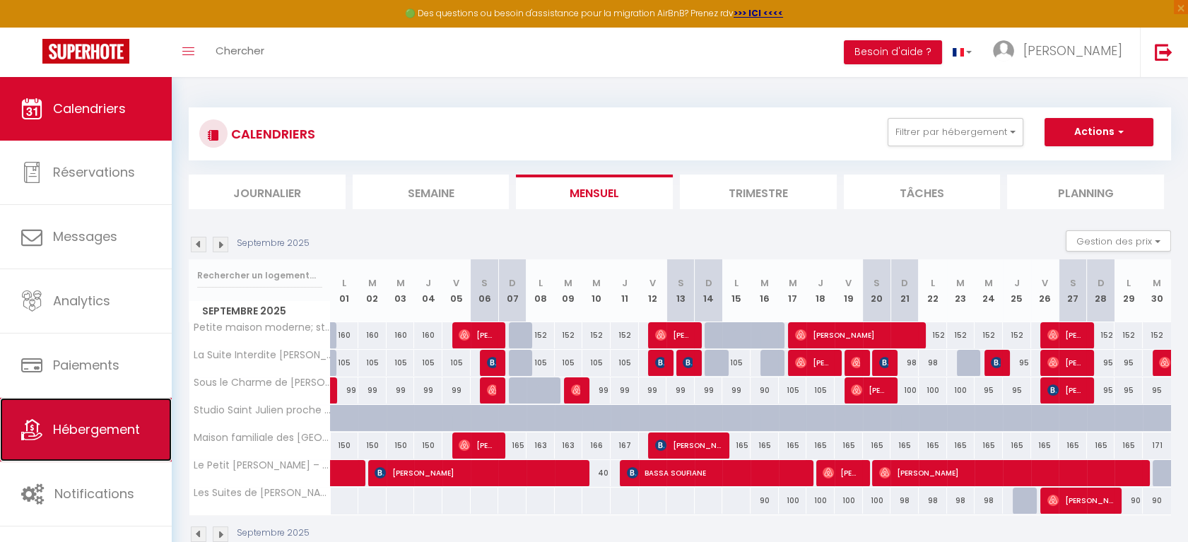
click at [79, 430] on span "Hébergement" at bounding box center [96, 429] width 87 height 18
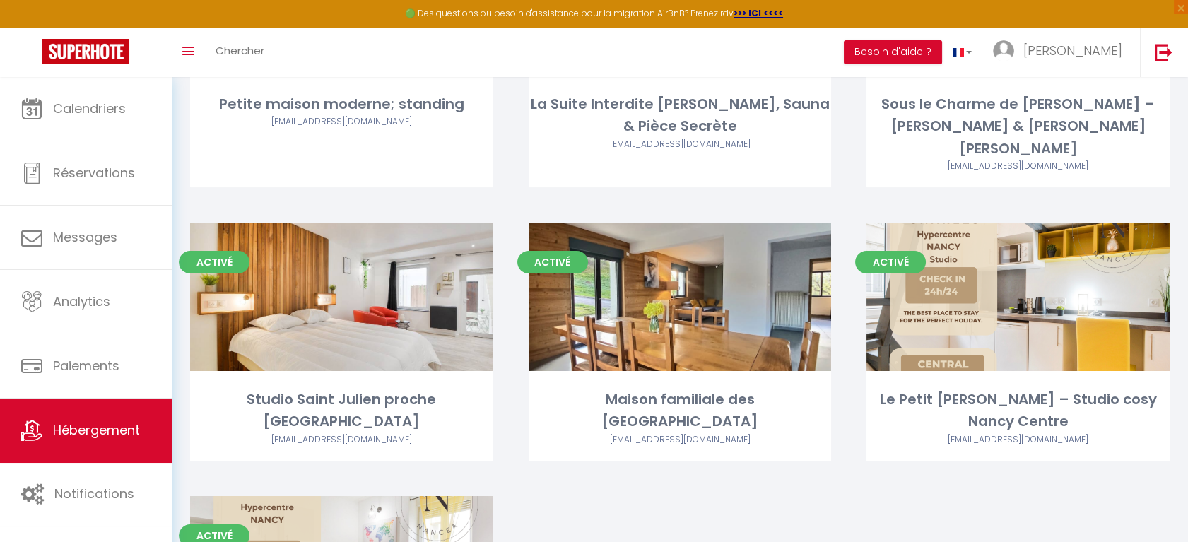
scroll to position [254, 0]
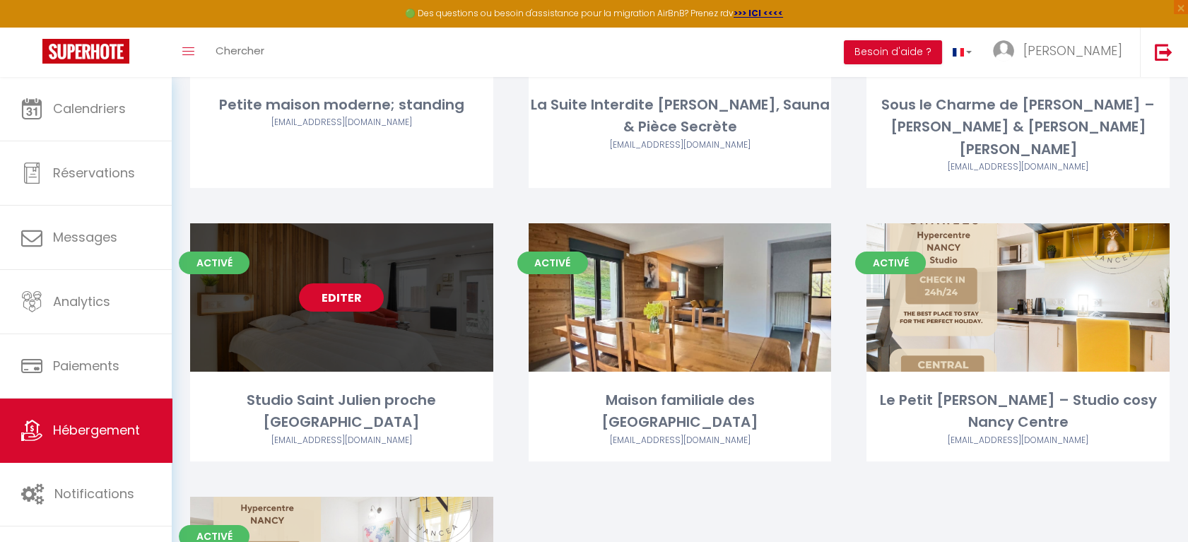
click at [356, 319] on div "Editer" at bounding box center [341, 297] width 303 height 148
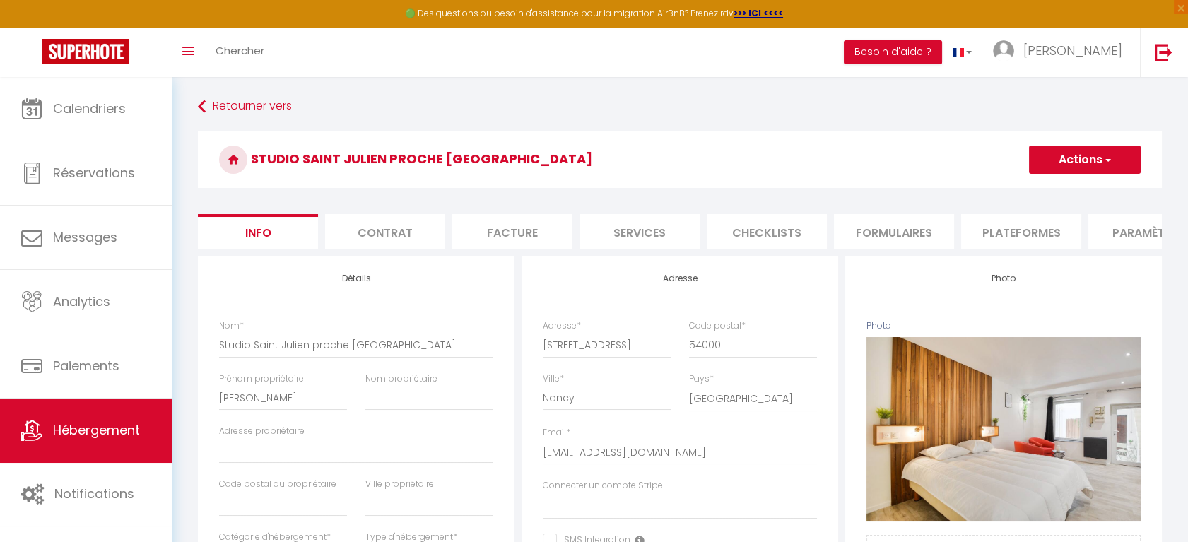
click at [1126, 162] on button "Actions" at bounding box center [1085, 160] width 112 height 28
click at [1041, 233] on link "Supprimer" at bounding box center [1063, 227] width 151 height 18
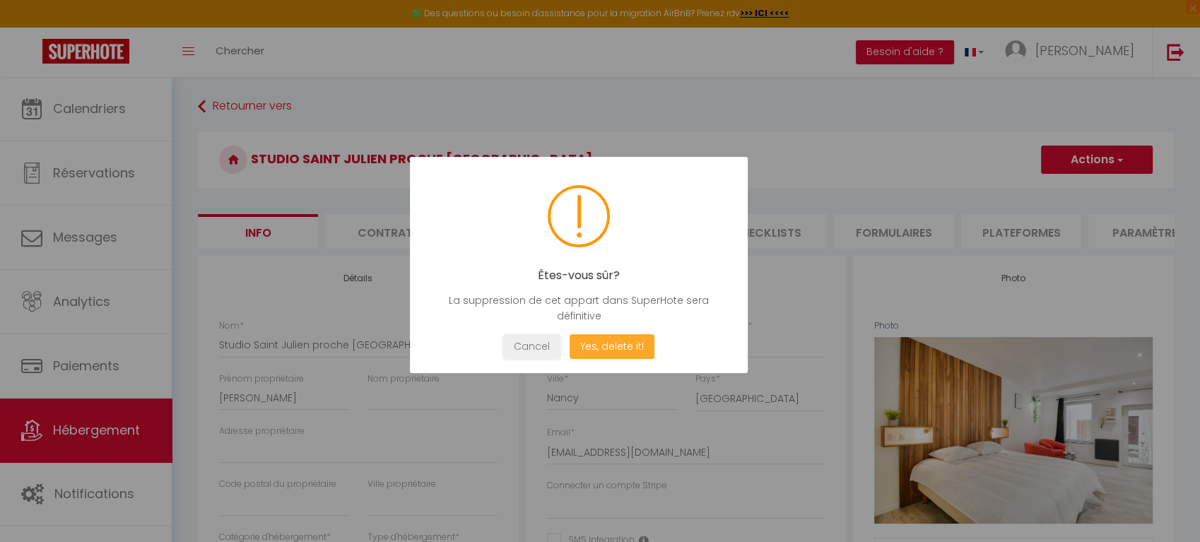
click at [618, 345] on button "Yes, delete it!" at bounding box center [611, 346] width 85 height 25
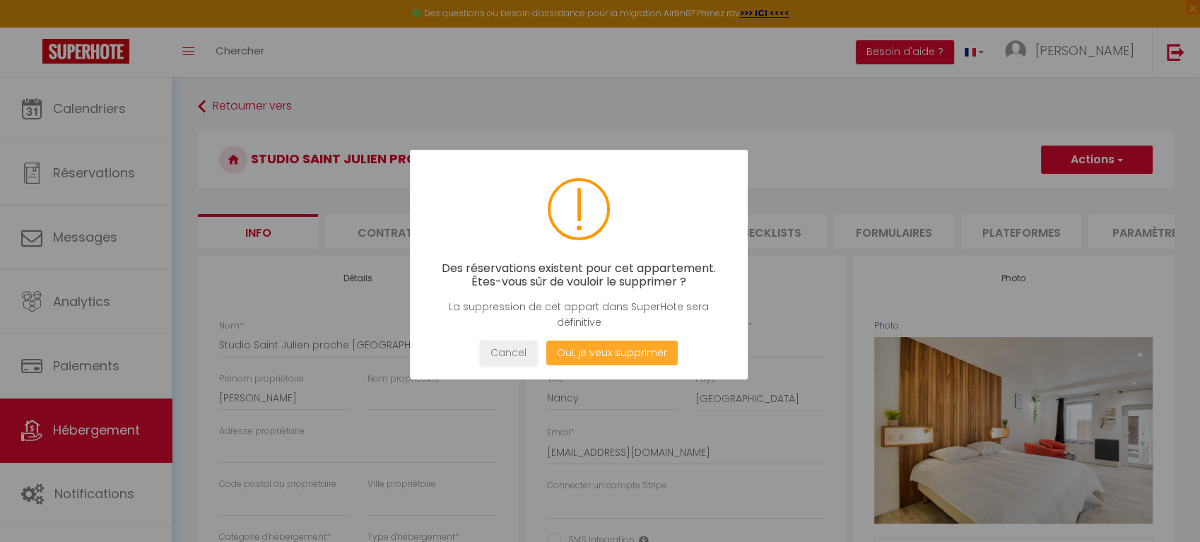
click at [618, 346] on button "Oui, je veux supprimer" at bounding box center [611, 353] width 131 height 25
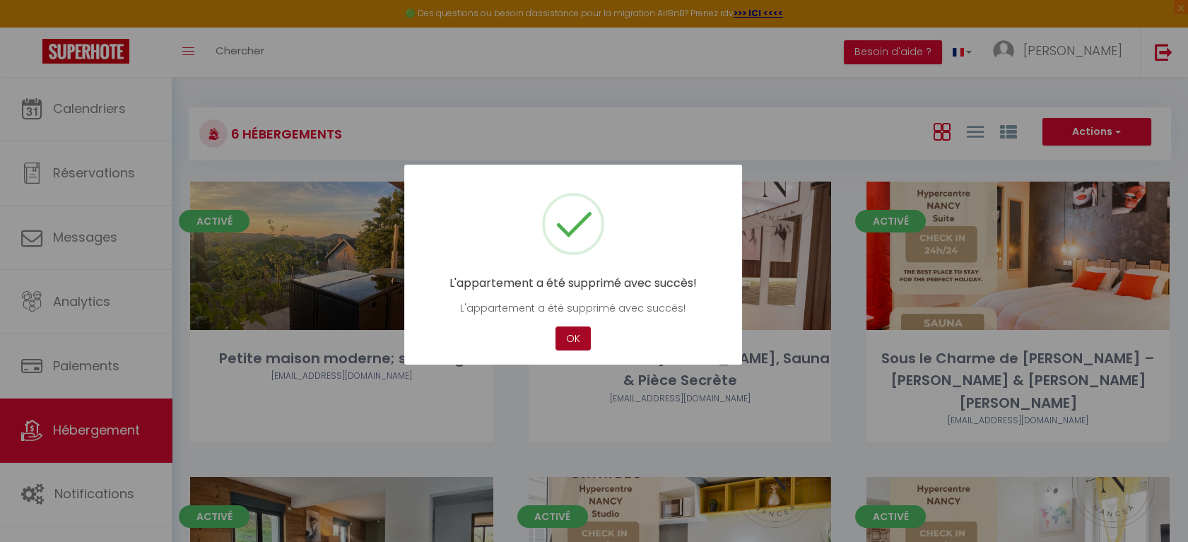
click at [571, 331] on button "OK" at bounding box center [572, 338] width 35 height 25
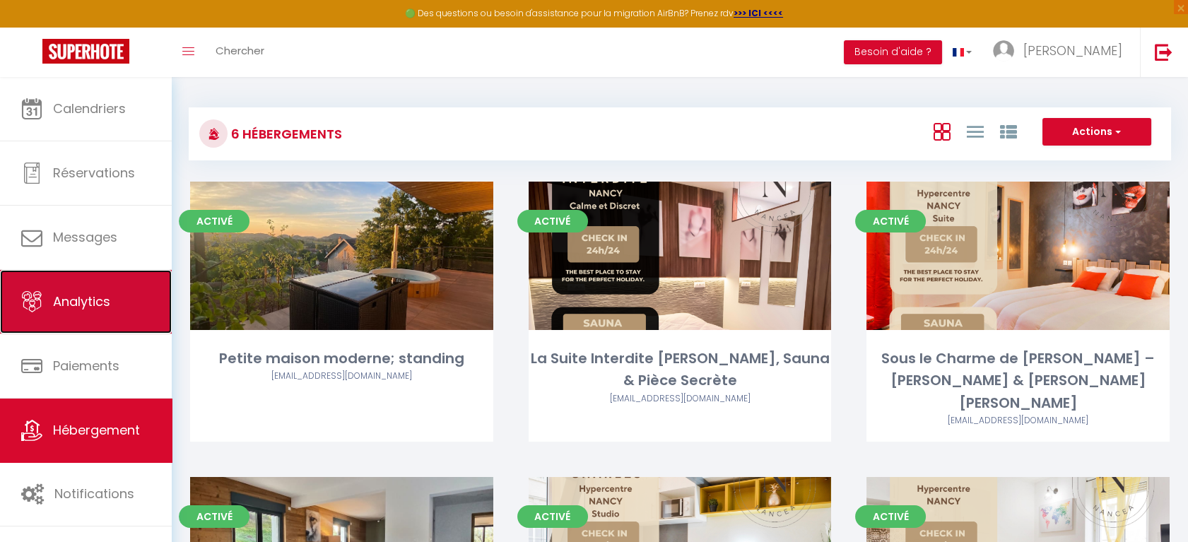
click at [82, 311] on link "Analytics" at bounding box center [86, 302] width 172 height 64
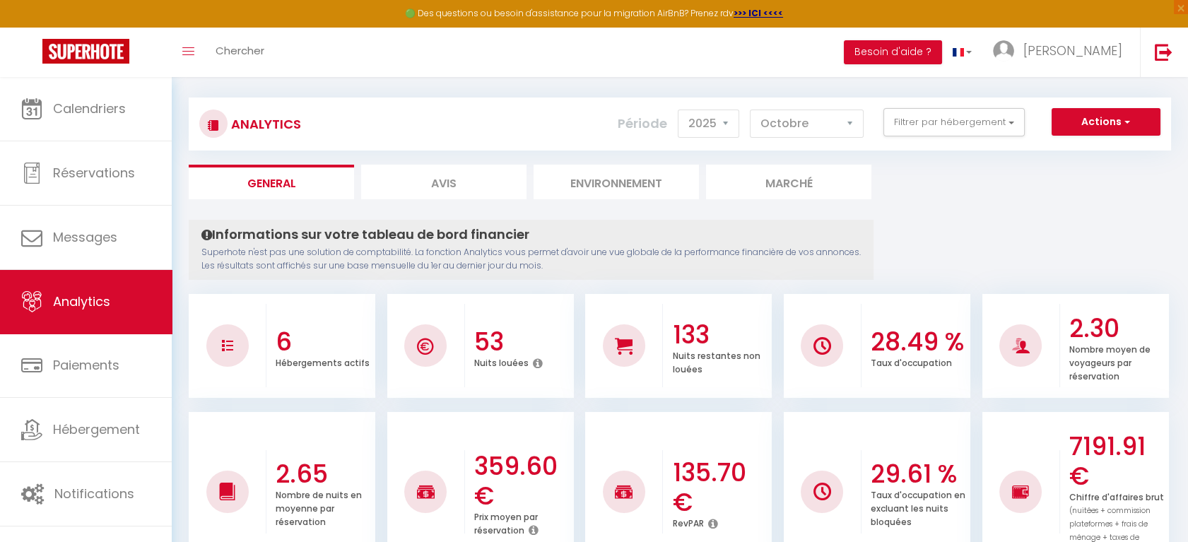
scroll to position [7, 0]
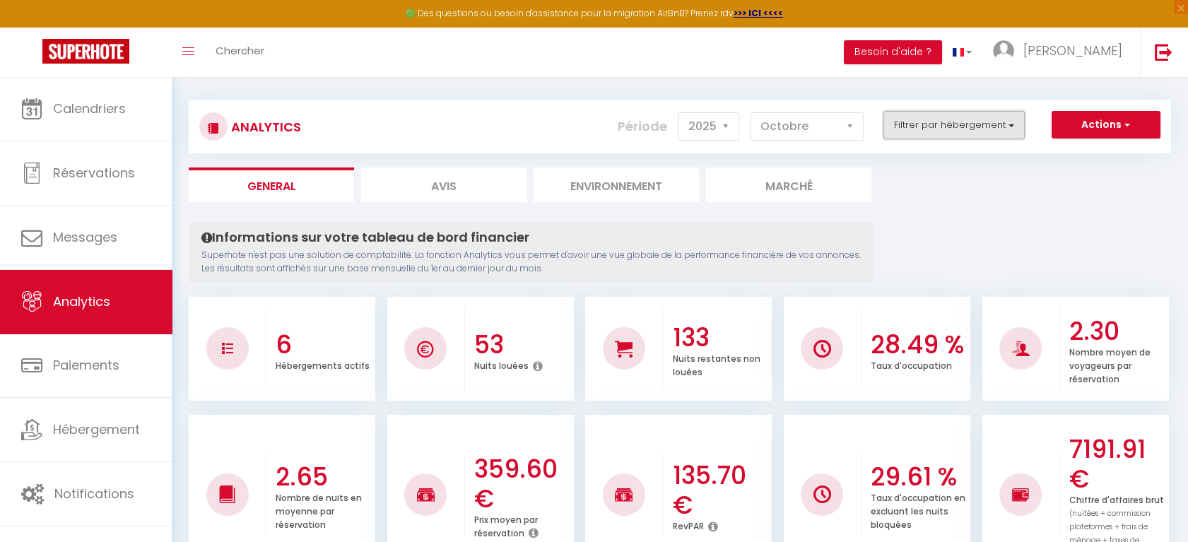
click at [997, 122] on button "Filtrer par hébergement" at bounding box center [953, 125] width 141 height 28
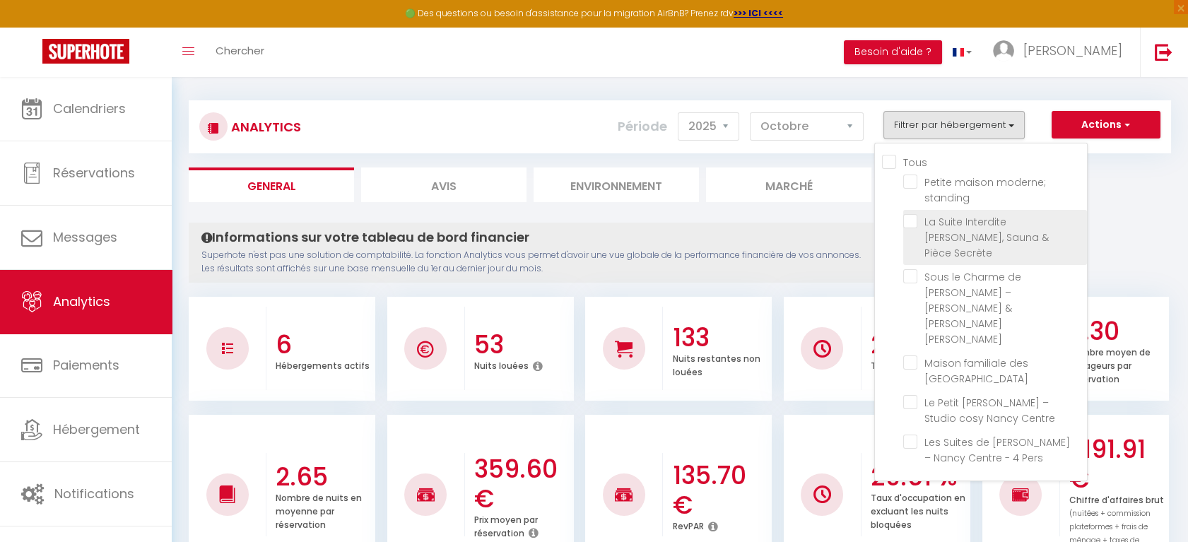
click at [913, 223] on Secrète "checkbox" at bounding box center [995, 221] width 184 height 14
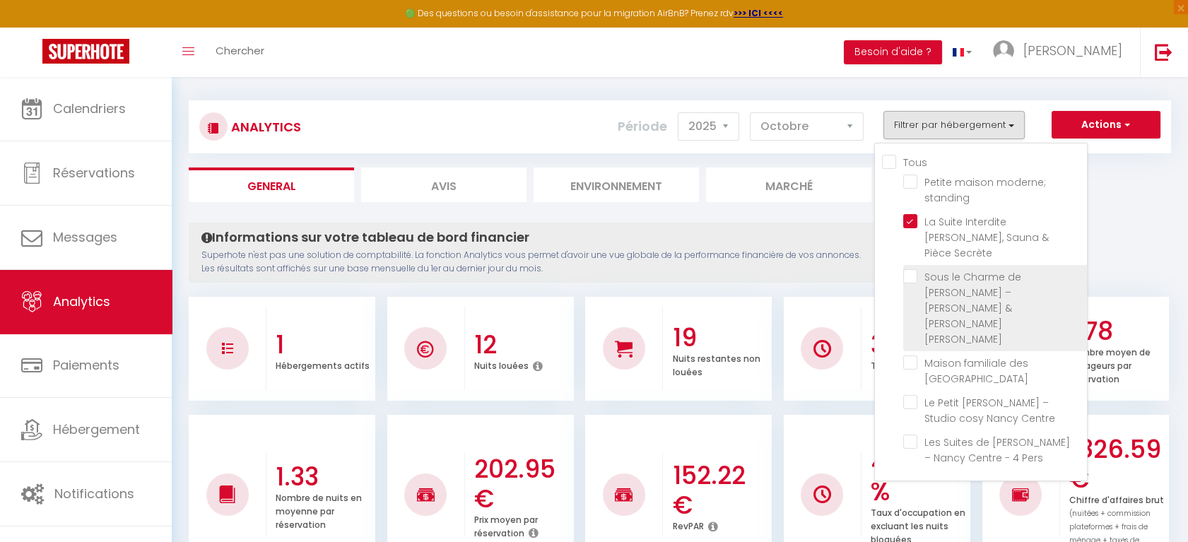
click at [912, 269] on Nancy "checkbox" at bounding box center [995, 276] width 184 height 14
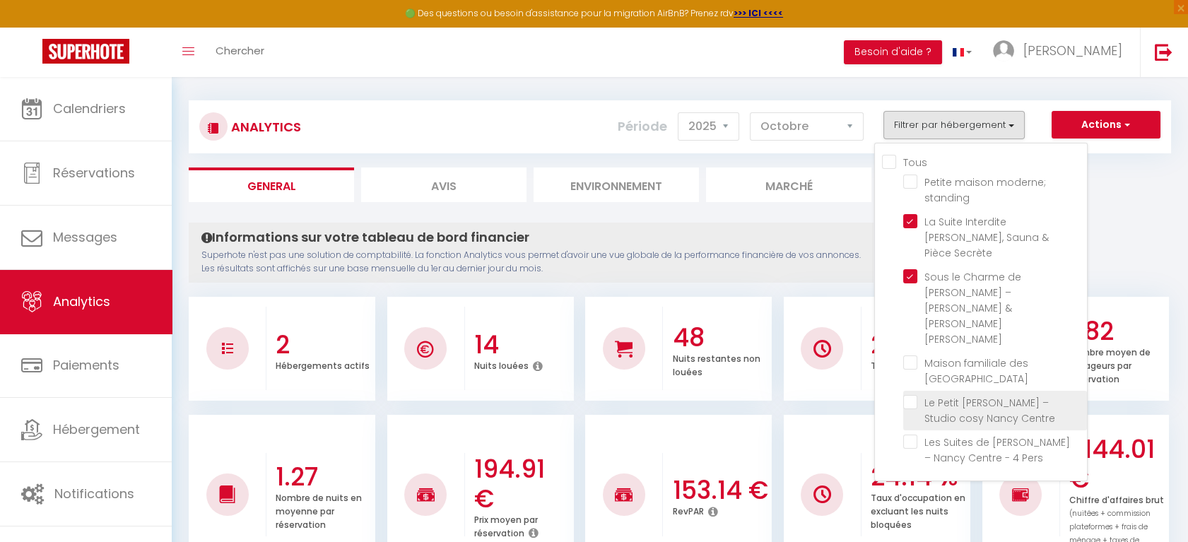
click at [916, 395] on Centre "checkbox" at bounding box center [995, 402] width 184 height 14
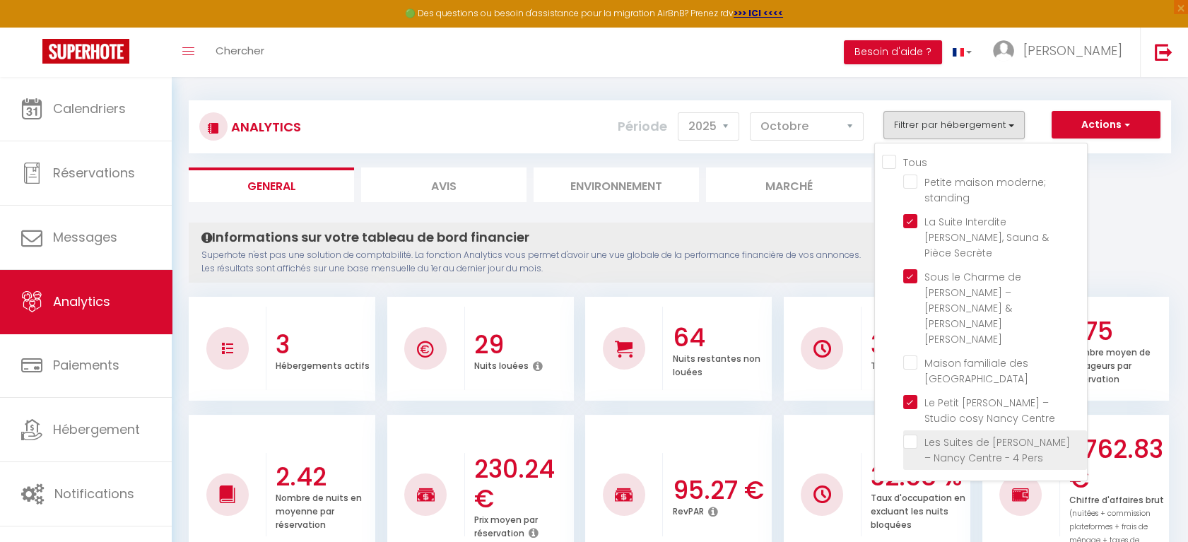
click at [916, 434] on Pers "checkbox" at bounding box center [995, 441] width 184 height 14
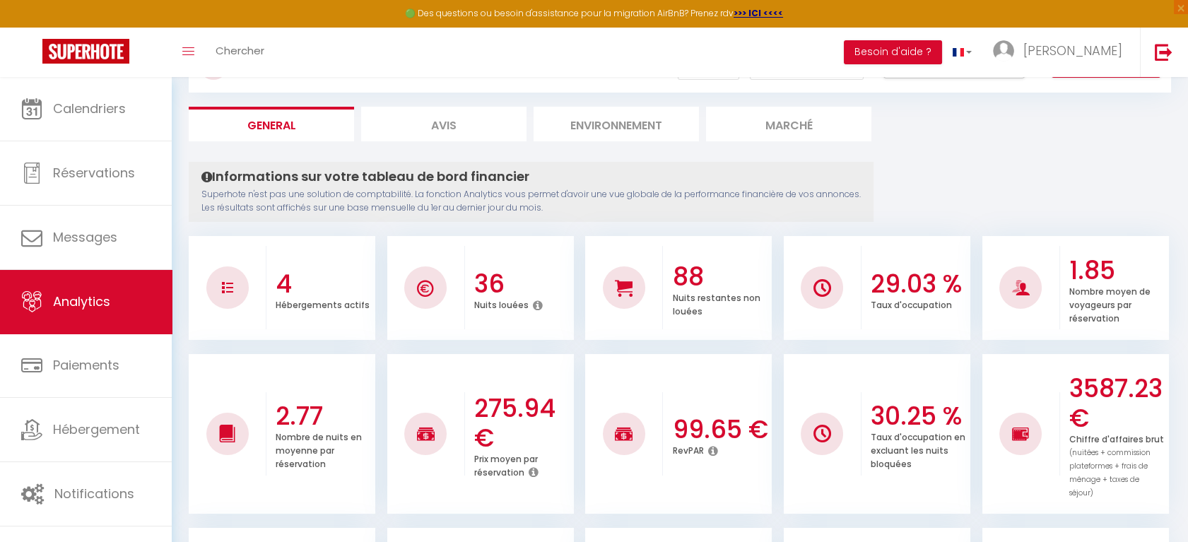
scroll to position [47, 0]
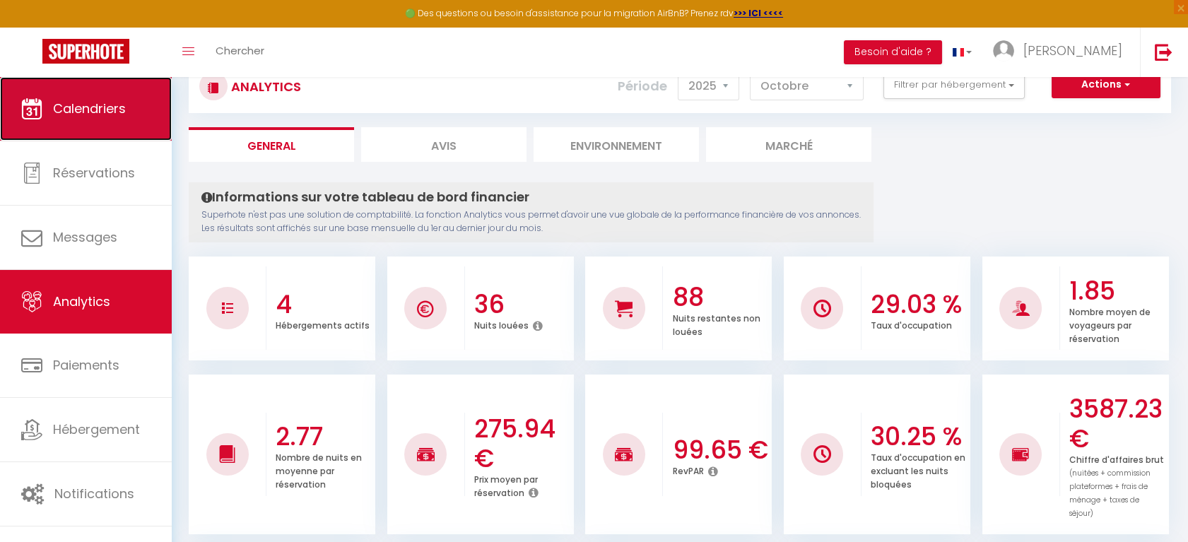
click at [131, 110] on link "Calendriers" at bounding box center [86, 109] width 172 height 64
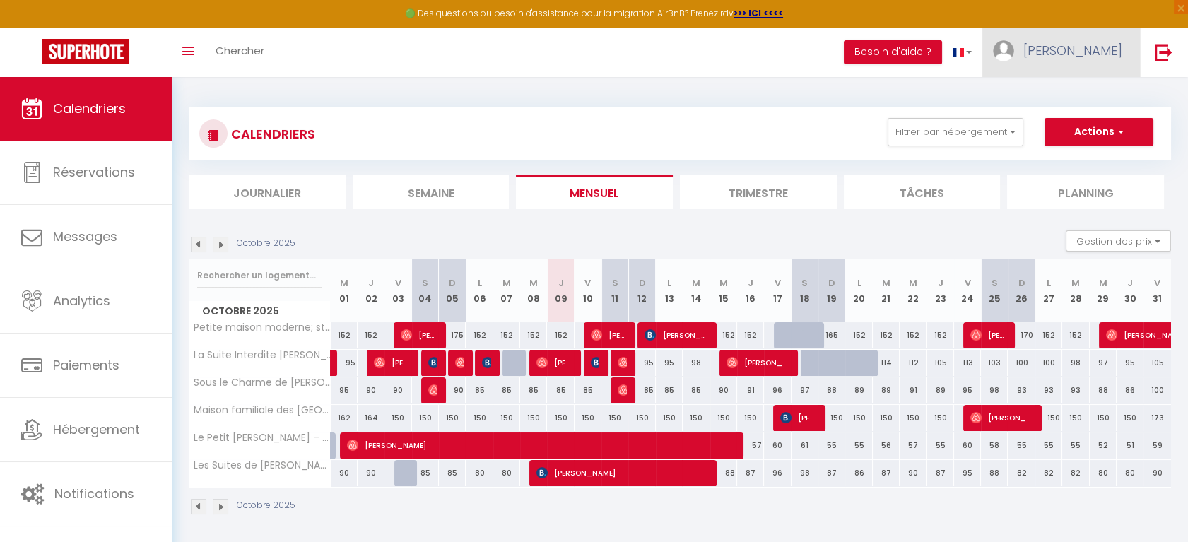
click at [1093, 53] on span "[PERSON_NAME]" at bounding box center [1072, 51] width 99 height 18
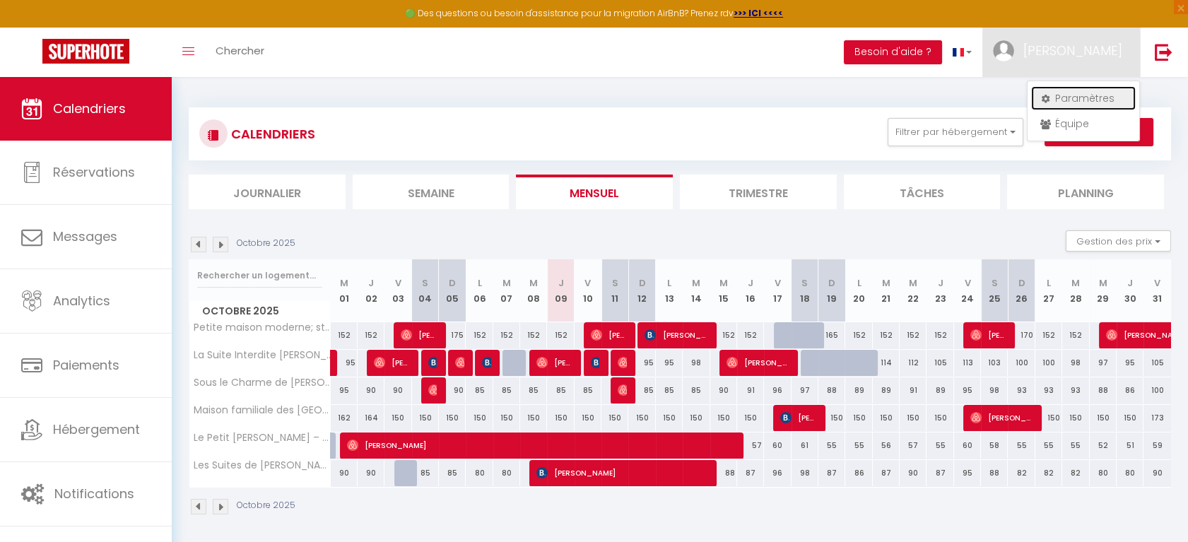
click at [1068, 93] on link "Paramètres" at bounding box center [1083, 98] width 105 height 24
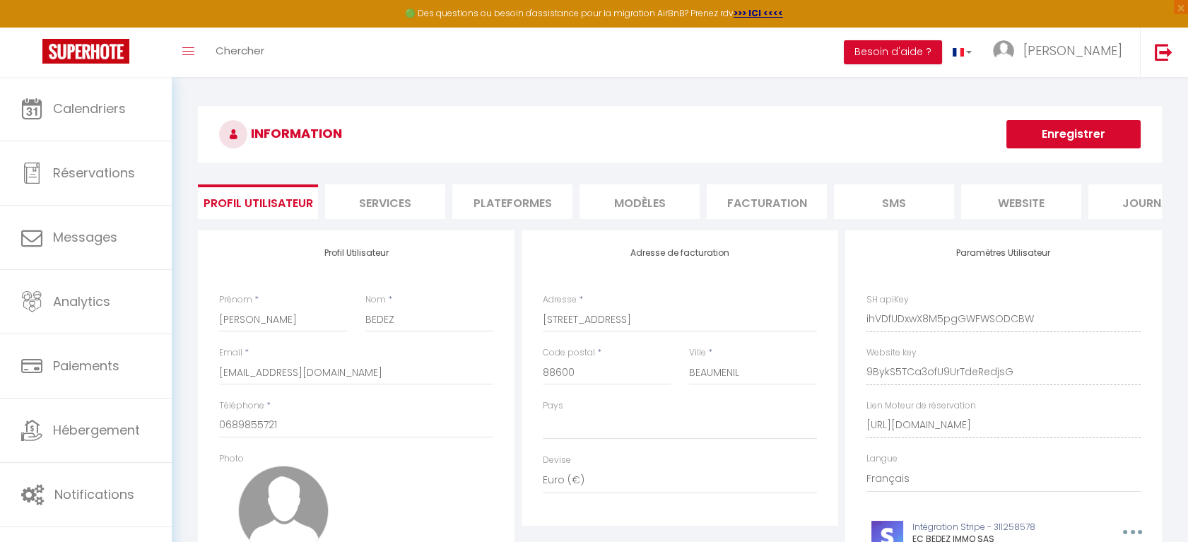
click at [1036, 201] on li "website" at bounding box center [1021, 201] width 120 height 35
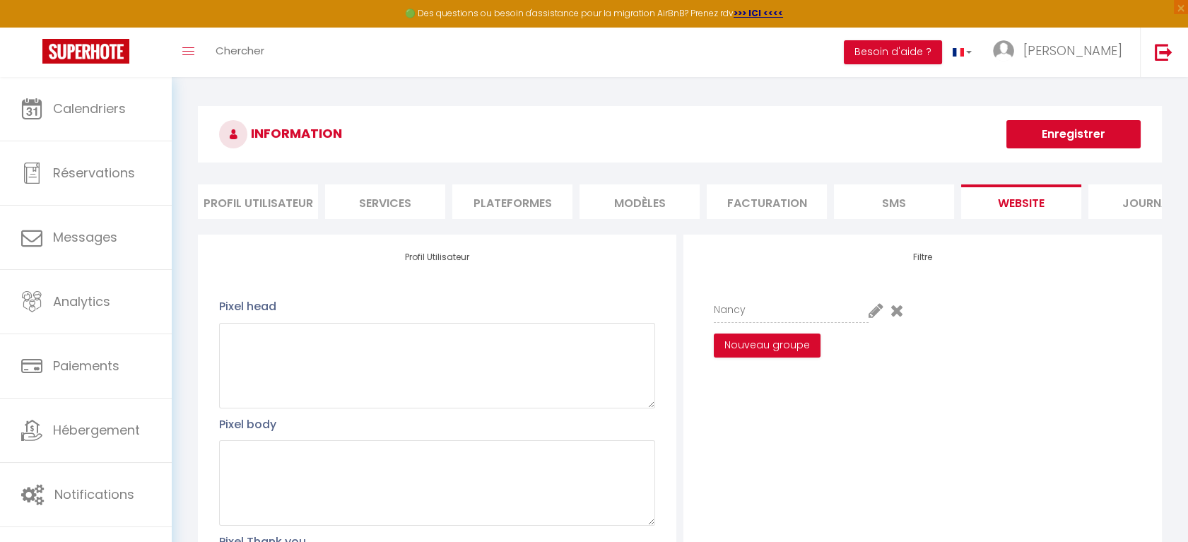
click at [889, 199] on li "SMS" at bounding box center [894, 201] width 120 height 35
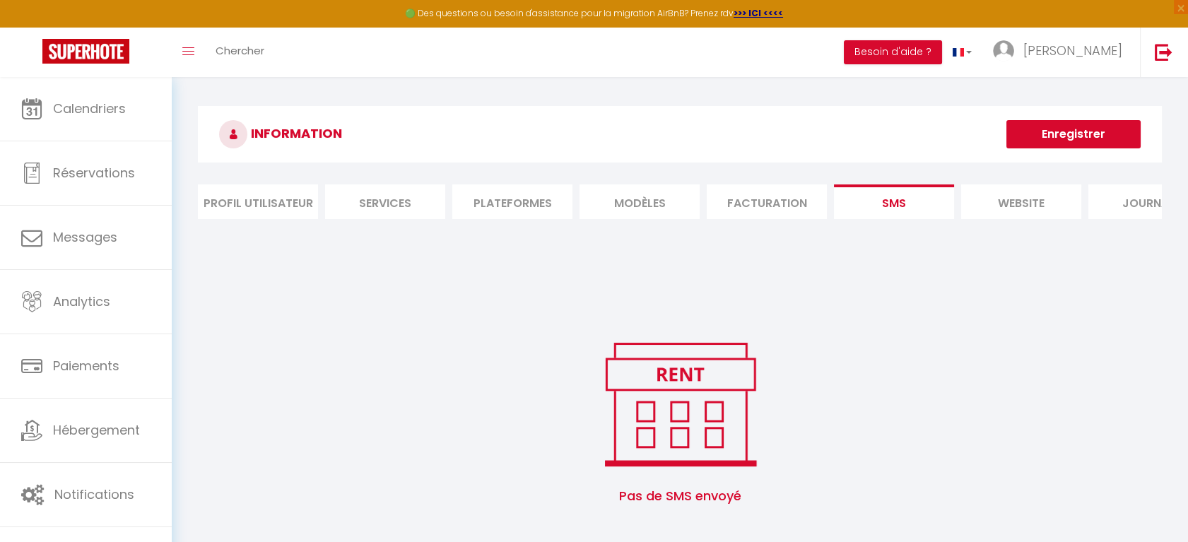
click at [781, 201] on li "Facturation" at bounding box center [766, 201] width 120 height 35
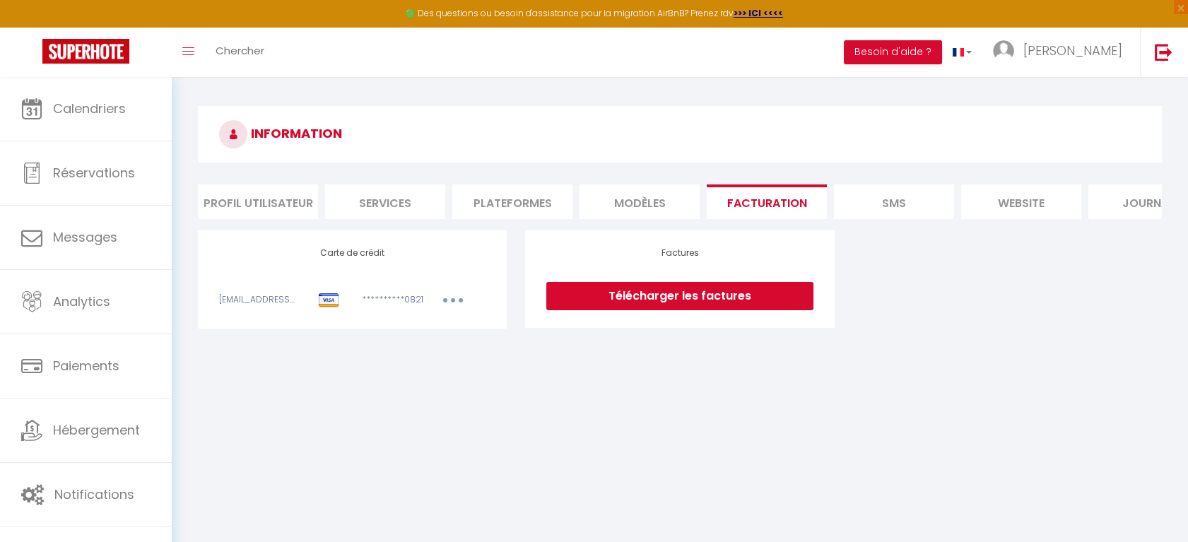
click at [640, 206] on li "MODÈLES" at bounding box center [639, 201] width 120 height 35
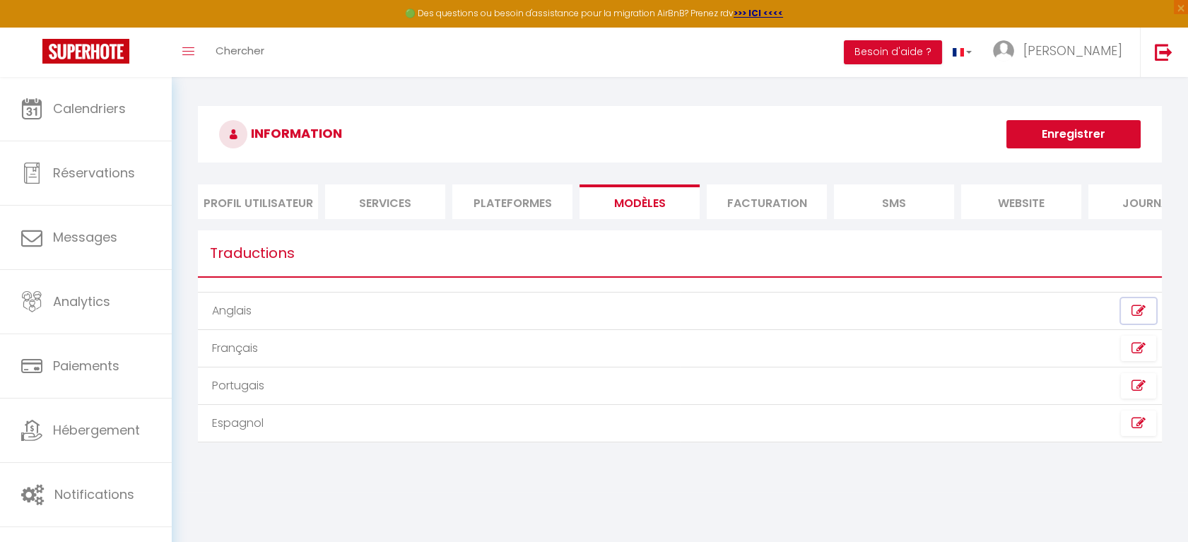
click at [1136, 318] on icon at bounding box center [1138, 311] width 14 height 14
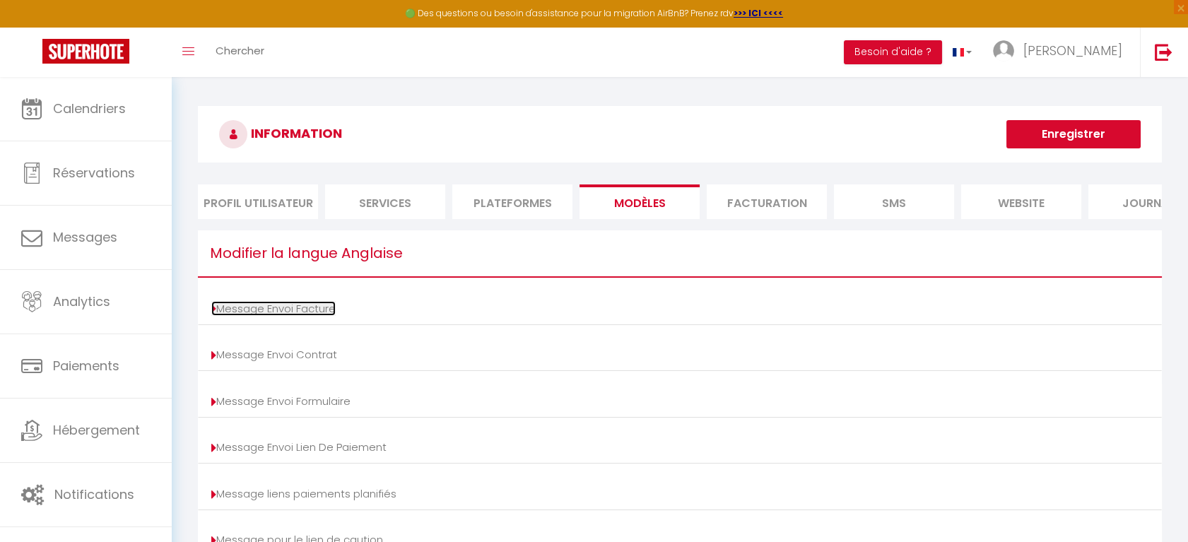
click at [314, 312] on link "Message Envoi Facture" at bounding box center [273, 308] width 124 height 15
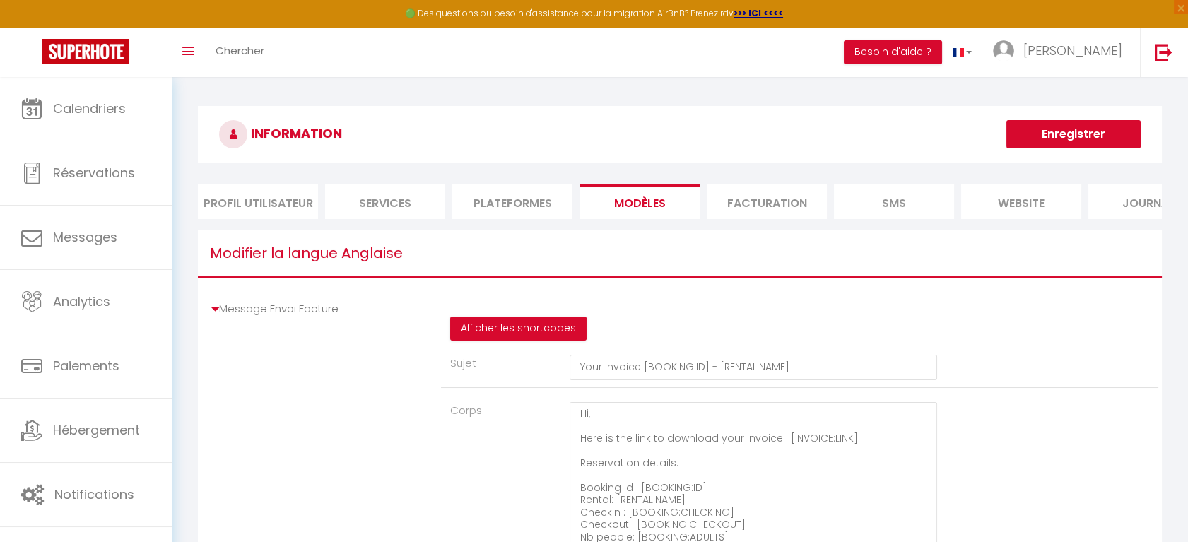
click at [505, 206] on li "Plateformes" at bounding box center [512, 201] width 120 height 35
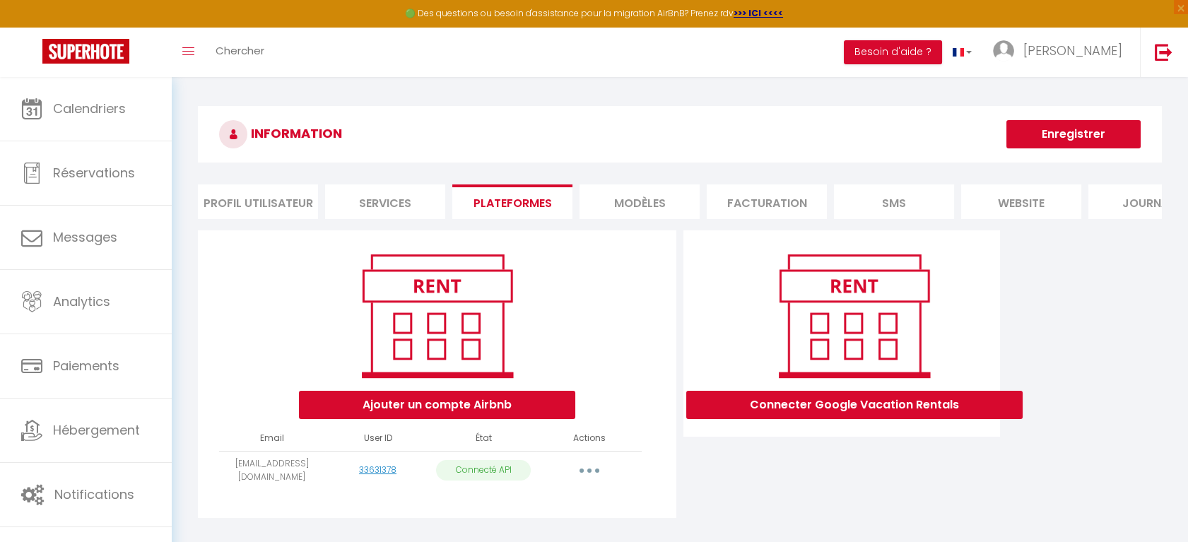
click at [393, 205] on li "Services" at bounding box center [385, 201] width 120 height 35
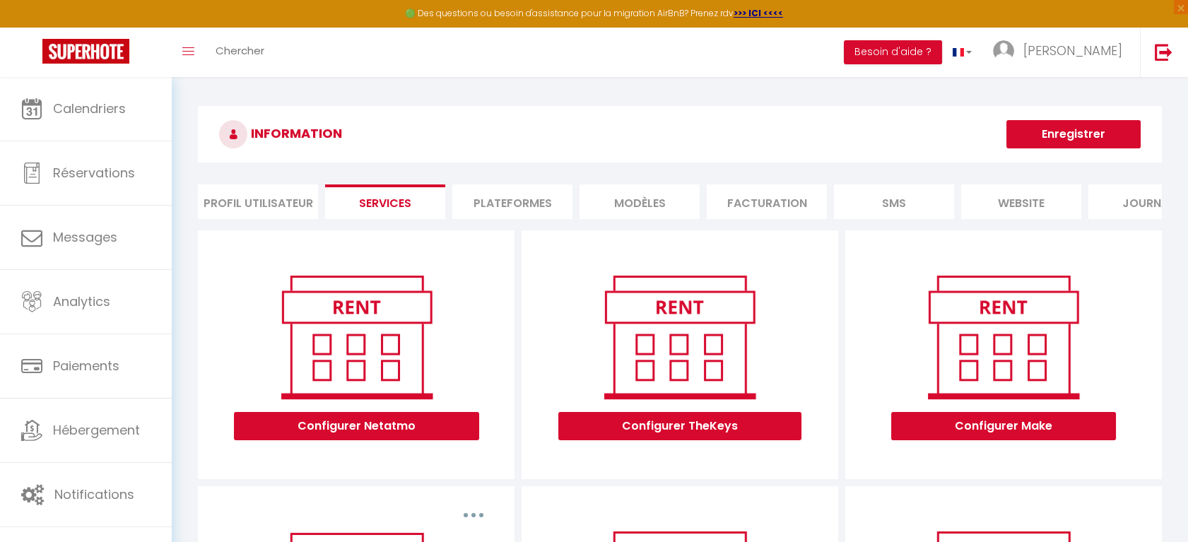
click at [1149, 201] on li "Journal" at bounding box center [1148, 201] width 120 height 35
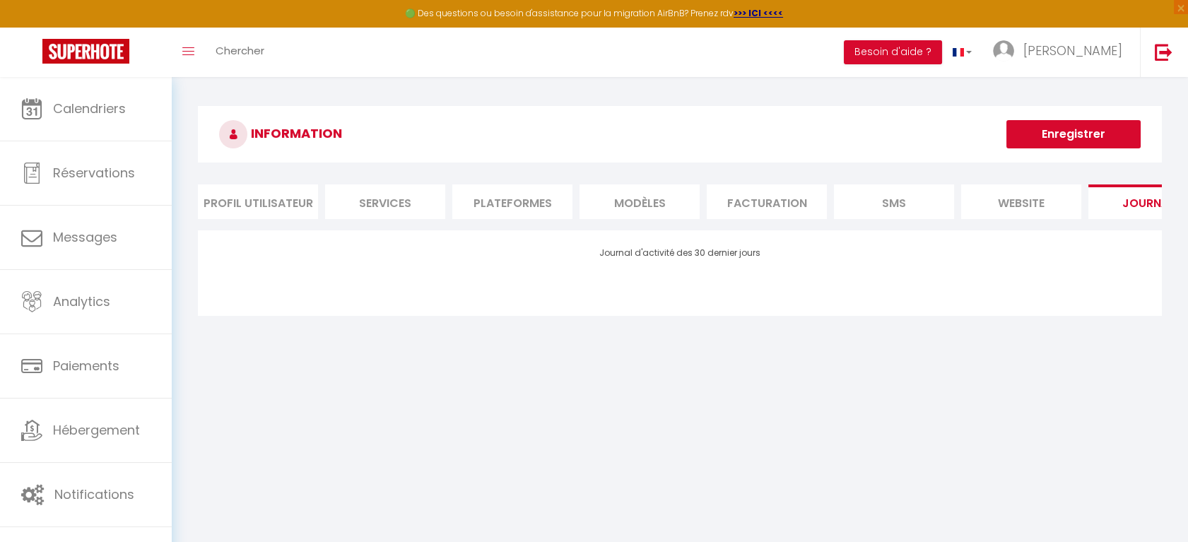
click at [266, 206] on li "Profil Utilisateur" at bounding box center [258, 201] width 120 height 35
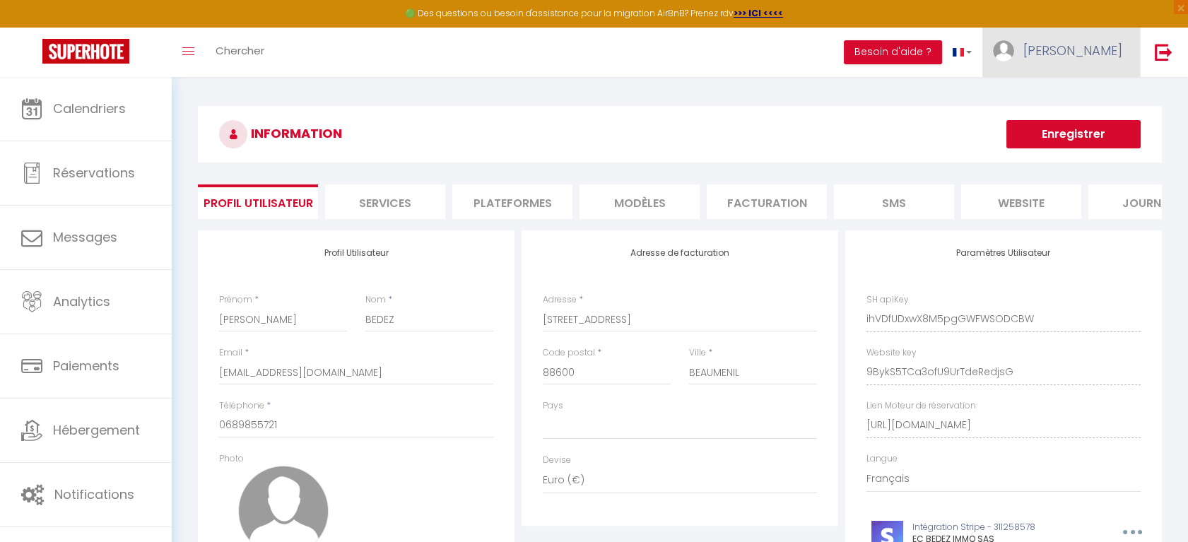
click at [1088, 53] on span "[PERSON_NAME]" at bounding box center [1072, 51] width 99 height 18
click at [1072, 117] on link "Équipe" at bounding box center [1083, 124] width 105 height 24
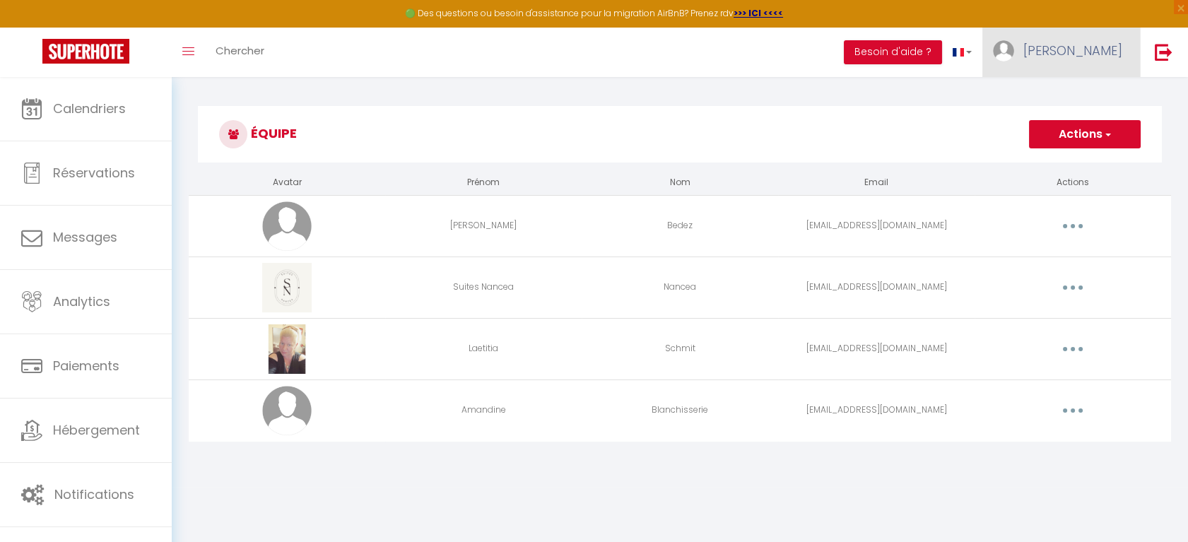
click at [1107, 49] on span "[PERSON_NAME]" at bounding box center [1072, 51] width 99 height 18
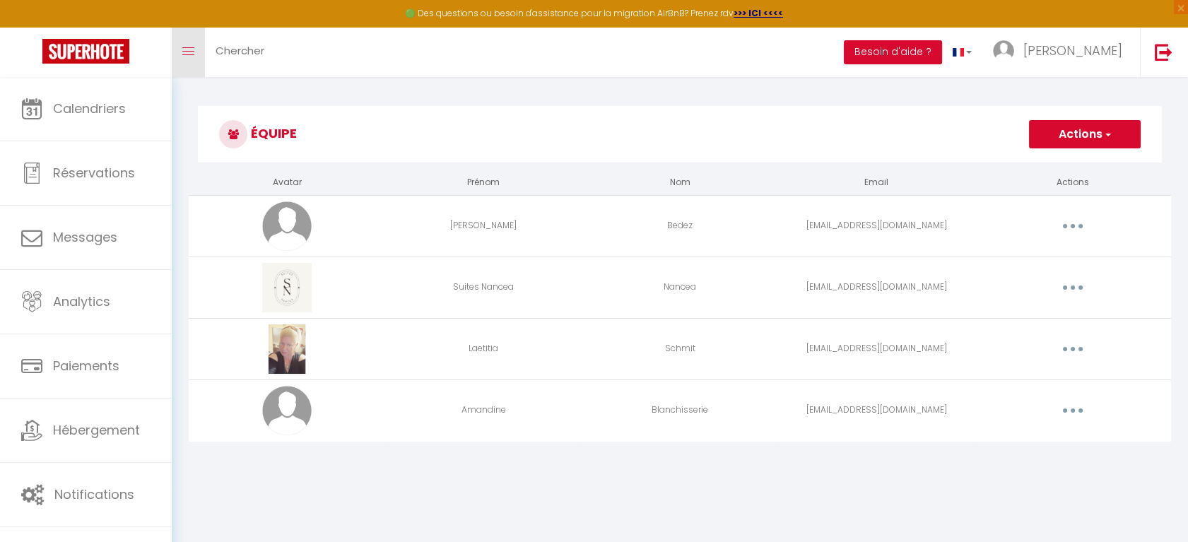
click at [184, 55] on link "Toggle menubar" at bounding box center [188, 52] width 33 height 49
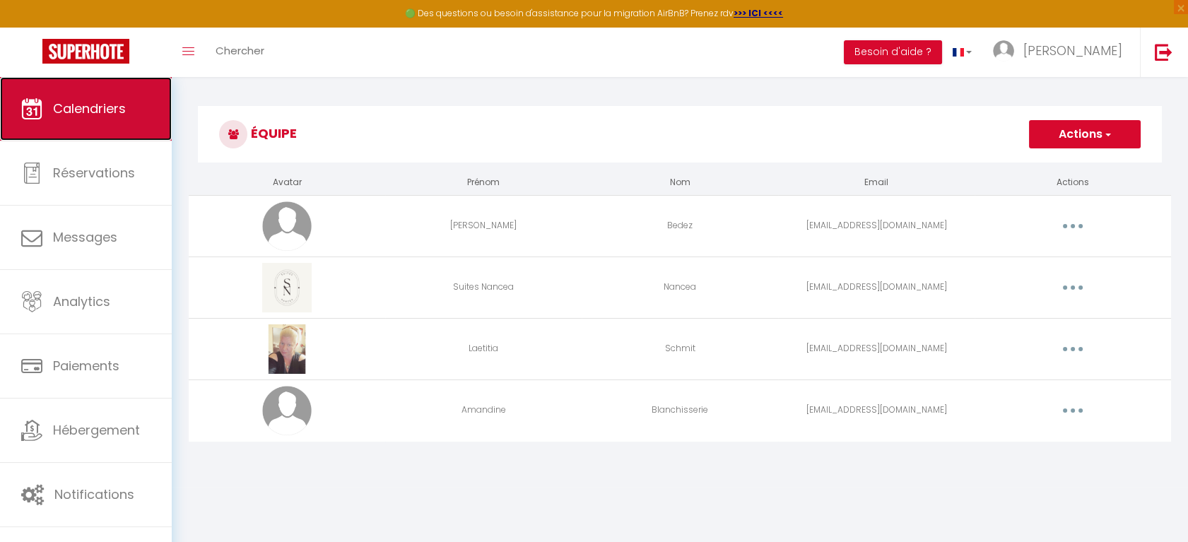
click at [113, 100] on span "Calendriers" at bounding box center [89, 109] width 73 height 18
